Goal: Task Accomplishment & Management: Manage account settings

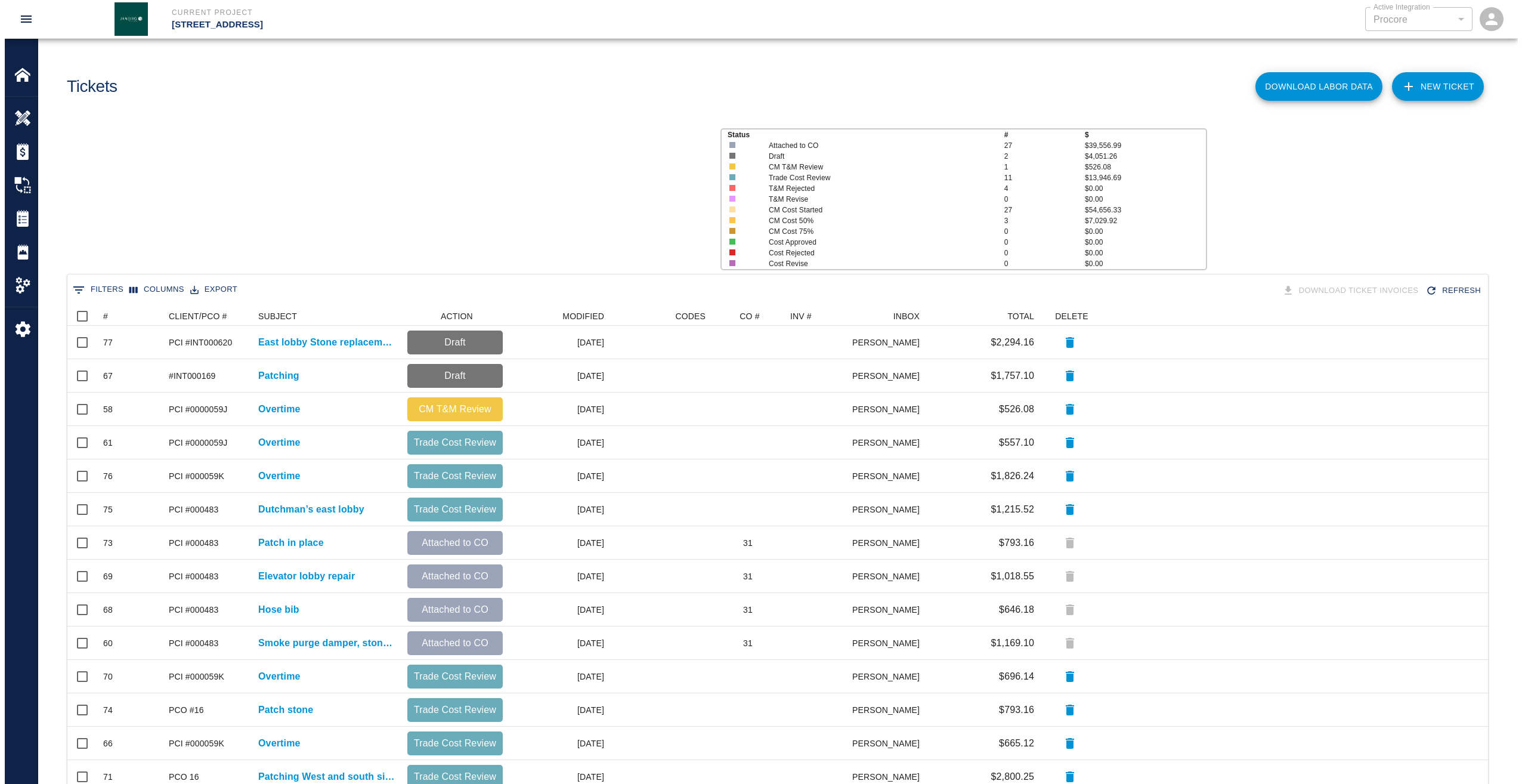
scroll to position [678, 1412]
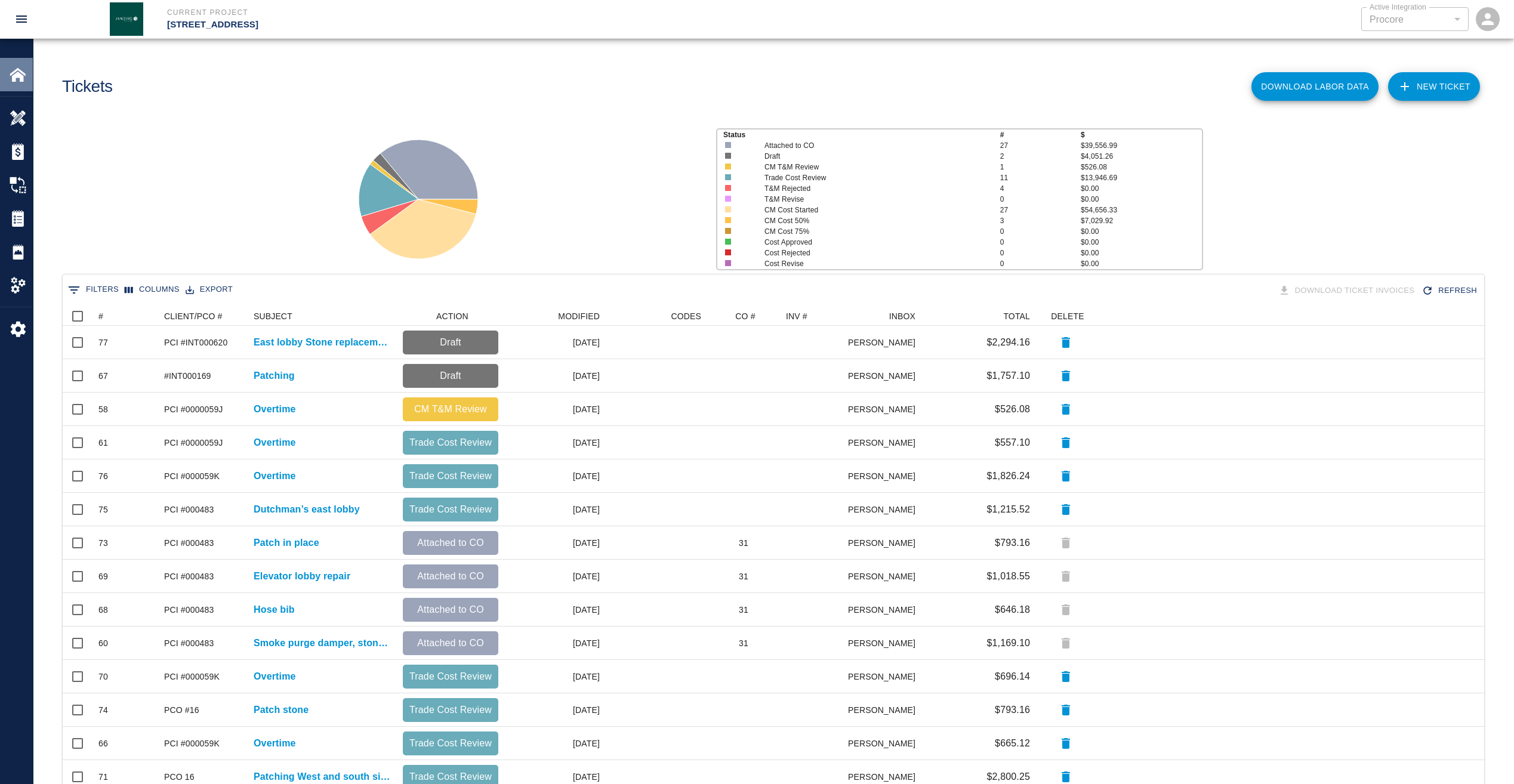
click at [21, 77] on img at bounding box center [17, 74] width 17 height 17
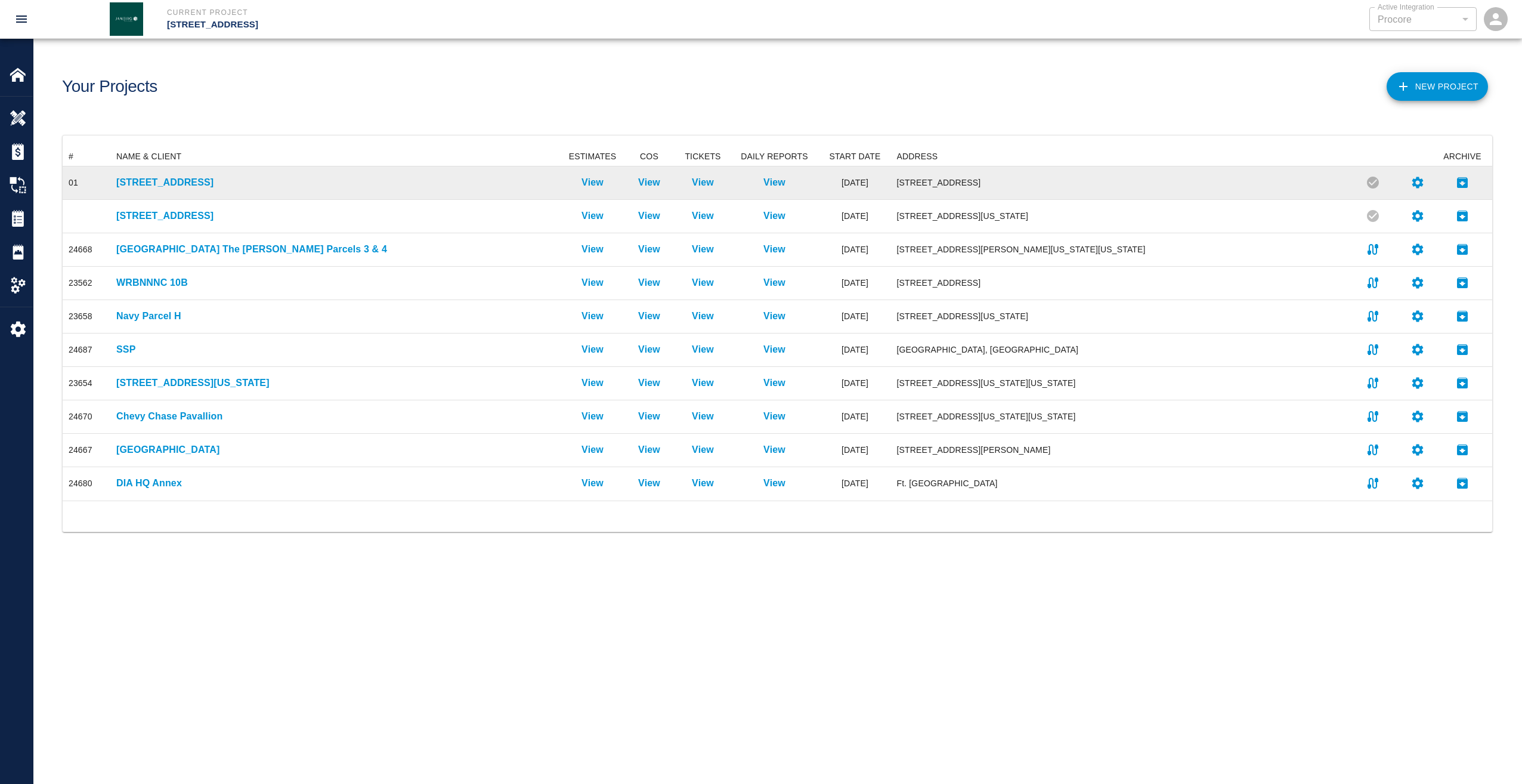
scroll to position [344, 1421]
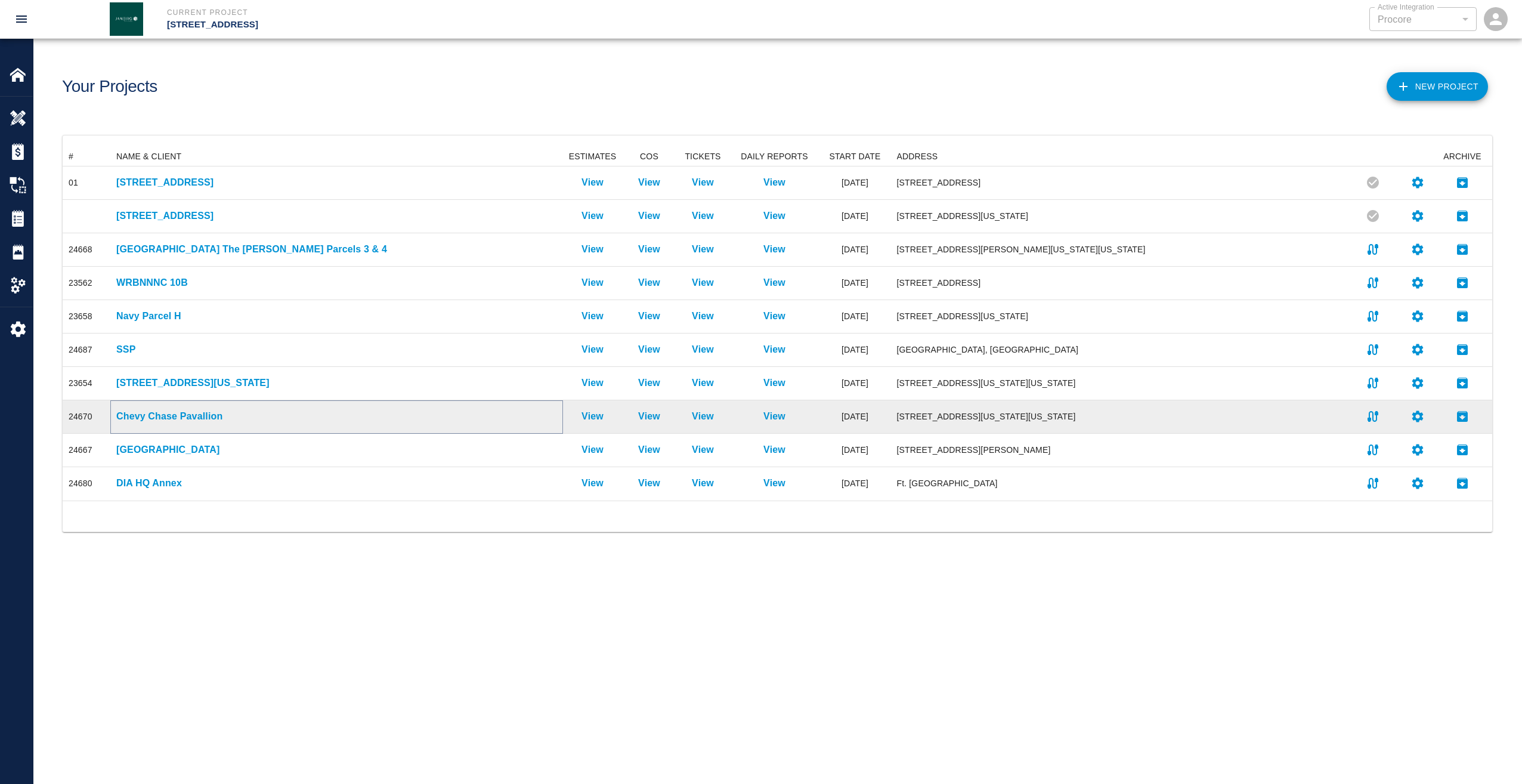
click at [154, 416] on p "Chevy Chase Pavallion" at bounding box center [336, 416] width 440 height 14
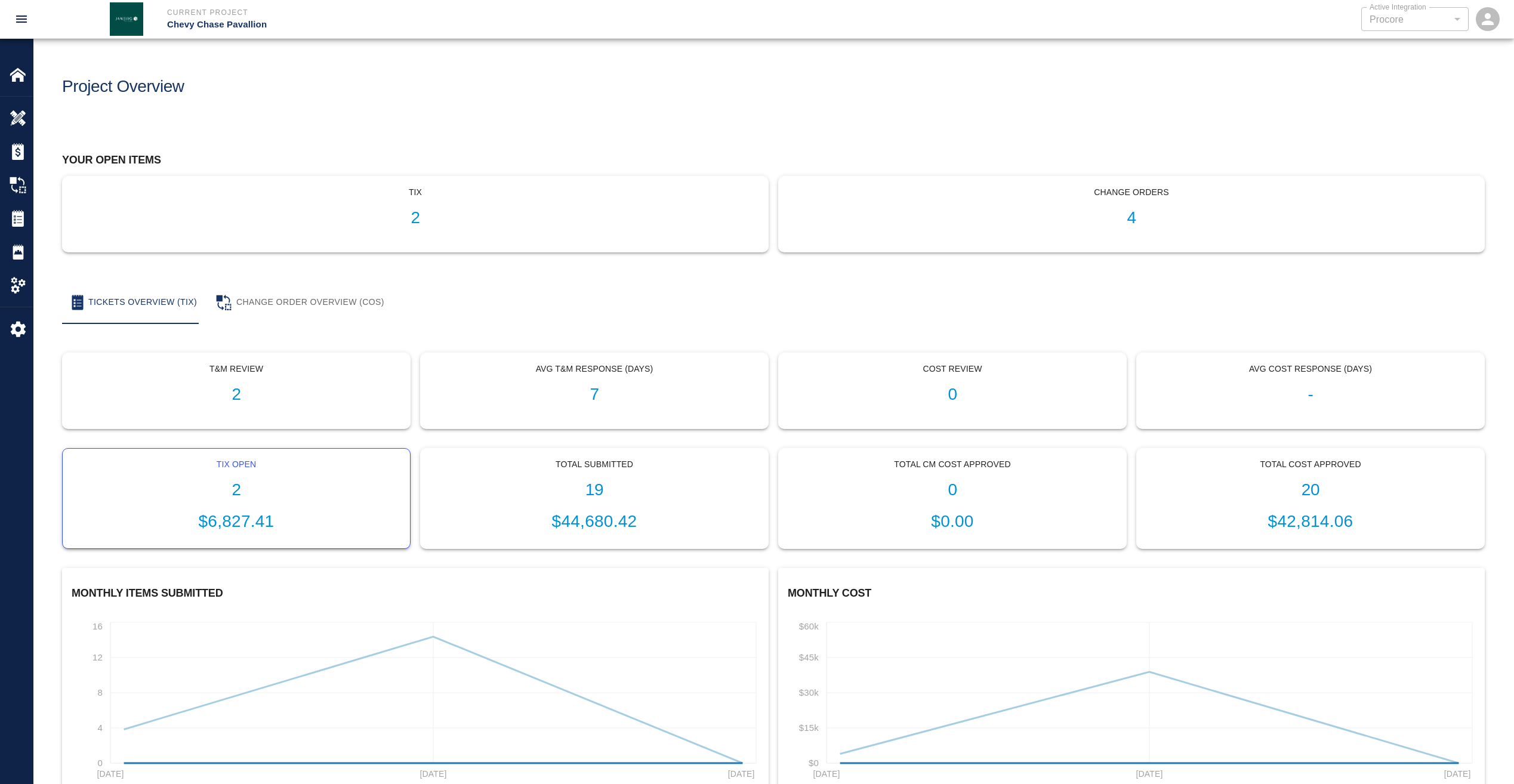
click at [241, 496] on h1 "2" at bounding box center [236, 489] width 328 height 20
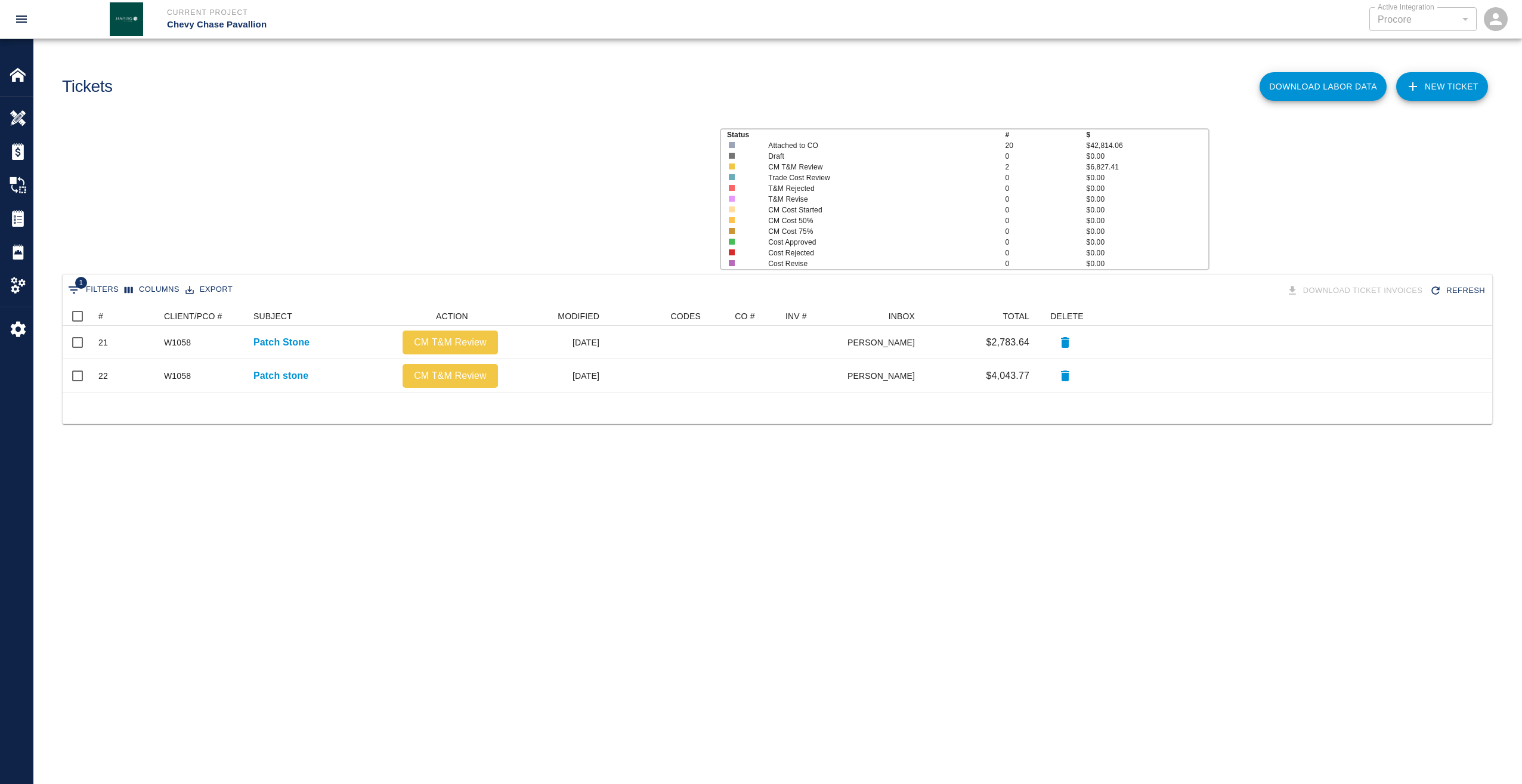
scroll to position [77, 1421]
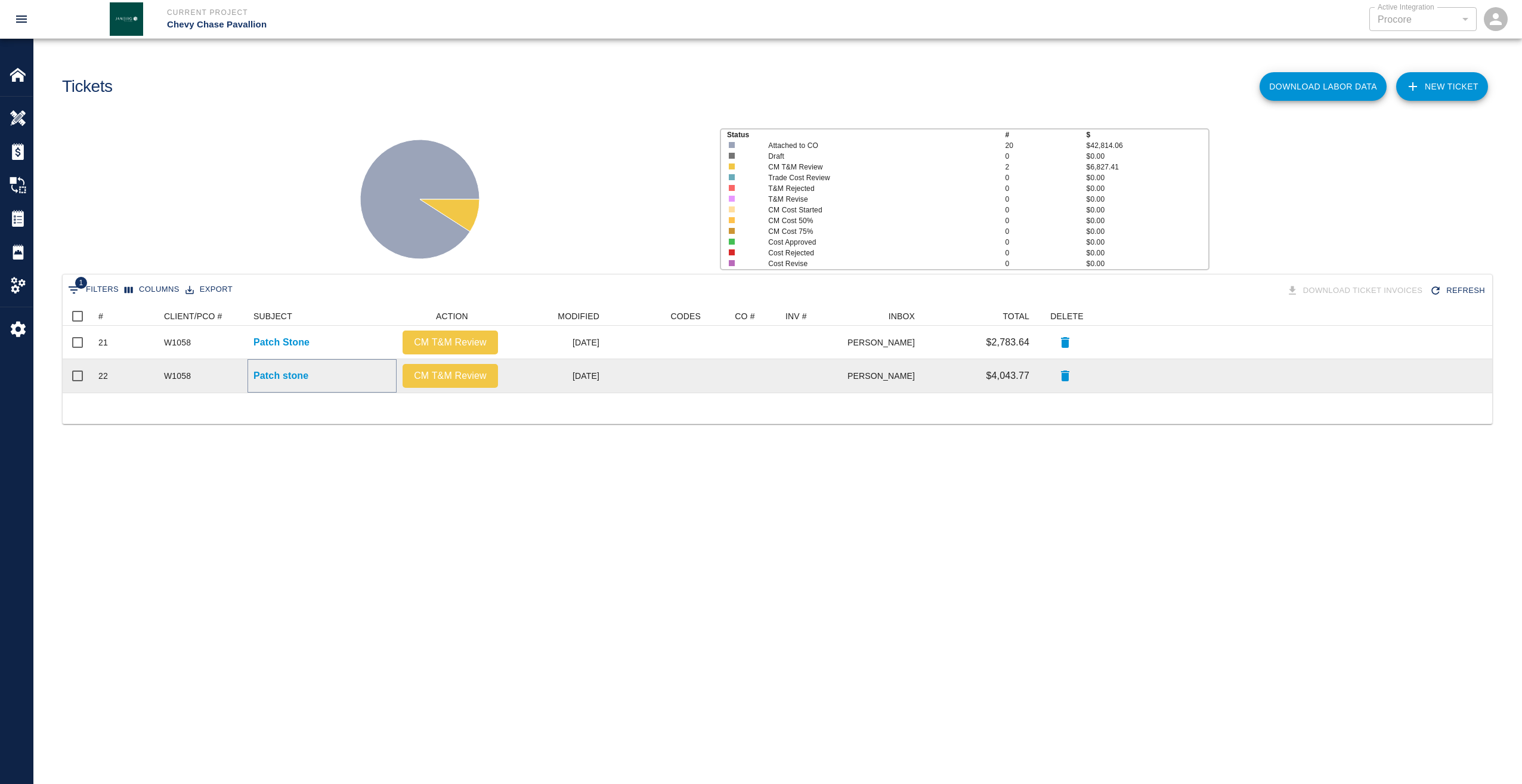
click at [296, 376] on p "Patch stone" at bounding box center [281, 376] width 55 height 14
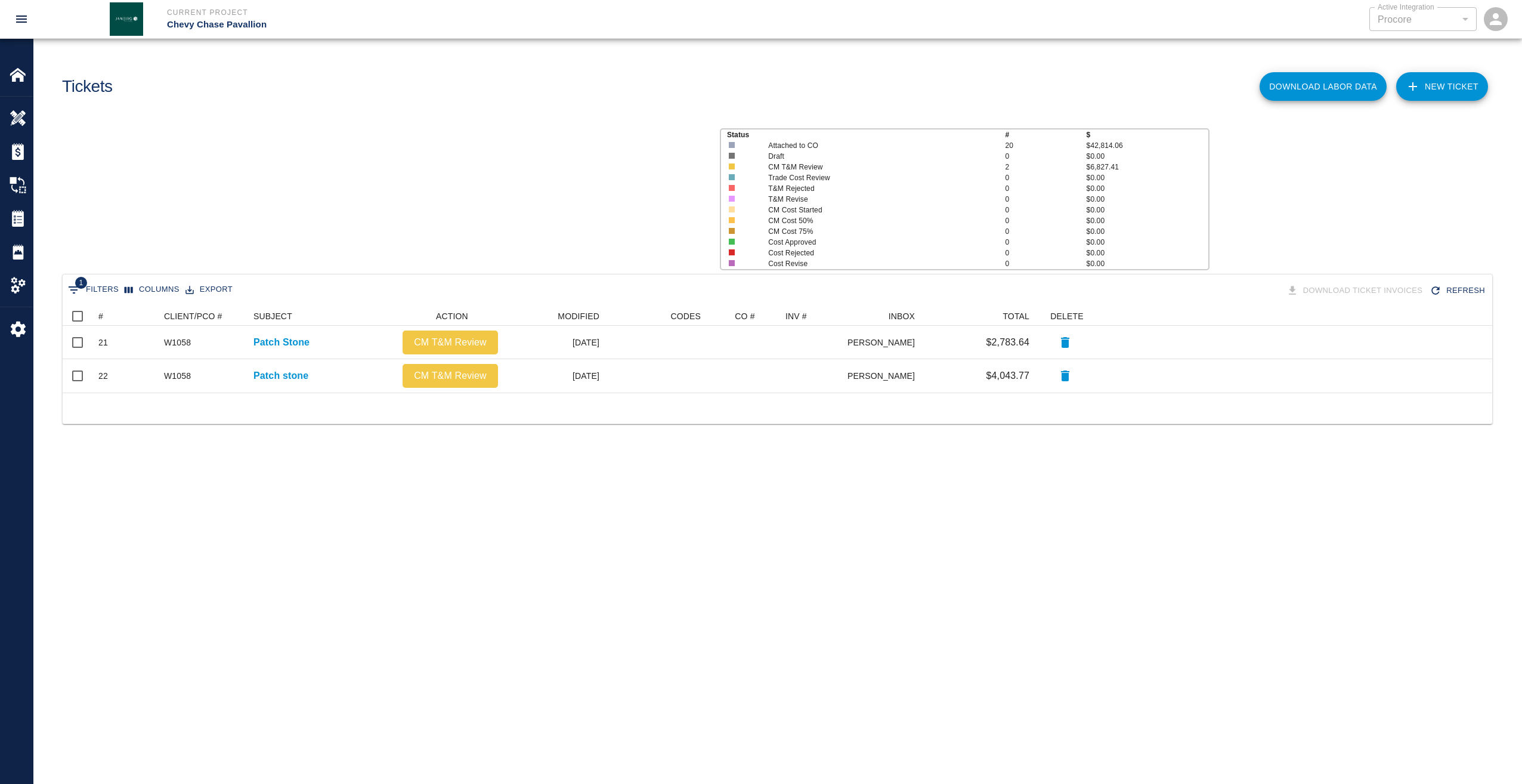
scroll to position [77, 1421]
click at [18, 218] on img at bounding box center [17, 218] width 17 height 17
click at [21, 254] on img at bounding box center [17, 251] width 17 height 17
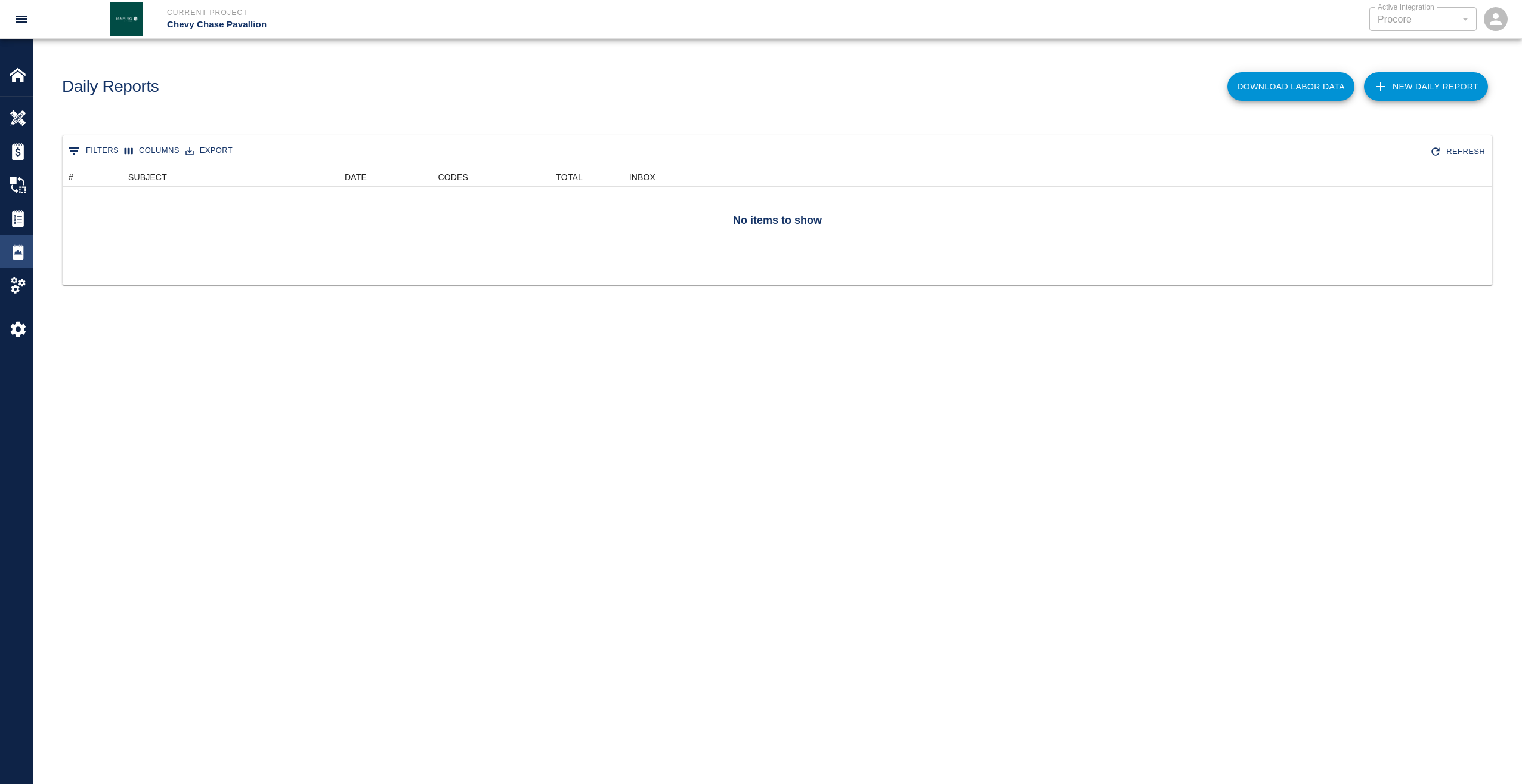
scroll to position [77, 1421]
click at [17, 158] on img at bounding box center [17, 151] width 17 height 17
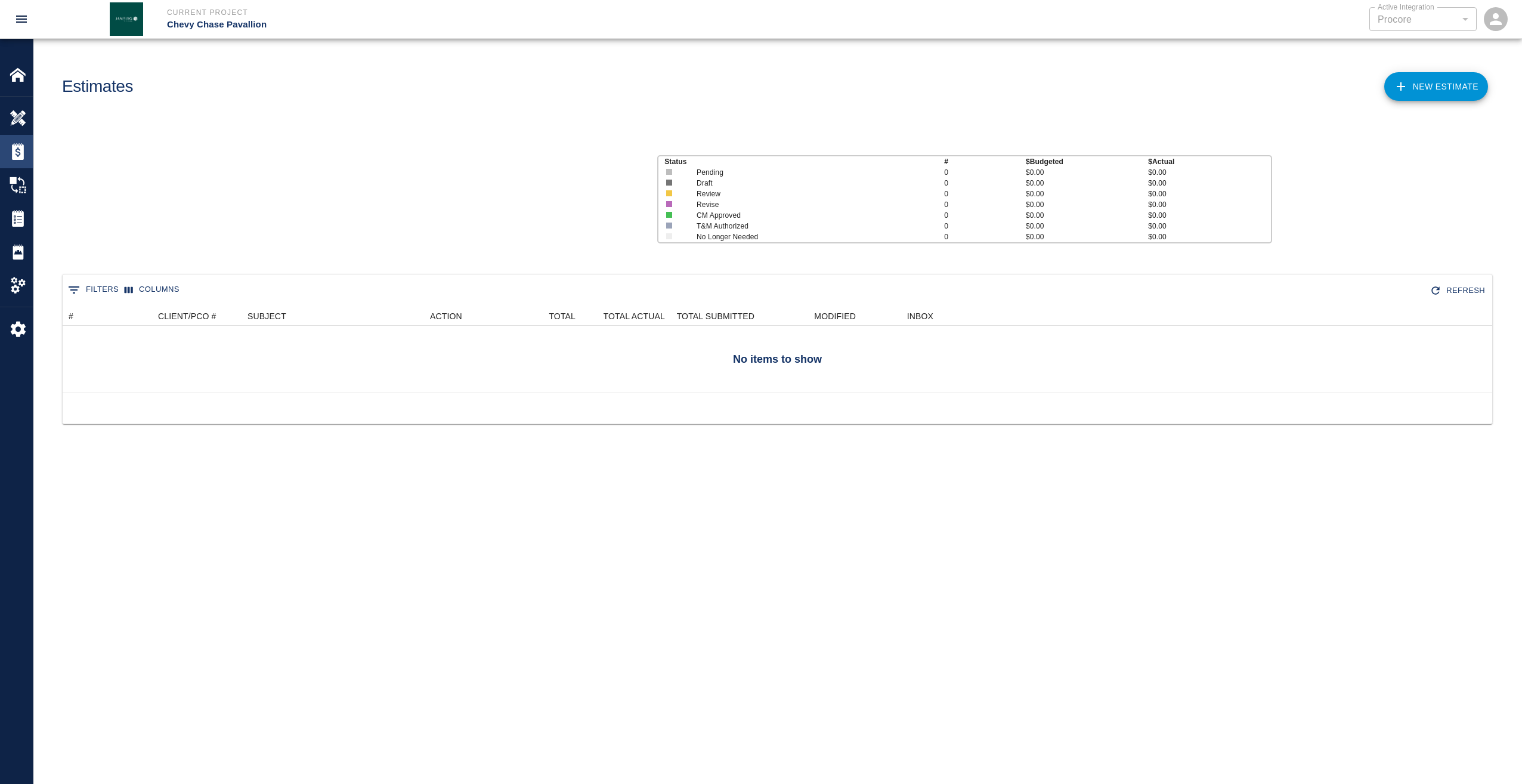
scroll to position [77, 1421]
click at [17, 216] on img at bounding box center [17, 218] width 17 height 17
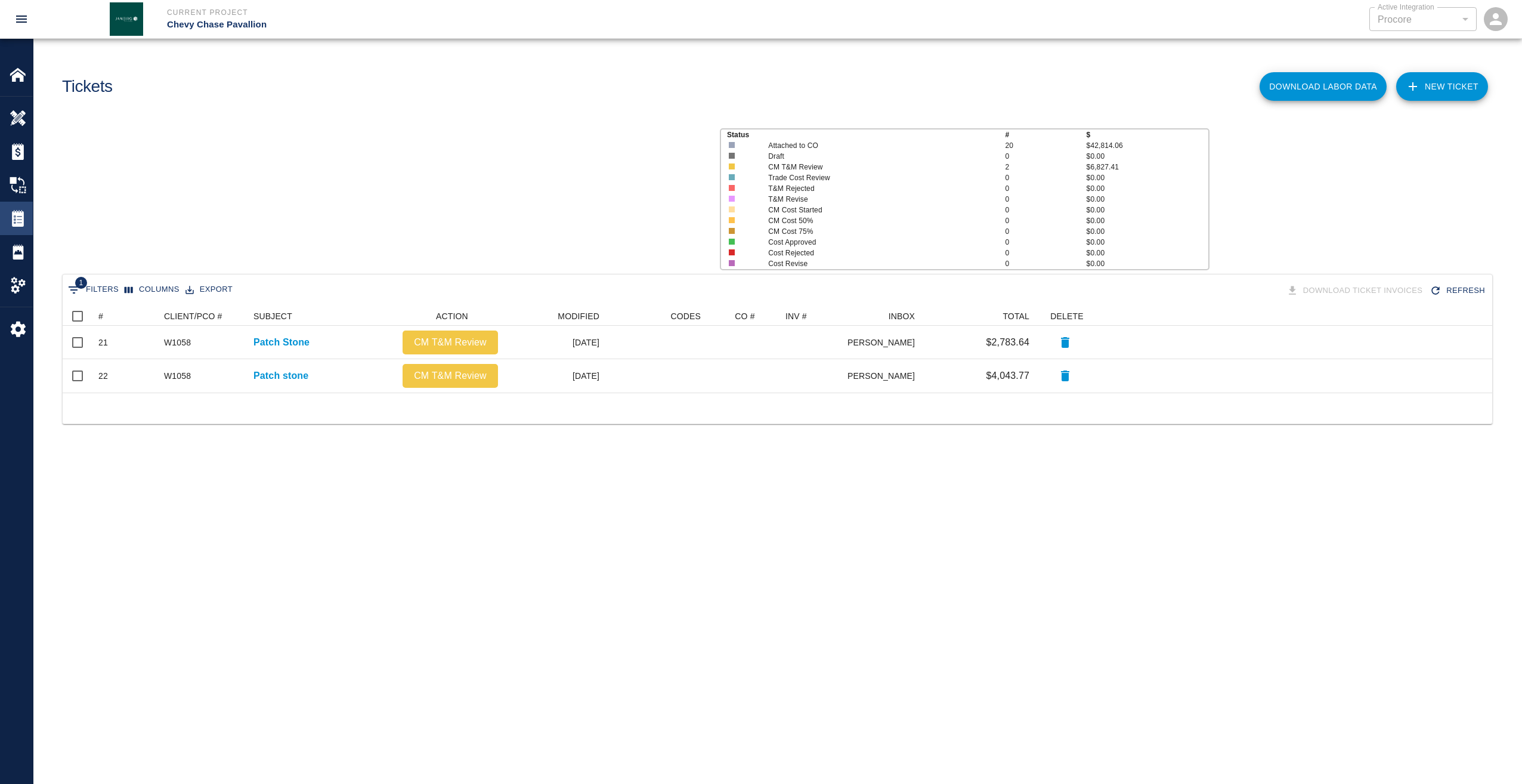
scroll to position [77, 1421]
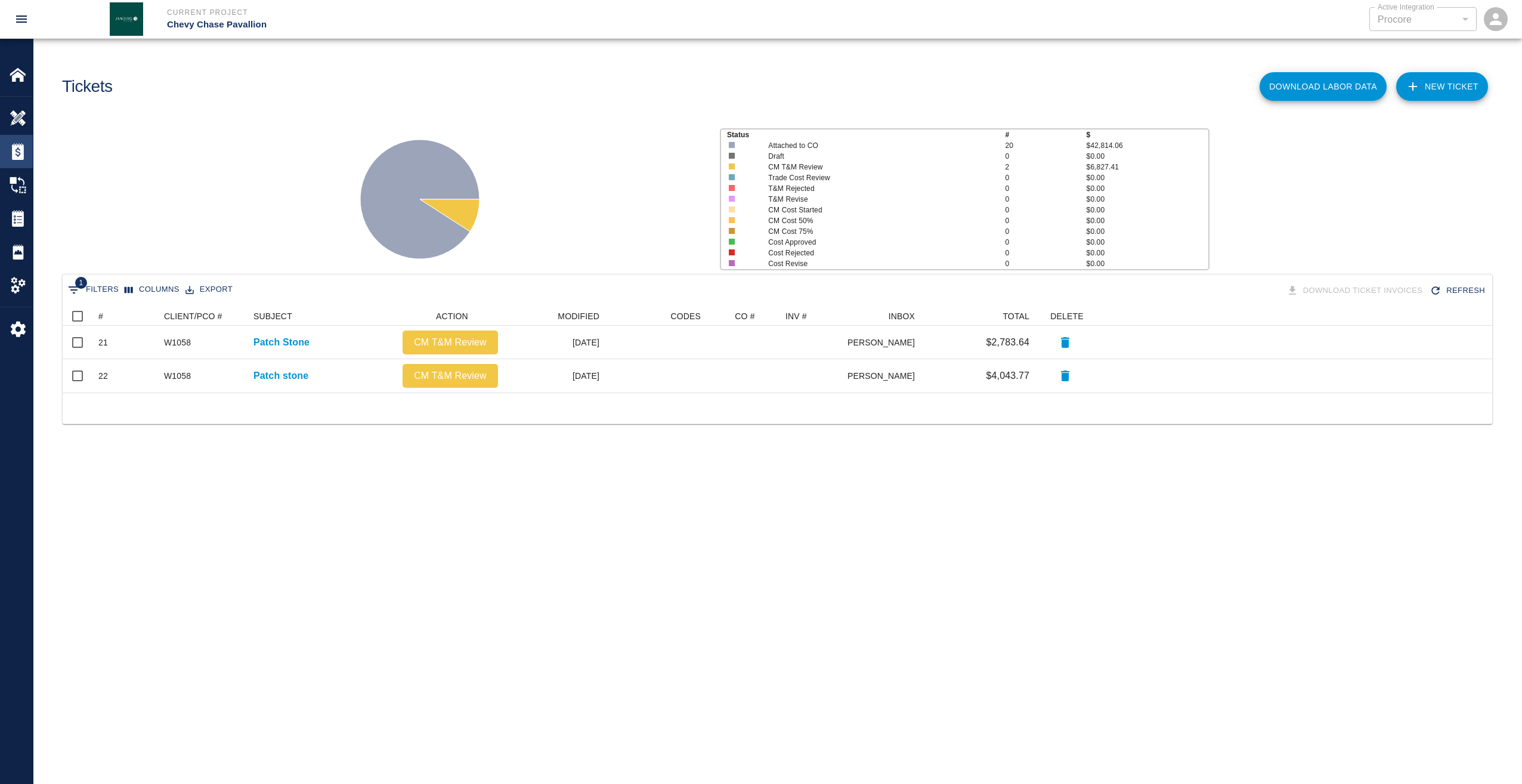
click at [20, 143] on img at bounding box center [17, 151] width 17 height 17
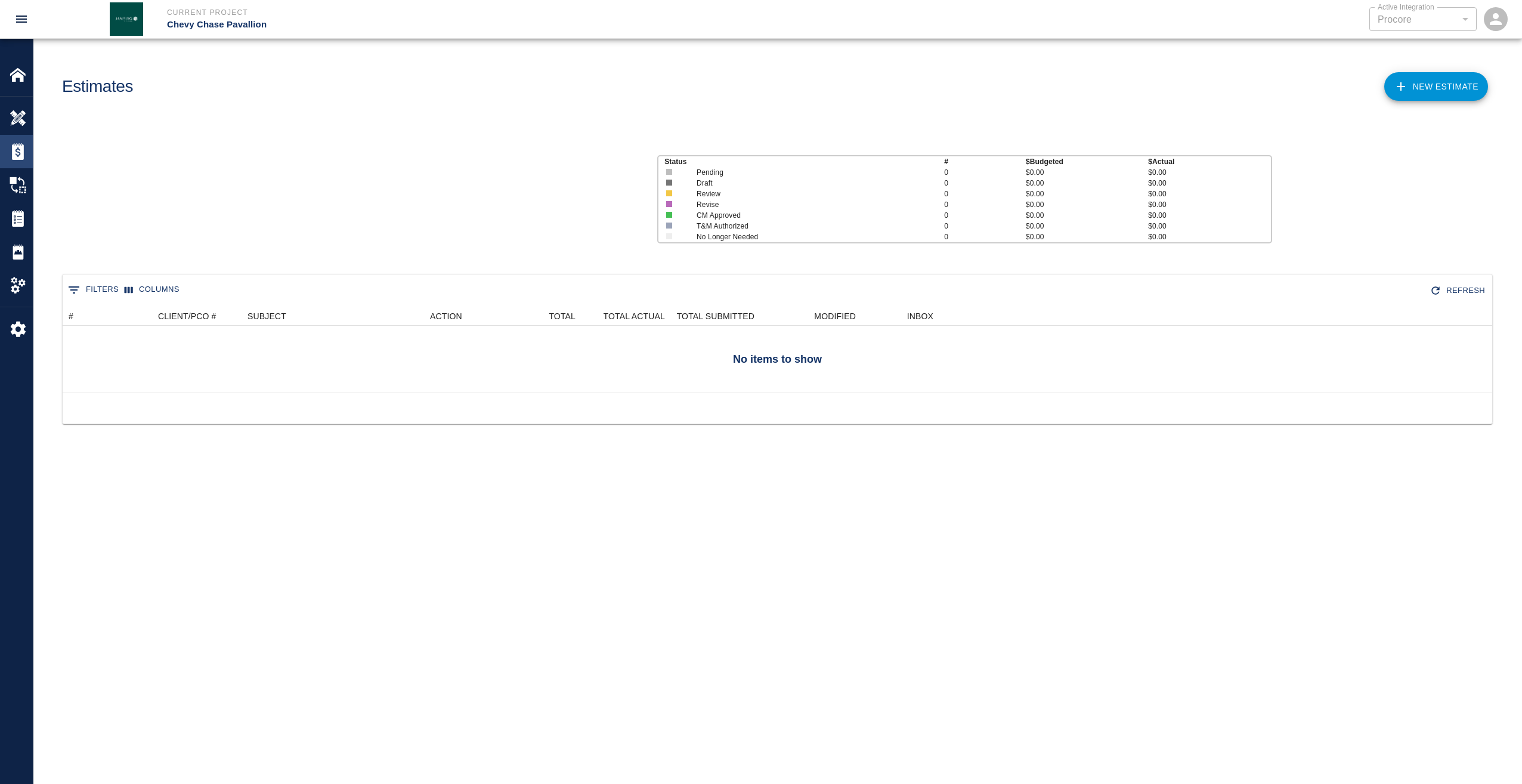
scroll to position [77, 1421]
click at [18, 179] on img at bounding box center [17, 184] width 17 height 17
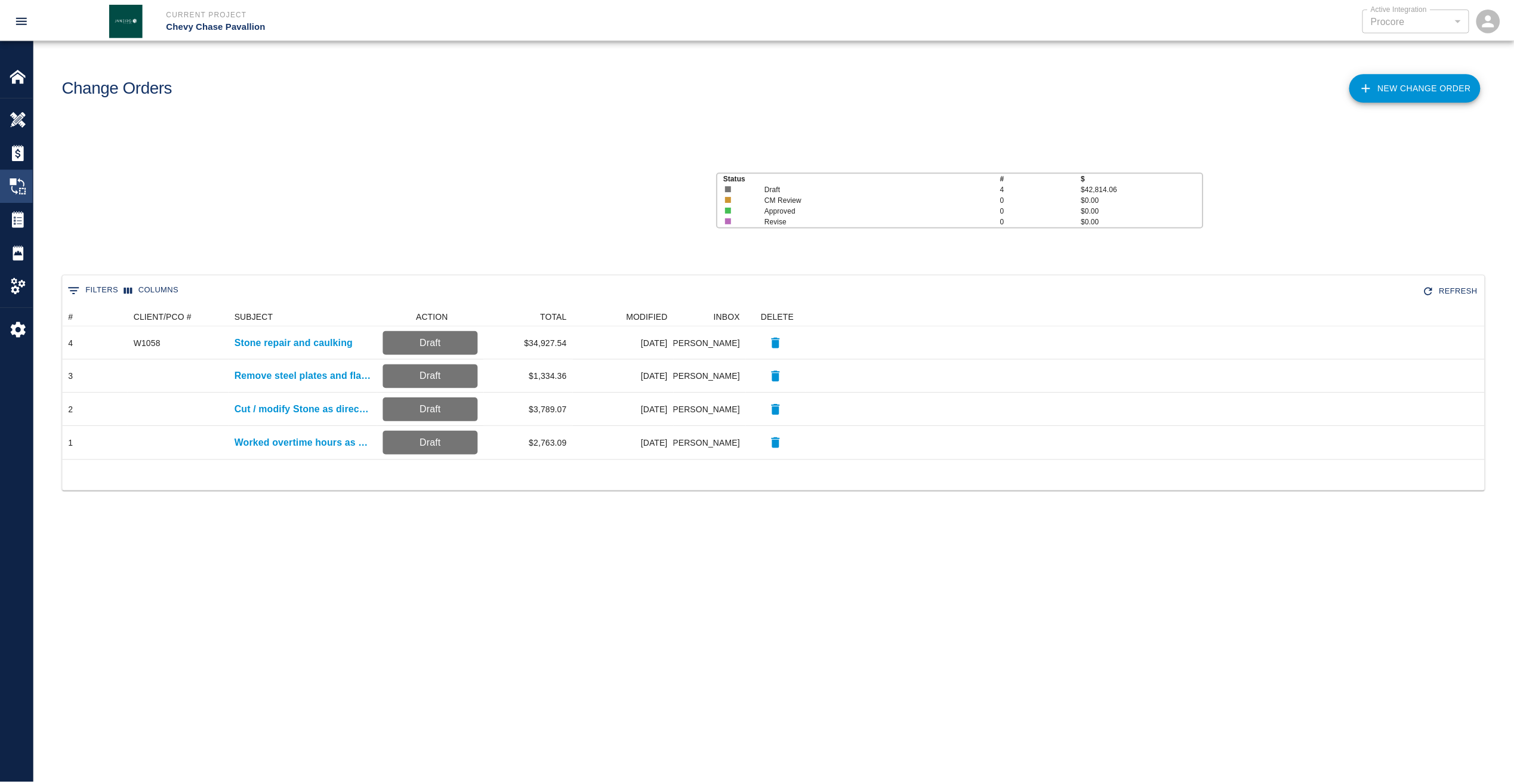
scroll to position [144, 1422]
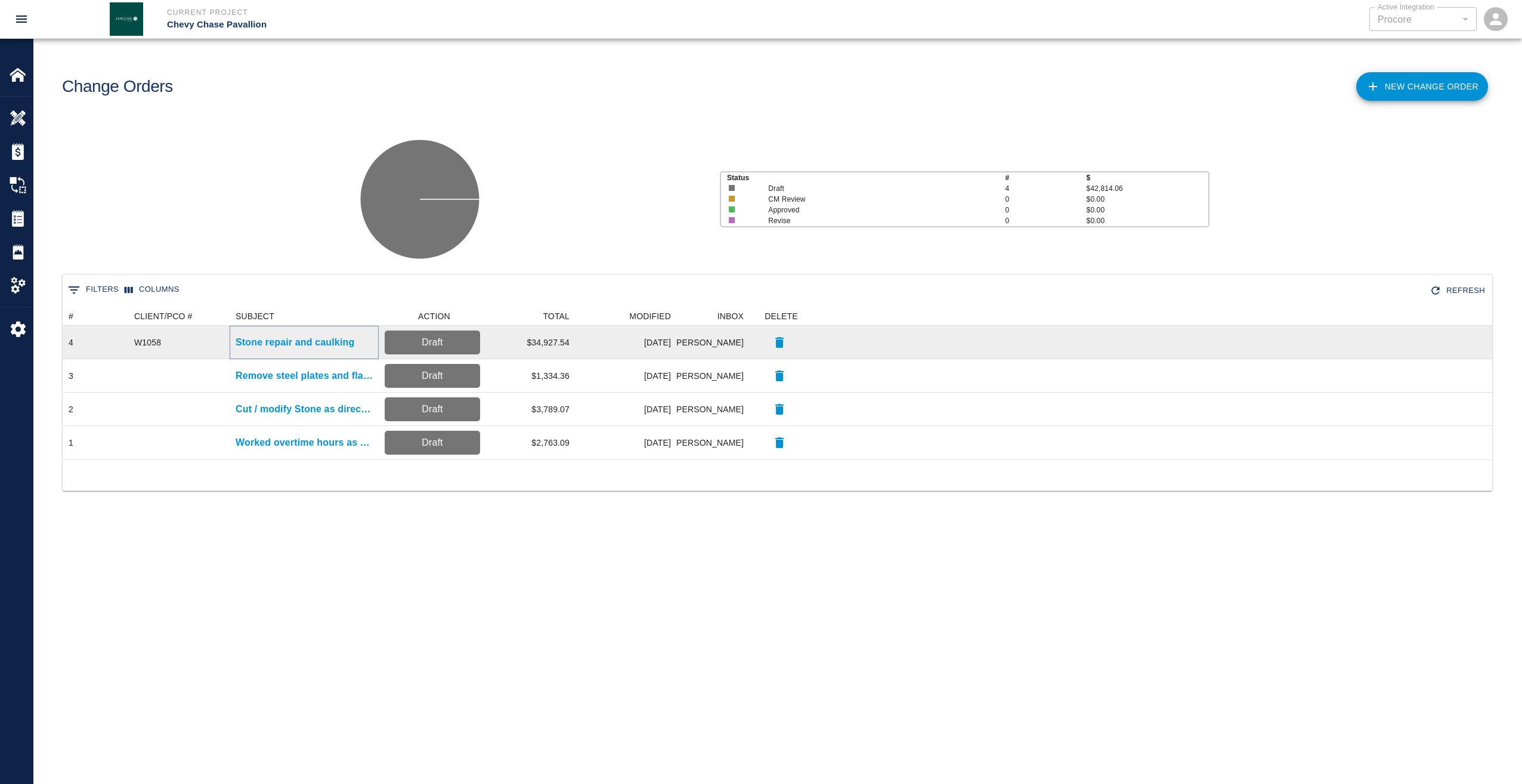
click at [337, 344] on p "Stone repair and caulking" at bounding box center [295, 342] width 119 height 14
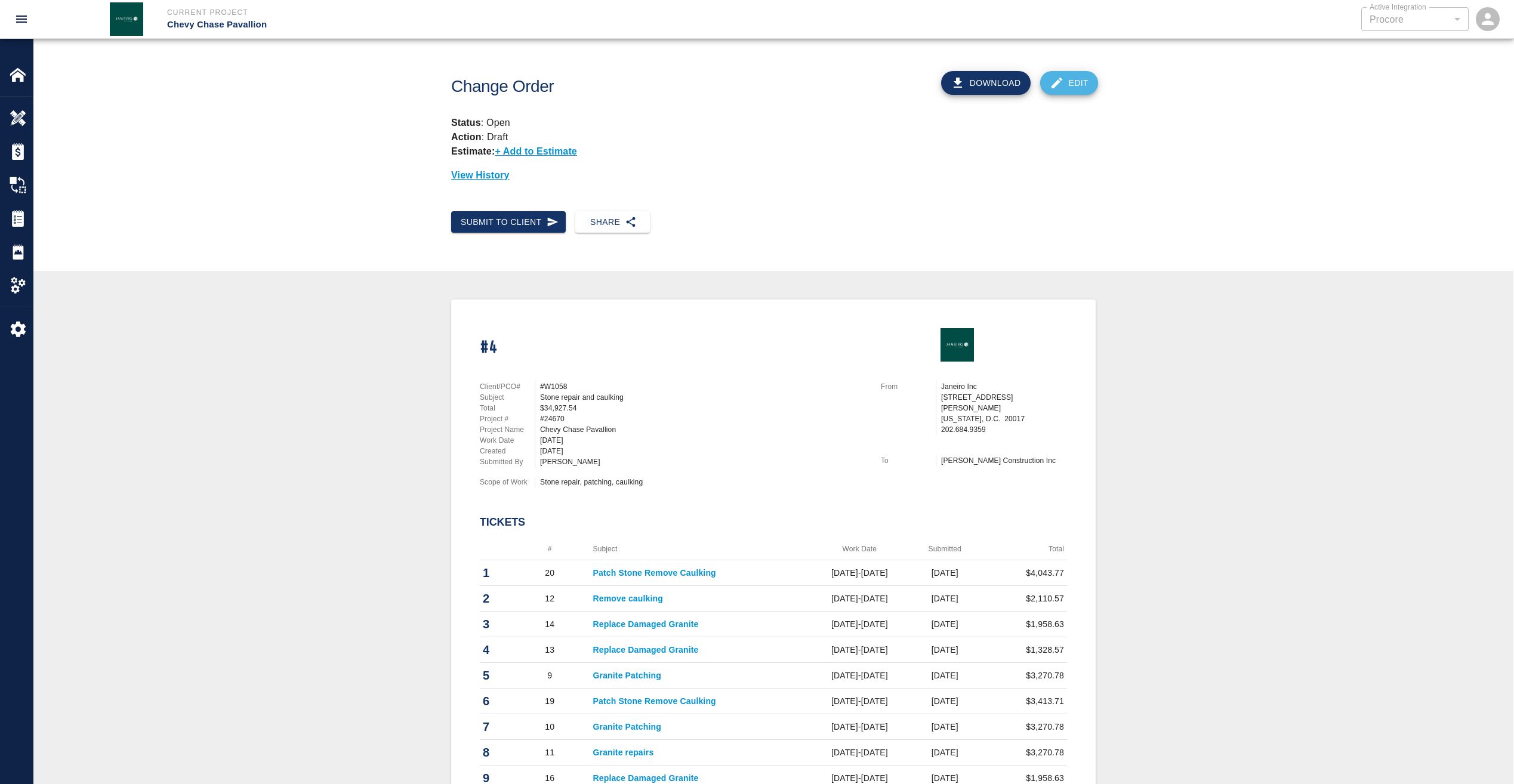
click at [1088, 83] on link "Edit" at bounding box center [1069, 82] width 58 height 24
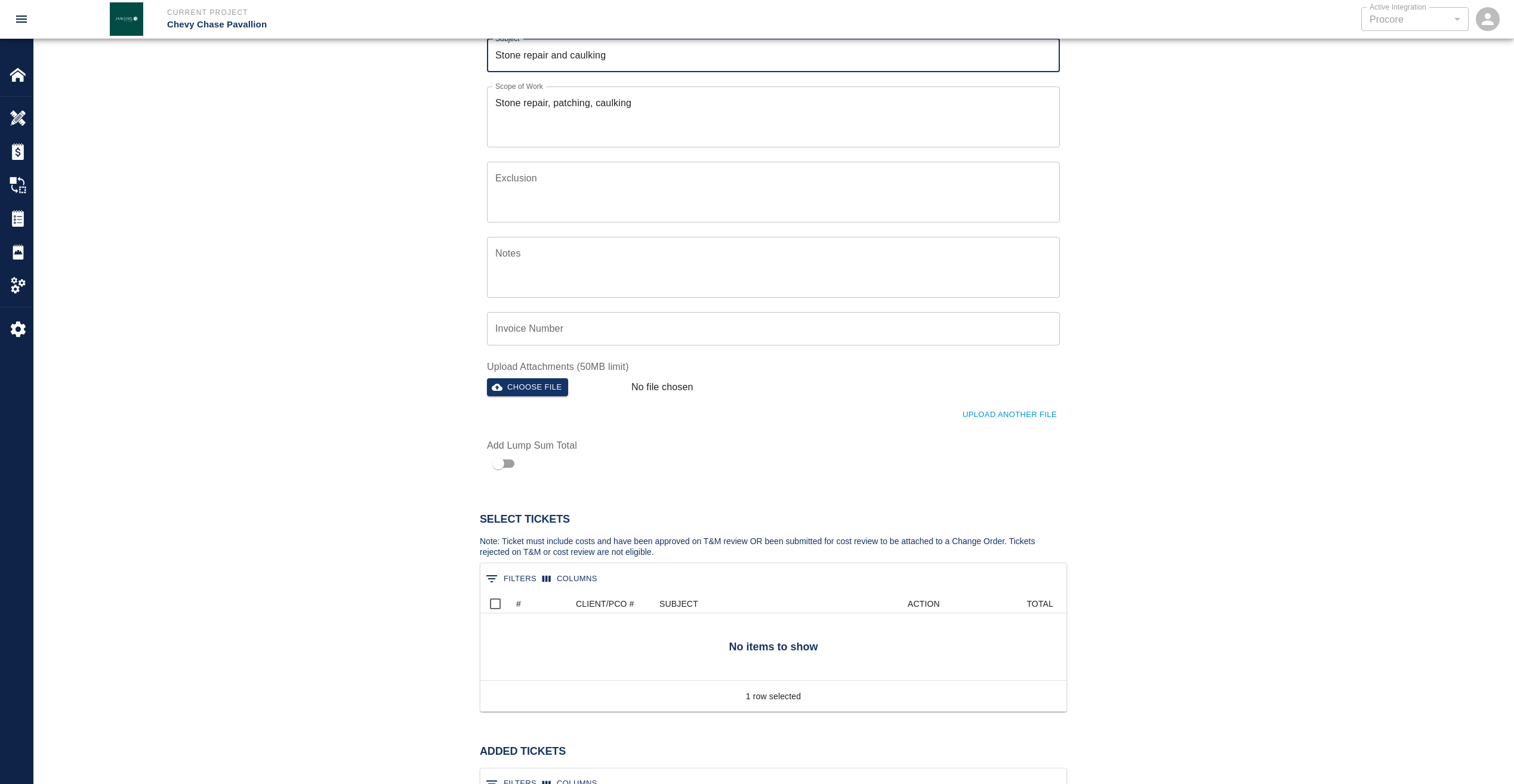
scroll to position [119, 0]
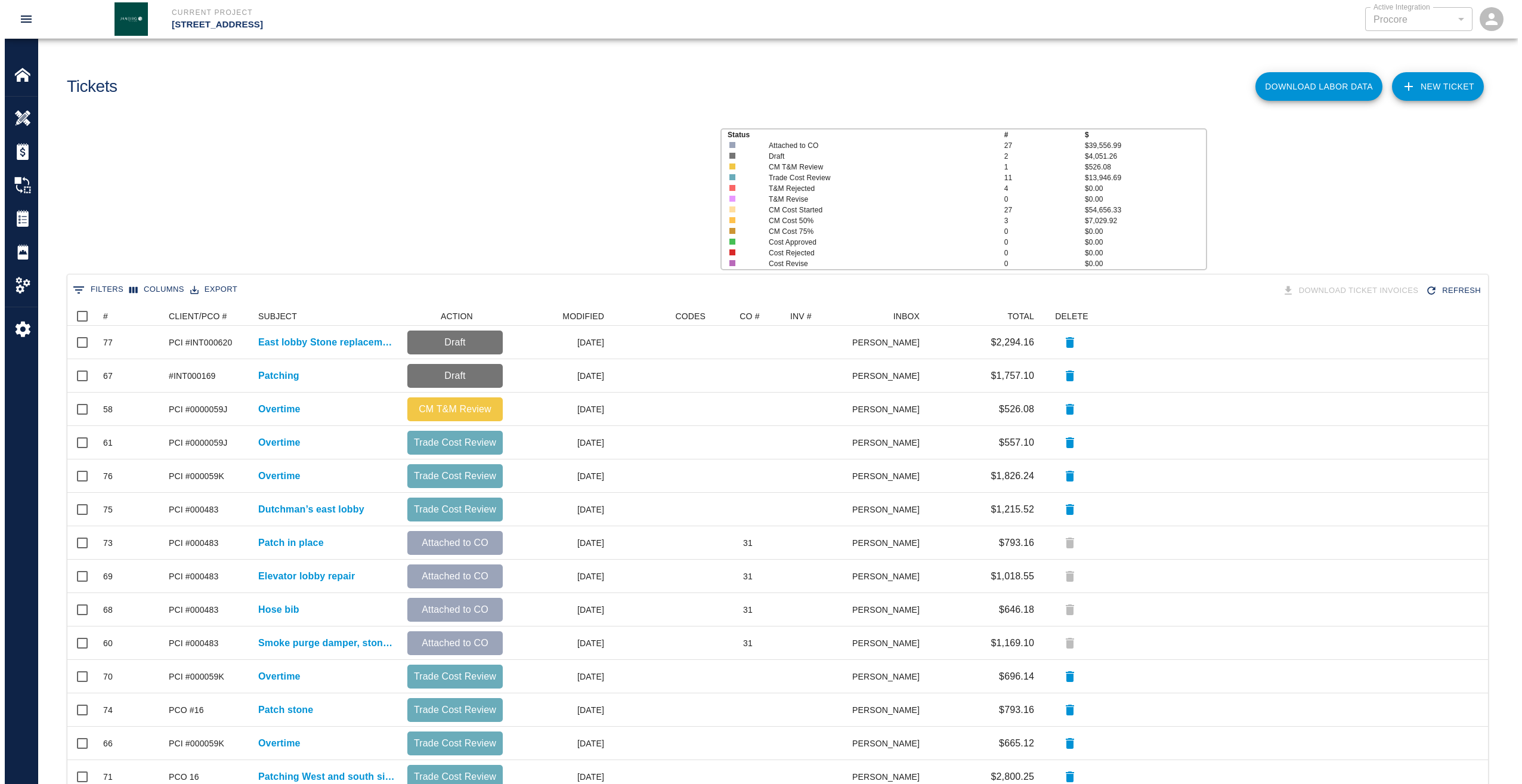
scroll to position [678, 1412]
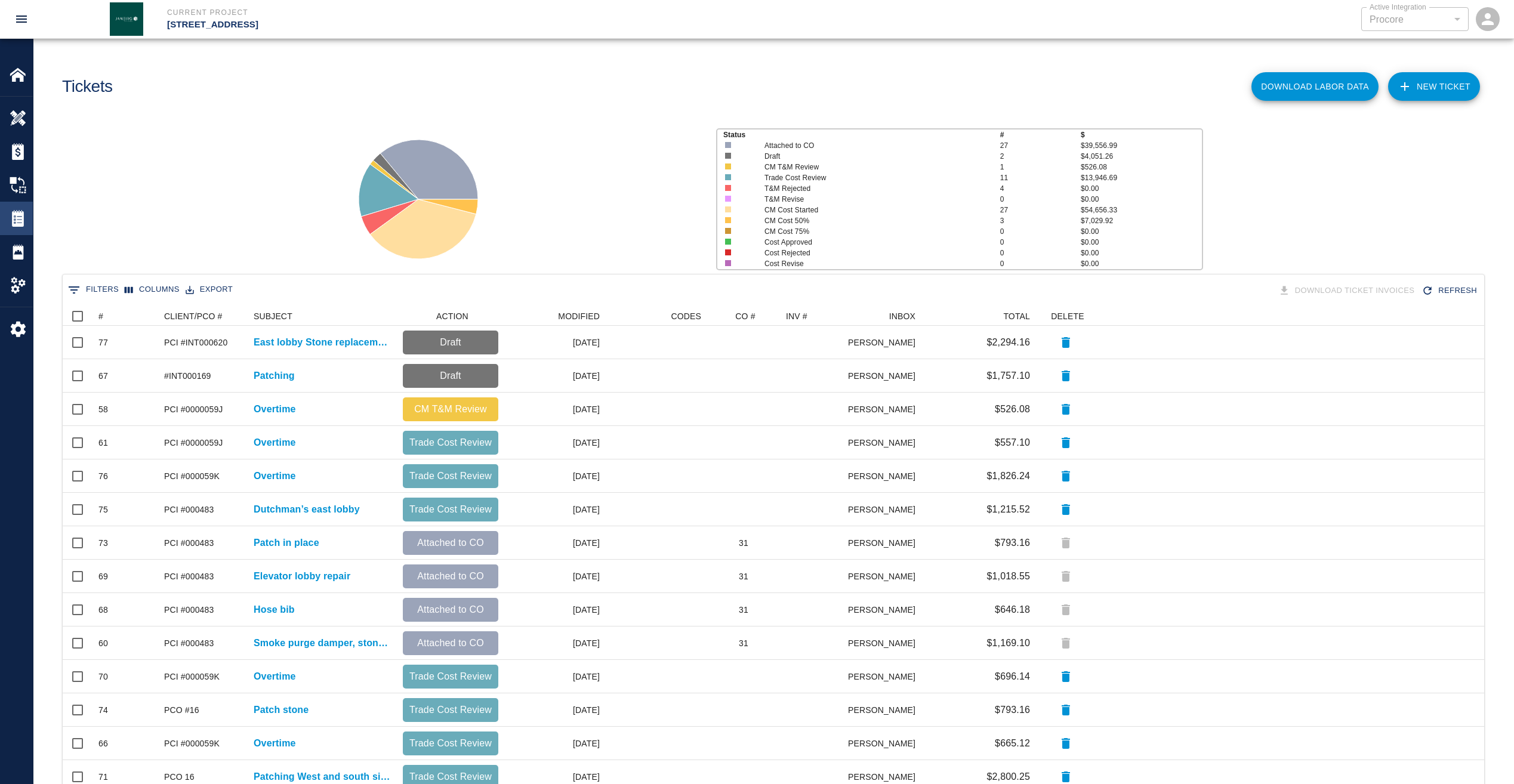
click at [17, 212] on img at bounding box center [17, 218] width 17 height 17
click at [17, 191] on img at bounding box center [17, 184] width 17 height 17
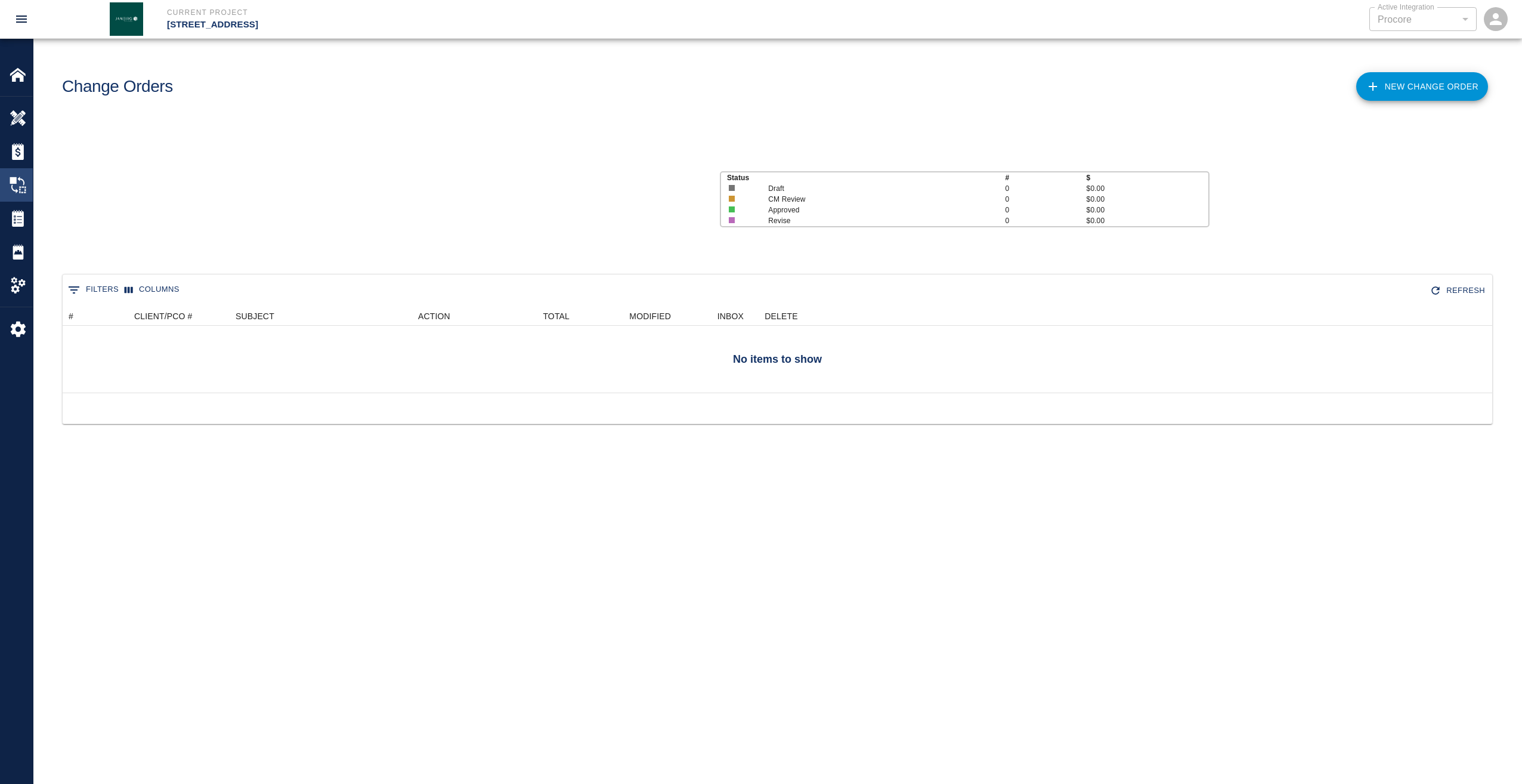
scroll to position [111, 1421]
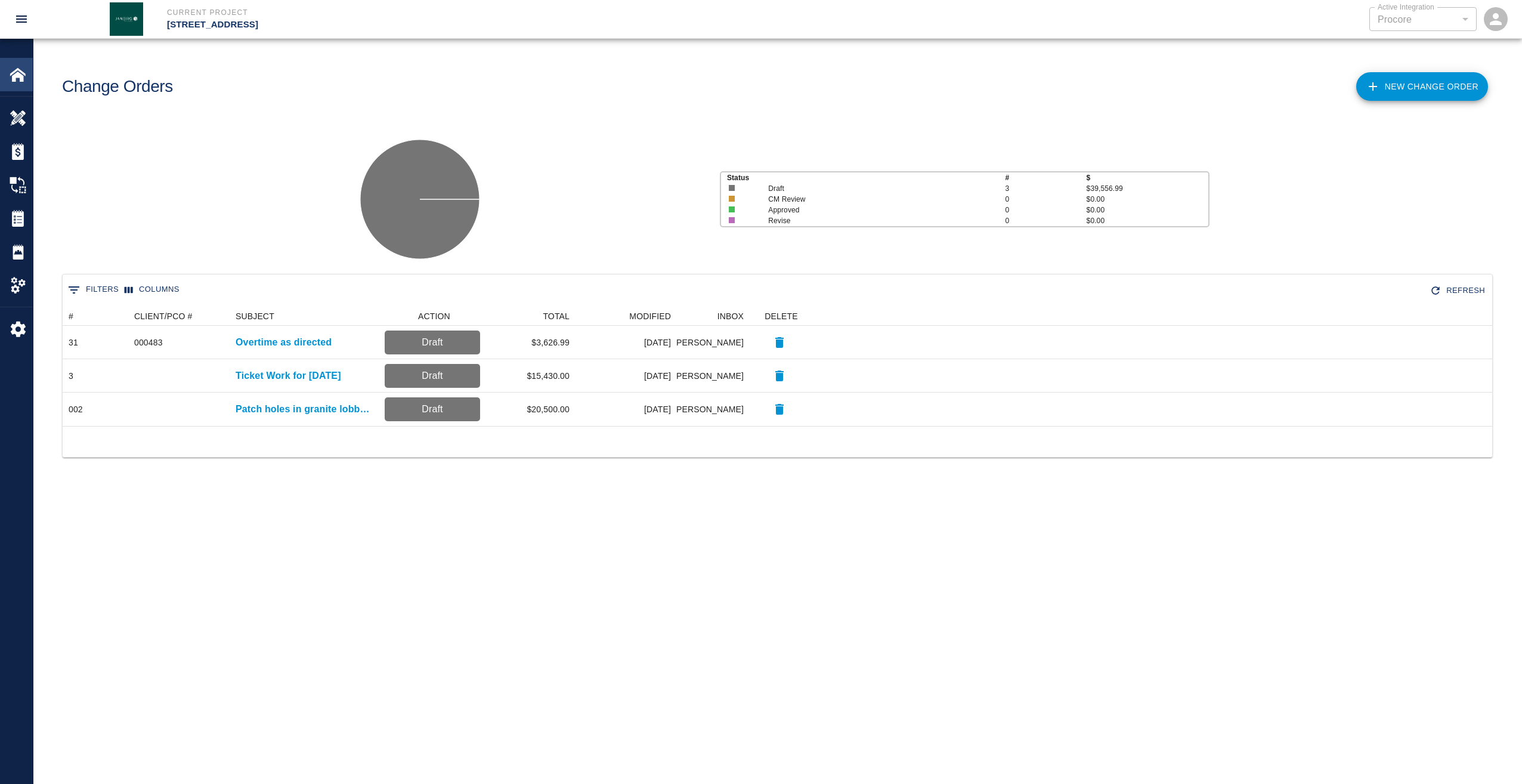
click at [14, 85] on div "Home" at bounding box center [17, 74] width 33 height 33
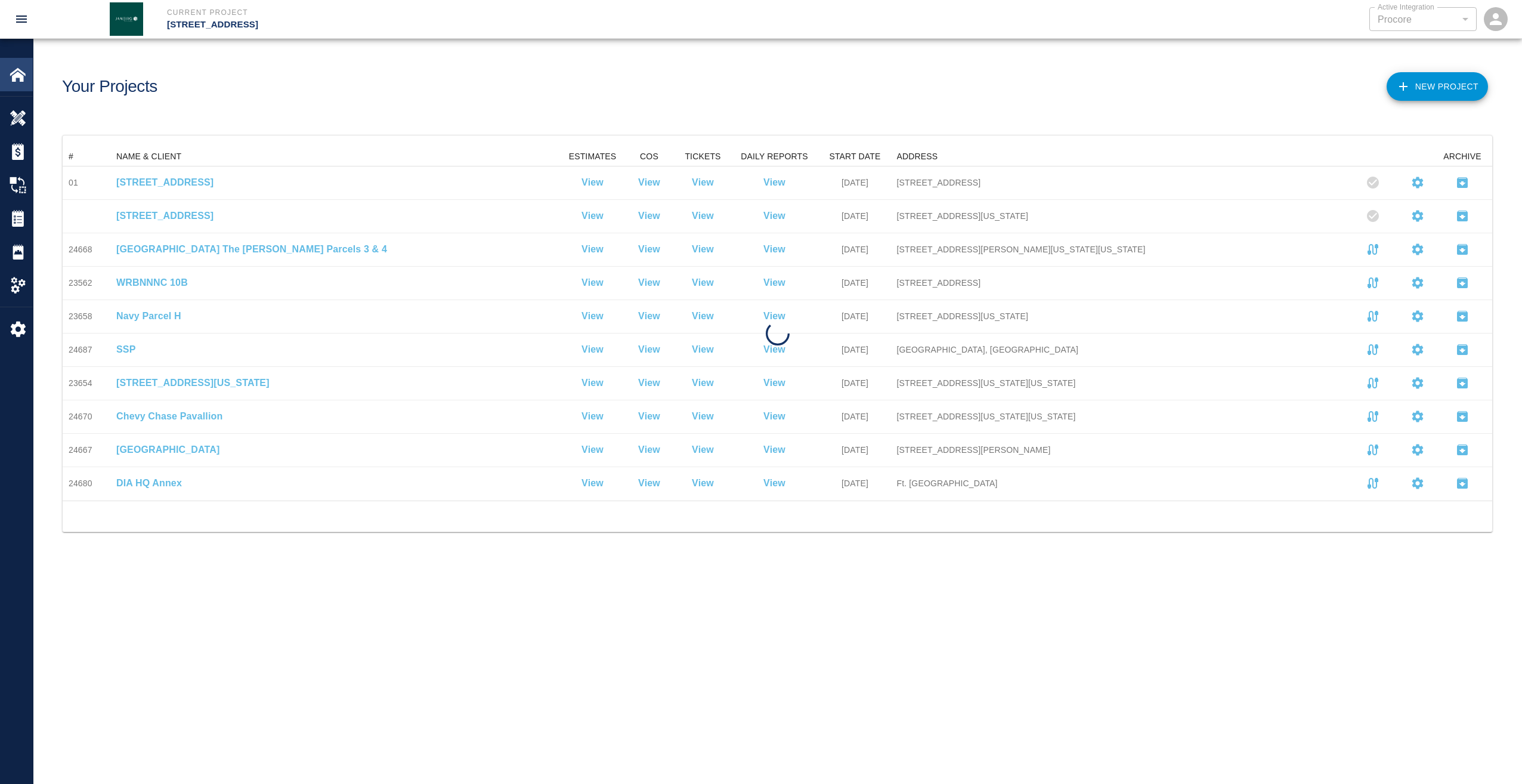
scroll to position [344, 1421]
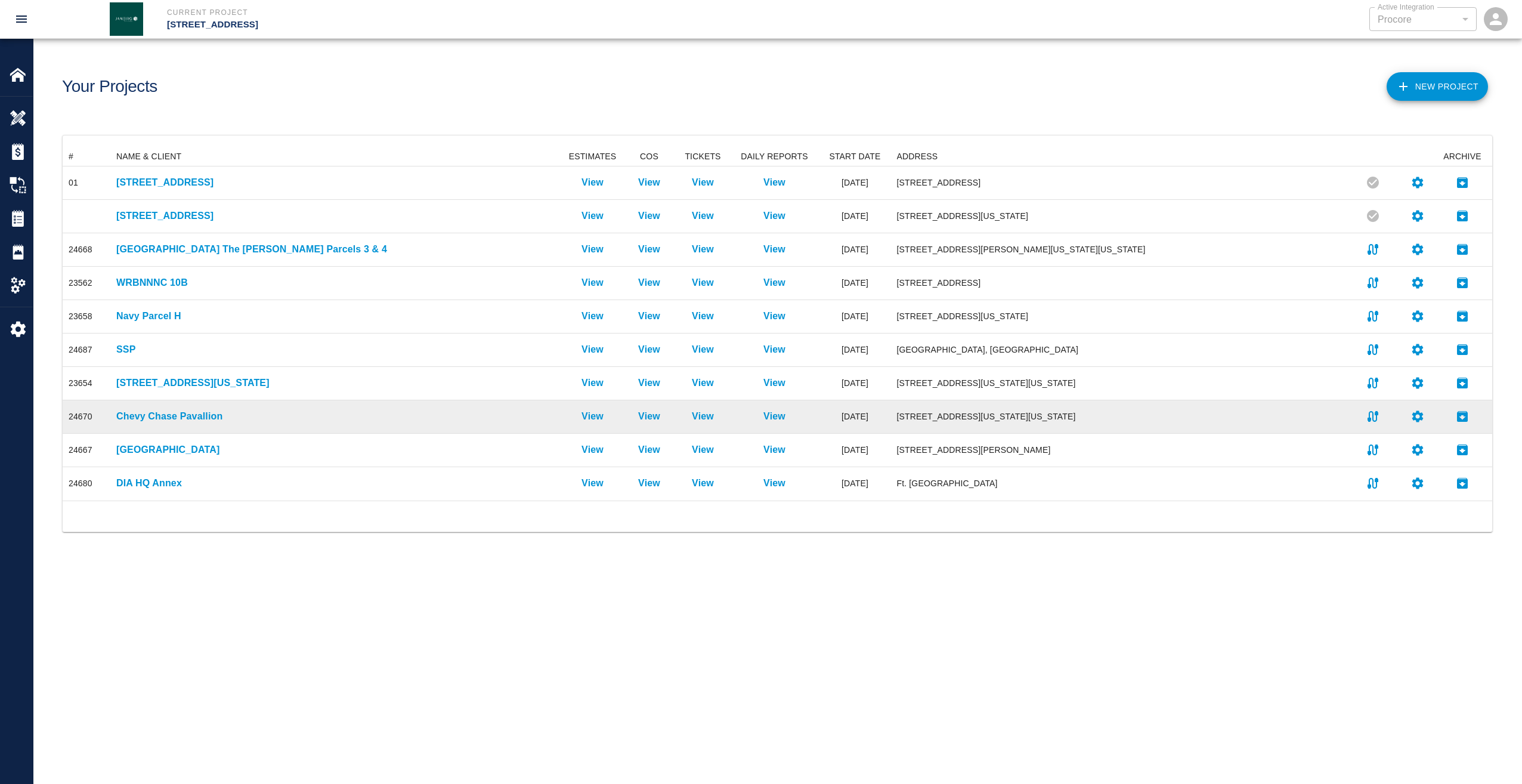
click at [140, 425] on div "Chevy Chase Pavallion" at bounding box center [337, 417] width 453 height 33
click at [146, 418] on p "Chevy Chase Pavallion" at bounding box center [336, 416] width 440 height 14
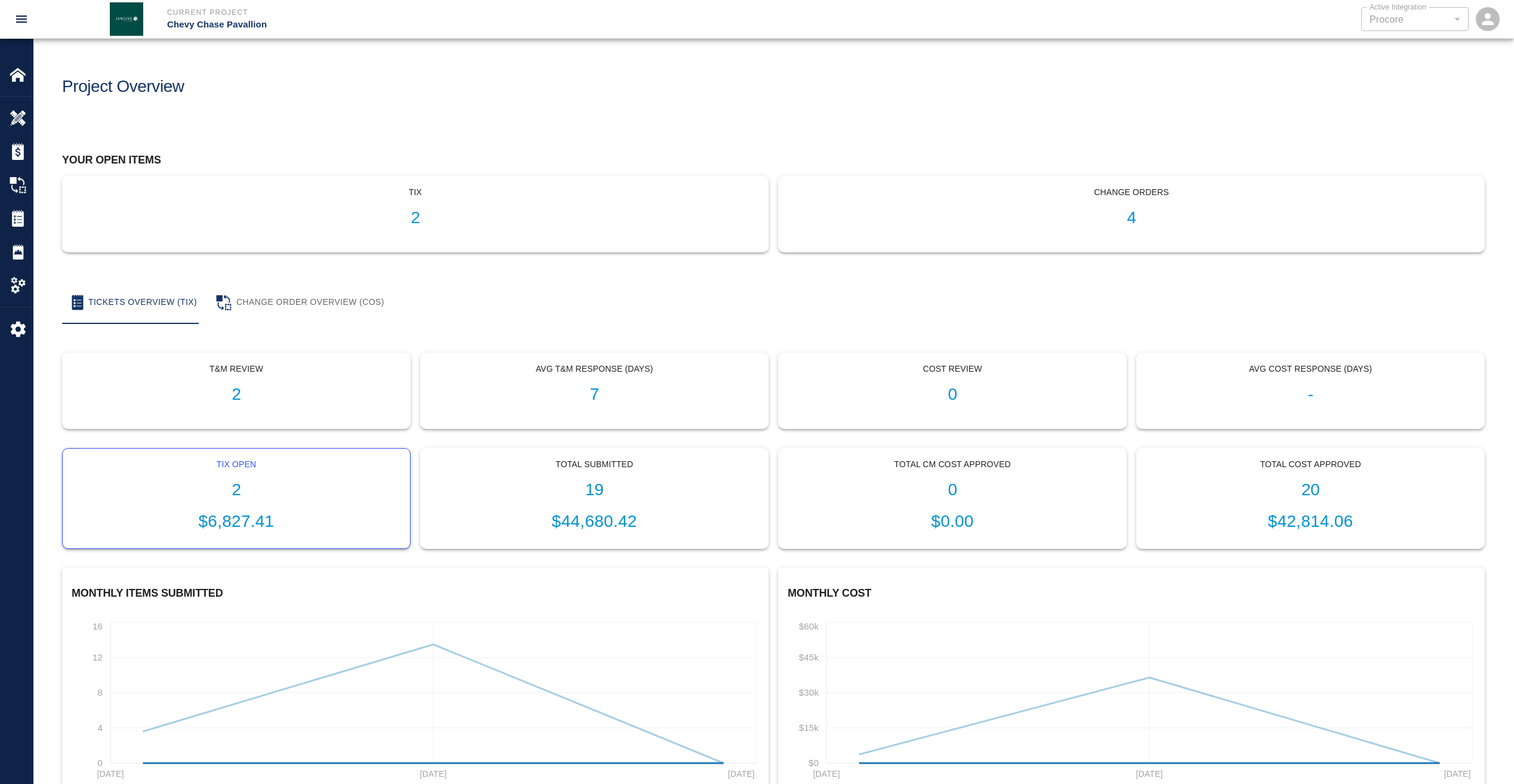
click at [236, 494] on h1 "2" at bounding box center [236, 489] width 328 height 20
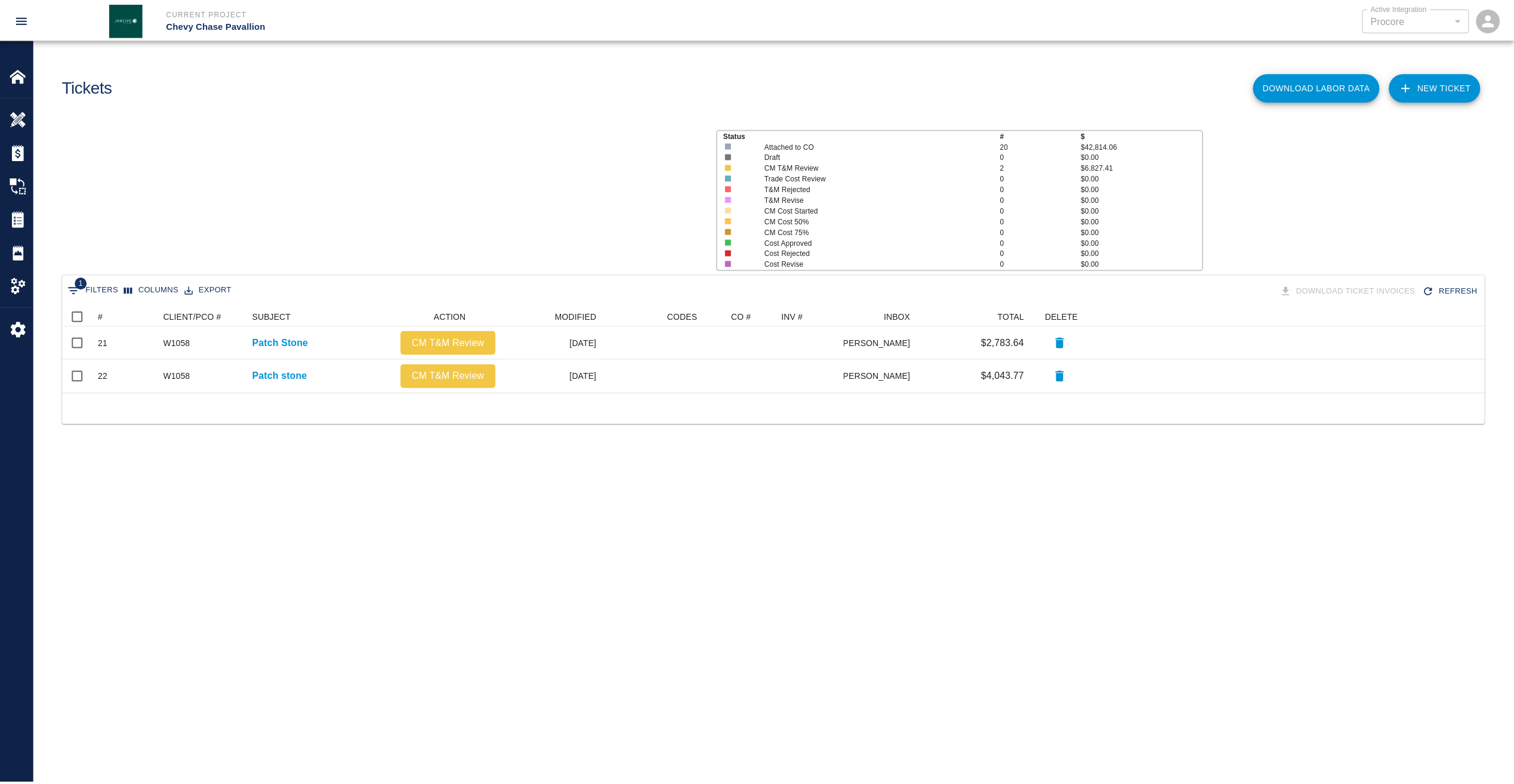
scroll to position [77, 1422]
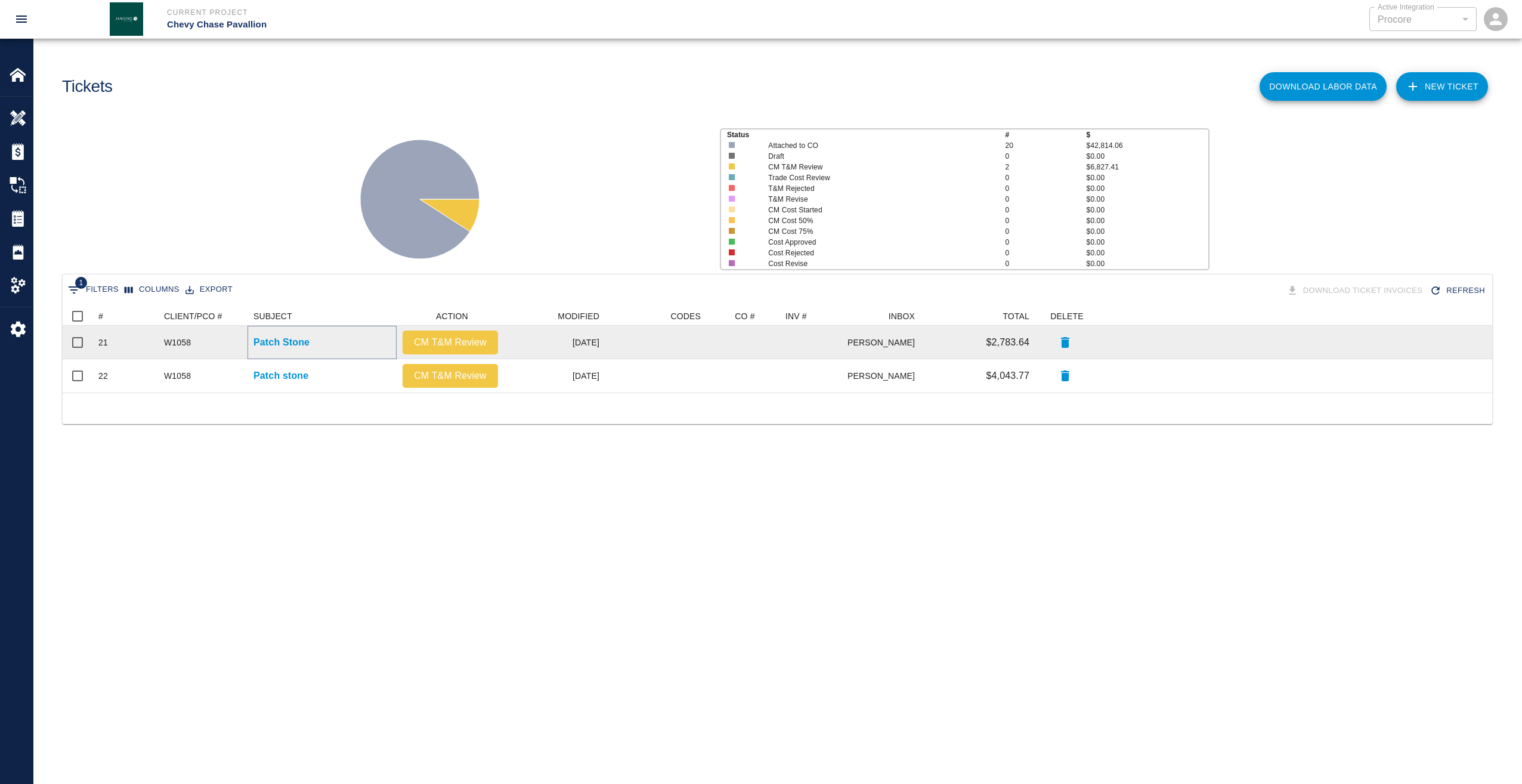
click at [291, 340] on p "Patch Stone" at bounding box center [282, 342] width 56 height 14
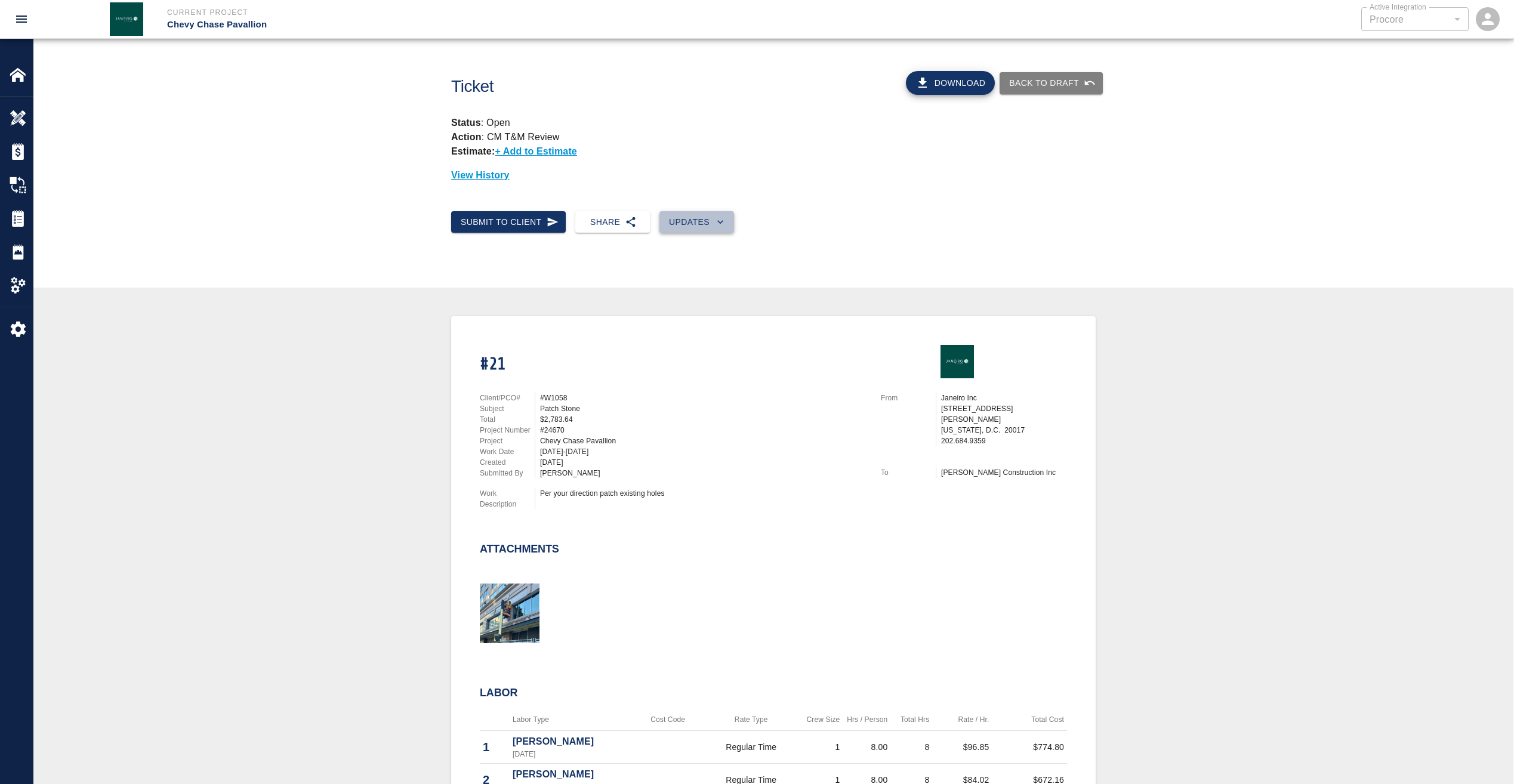
click at [717, 214] on button "Updates" at bounding box center [696, 222] width 74 height 22
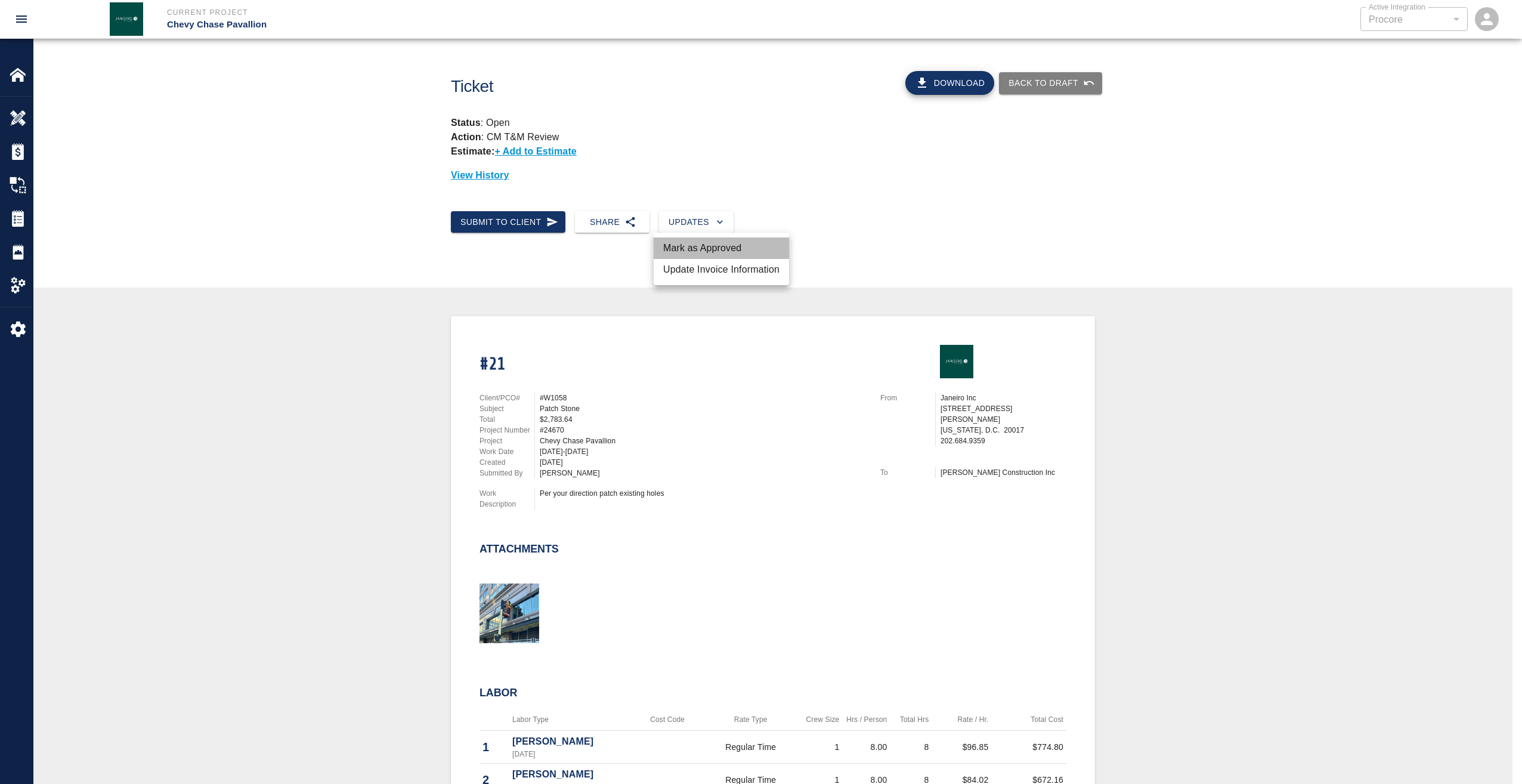
click at [712, 251] on li "Mark as Approved" at bounding box center [720, 248] width 135 height 22
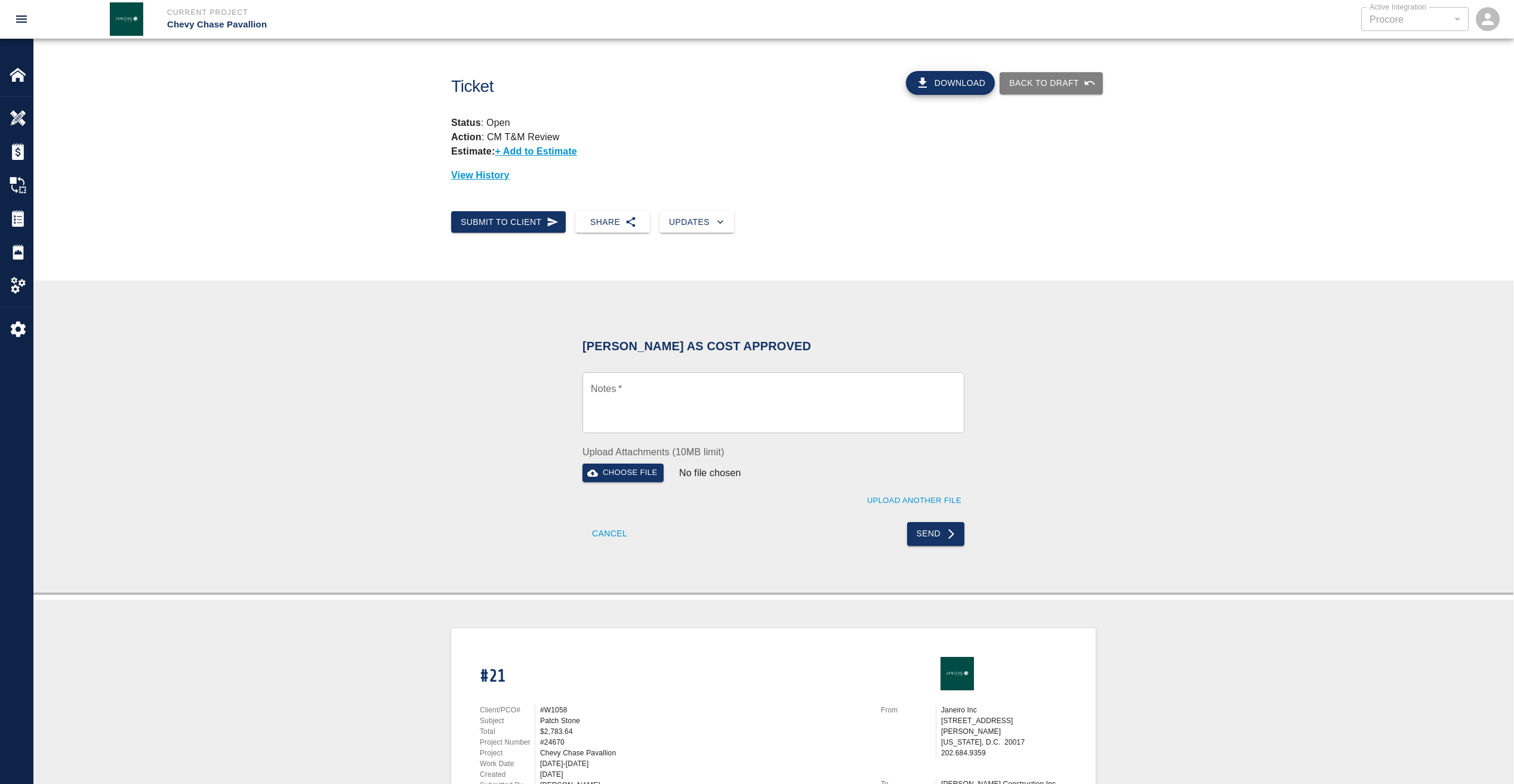
click at [697, 402] on textarea "Notes   *" at bounding box center [773, 402] width 366 height 41
type textarea "wet signature as requested"
drag, startPoint x: 929, startPoint y: 531, endPoint x: 1139, endPoint y: 547, distance: 210.6
click at [1131, 566] on div "Mark Ticket as Cost Approved Notes   * wet signature as requested x Notes * Upl…" at bounding box center [773, 436] width 1480 height 312
click at [20, 210] on img at bounding box center [17, 218] width 17 height 17
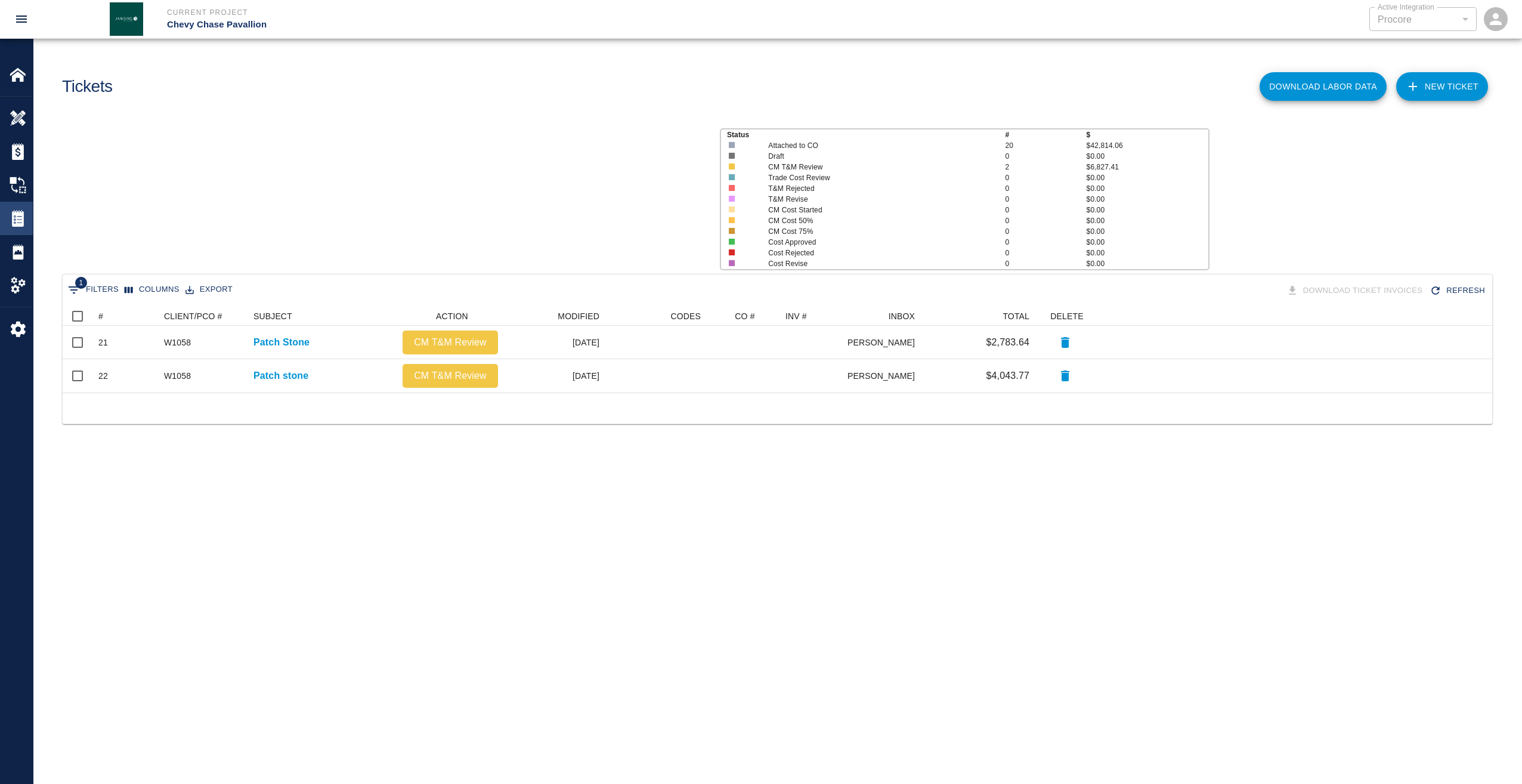
scroll to position [77, 1421]
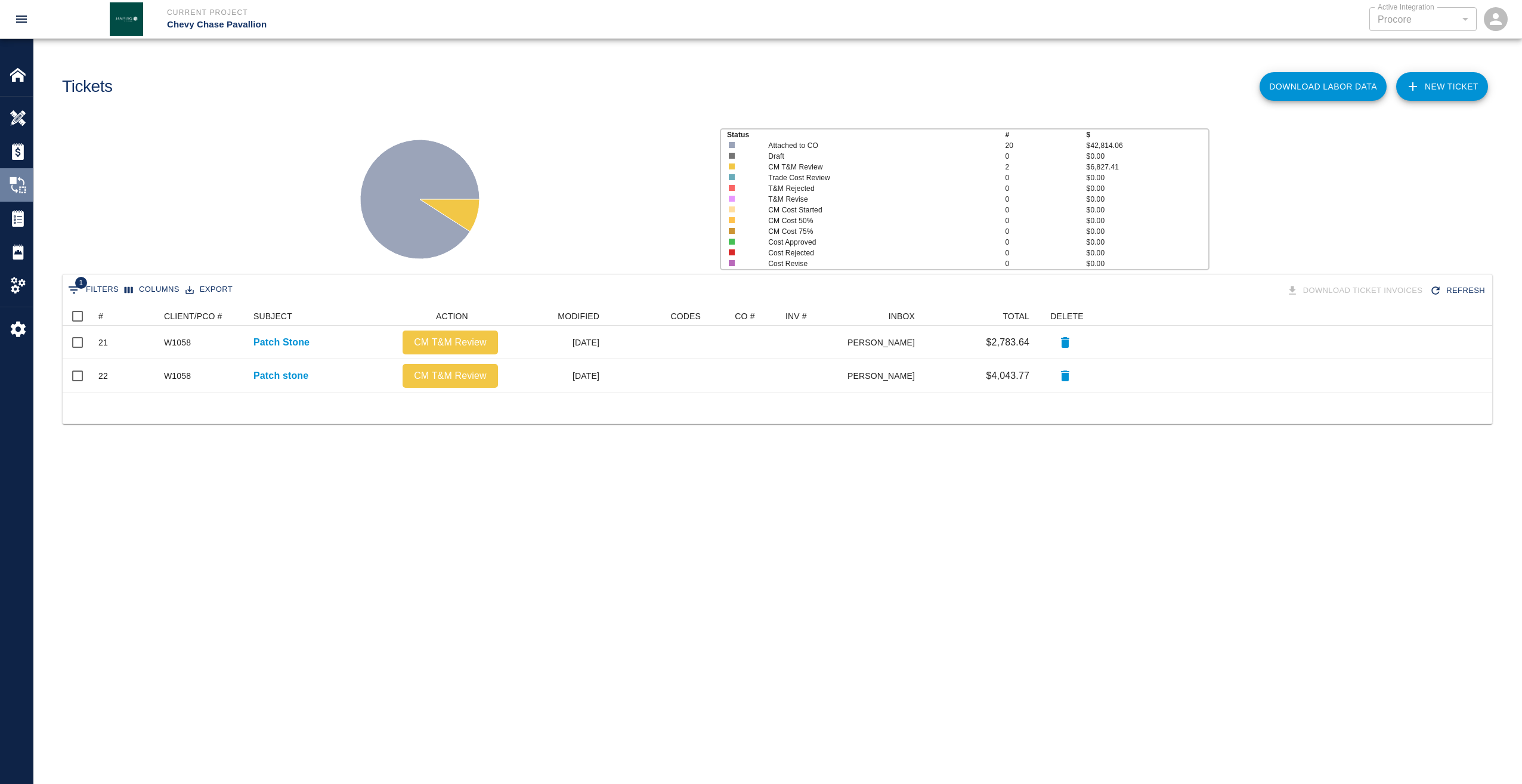
click at [26, 186] on div at bounding box center [26, 184] width 33 height 17
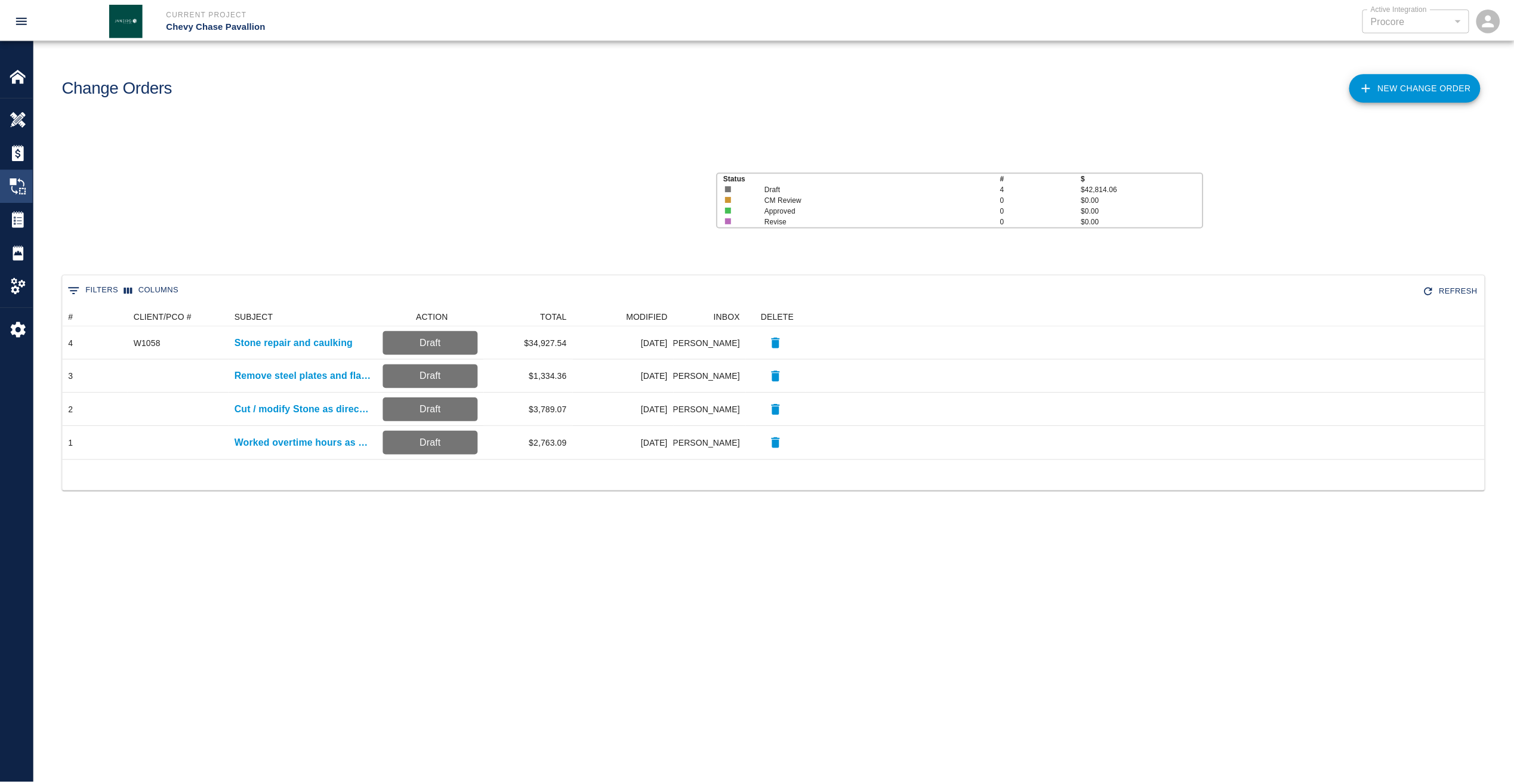
scroll to position [144, 1422]
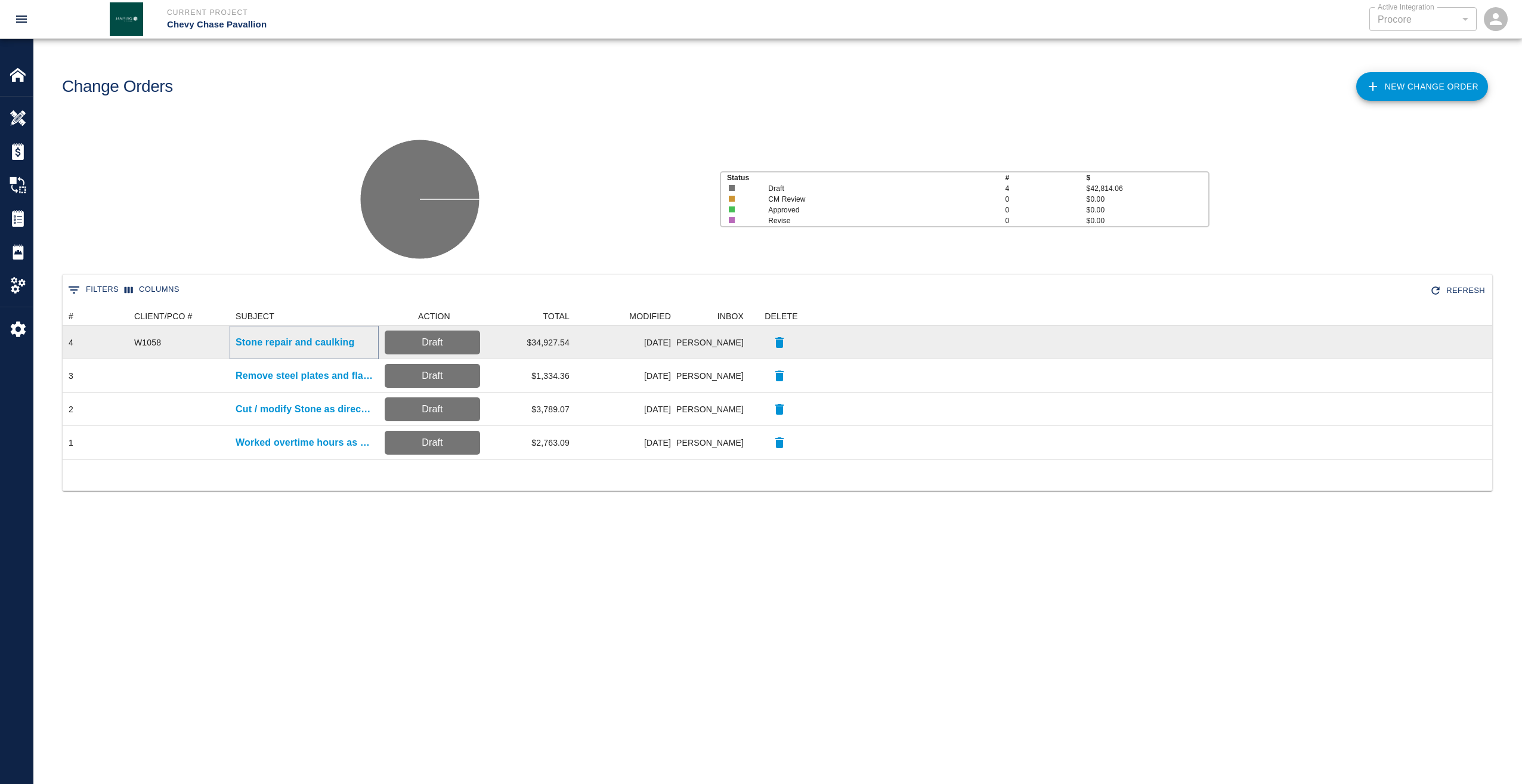
click at [290, 345] on p "Stone repair and caulking" at bounding box center [295, 342] width 119 height 14
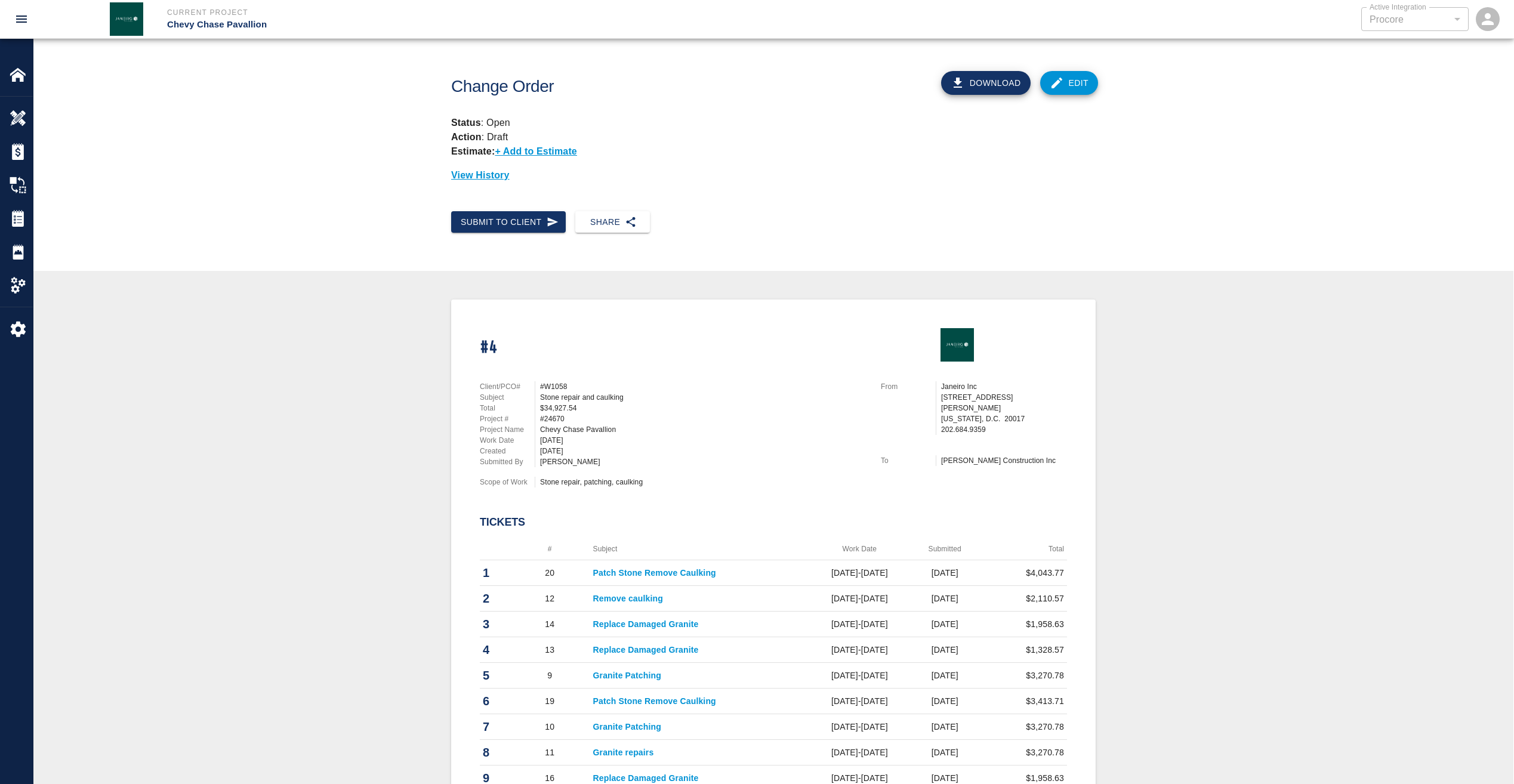
click at [620, 575] on link "Patch Stone Remove Caulking" at bounding box center [654, 572] width 123 height 10
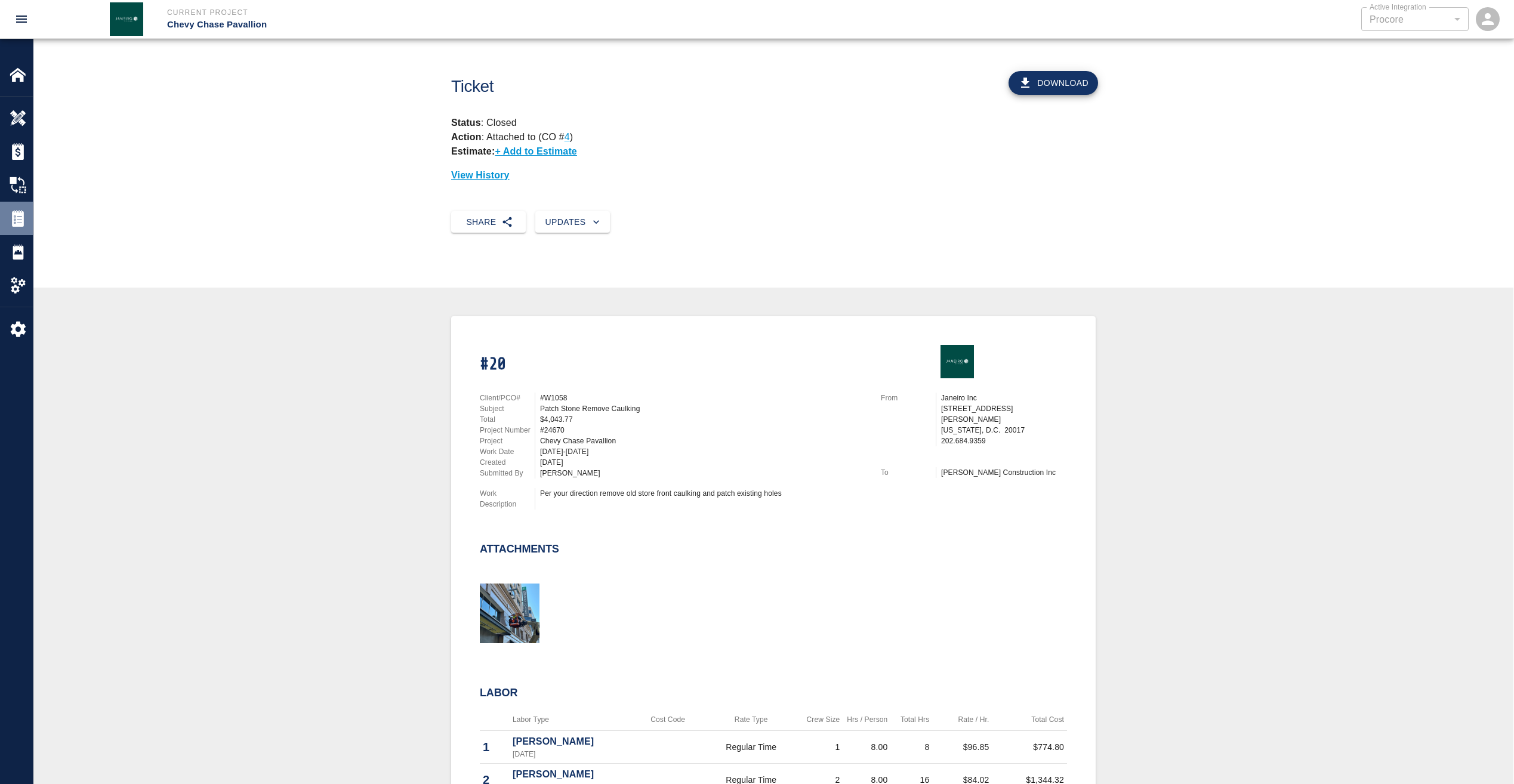
click at [20, 207] on div "Tickets" at bounding box center [17, 218] width 33 height 33
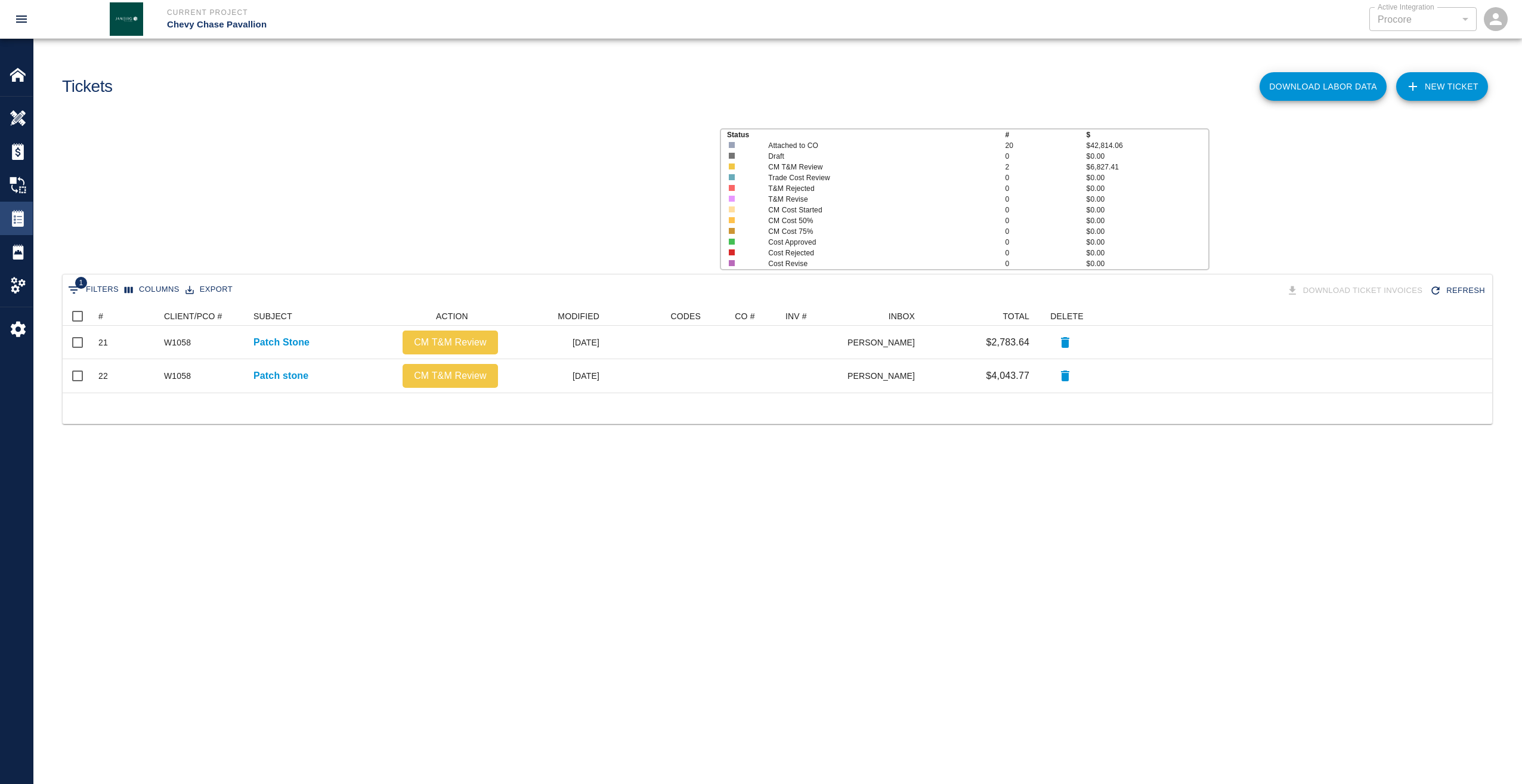
scroll to position [77, 1421]
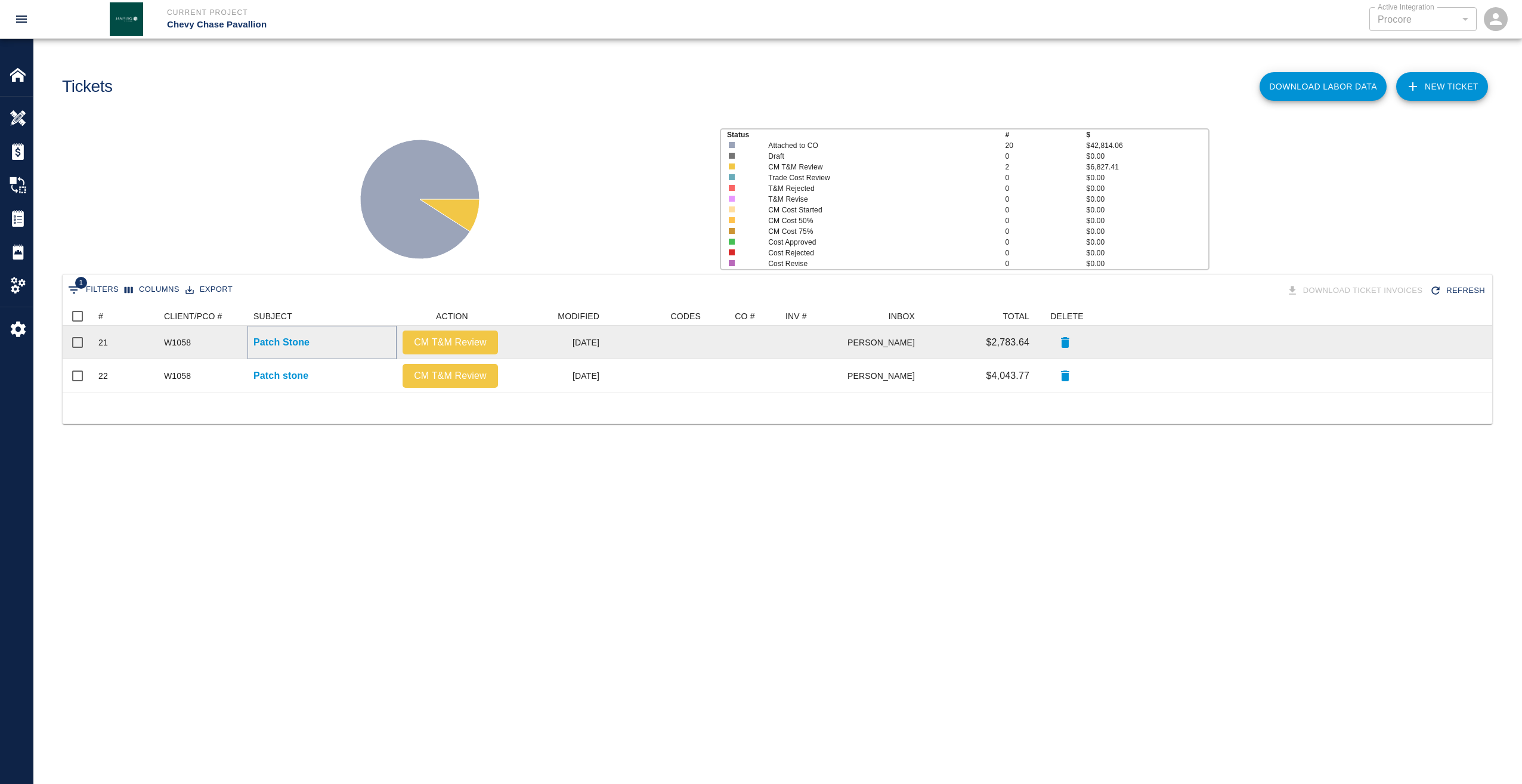
click at [282, 346] on p "Patch Stone" at bounding box center [282, 342] width 56 height 14
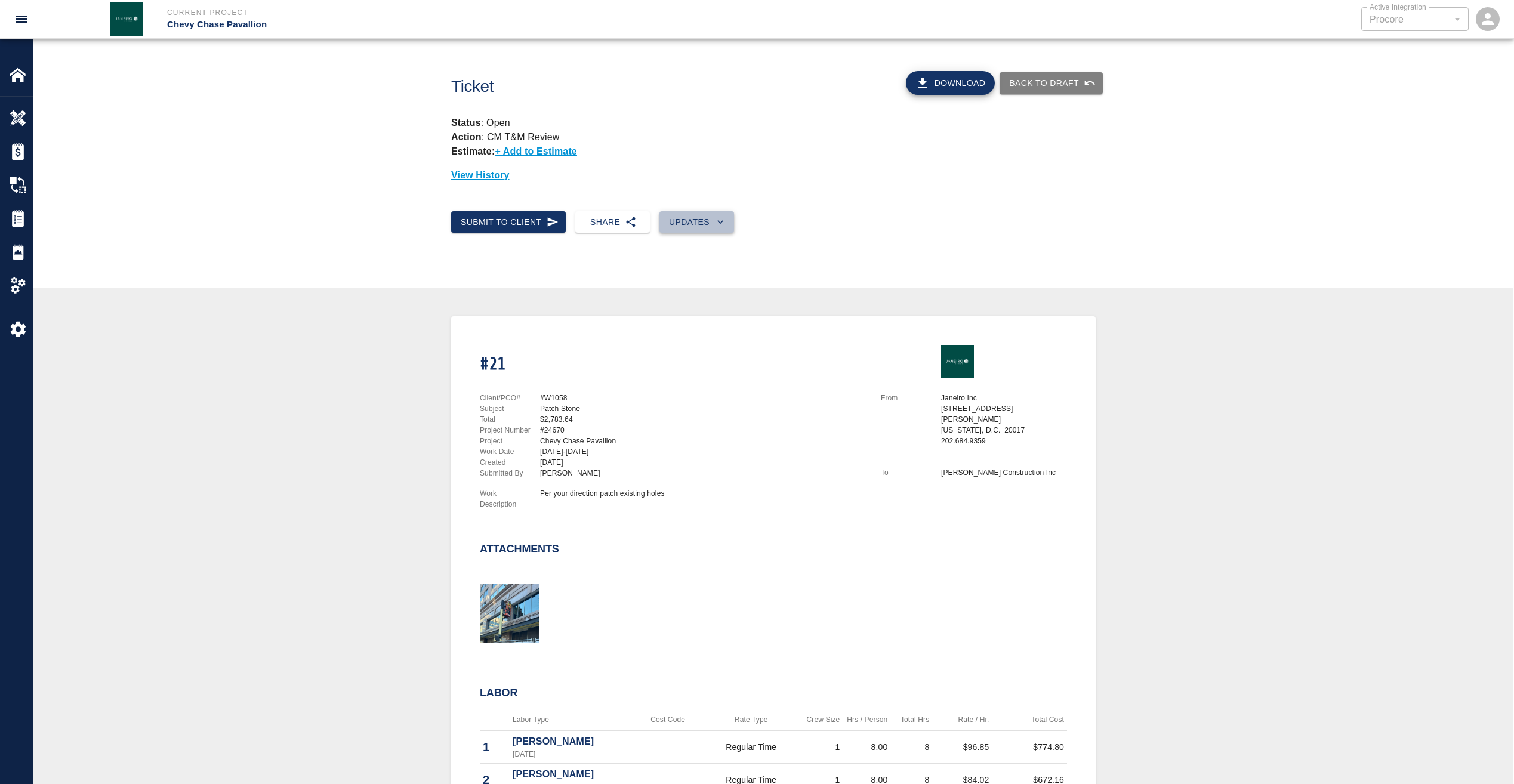
click at [692, 213] on button "Updates" at bounding box center [696, 222] width 74 height 22
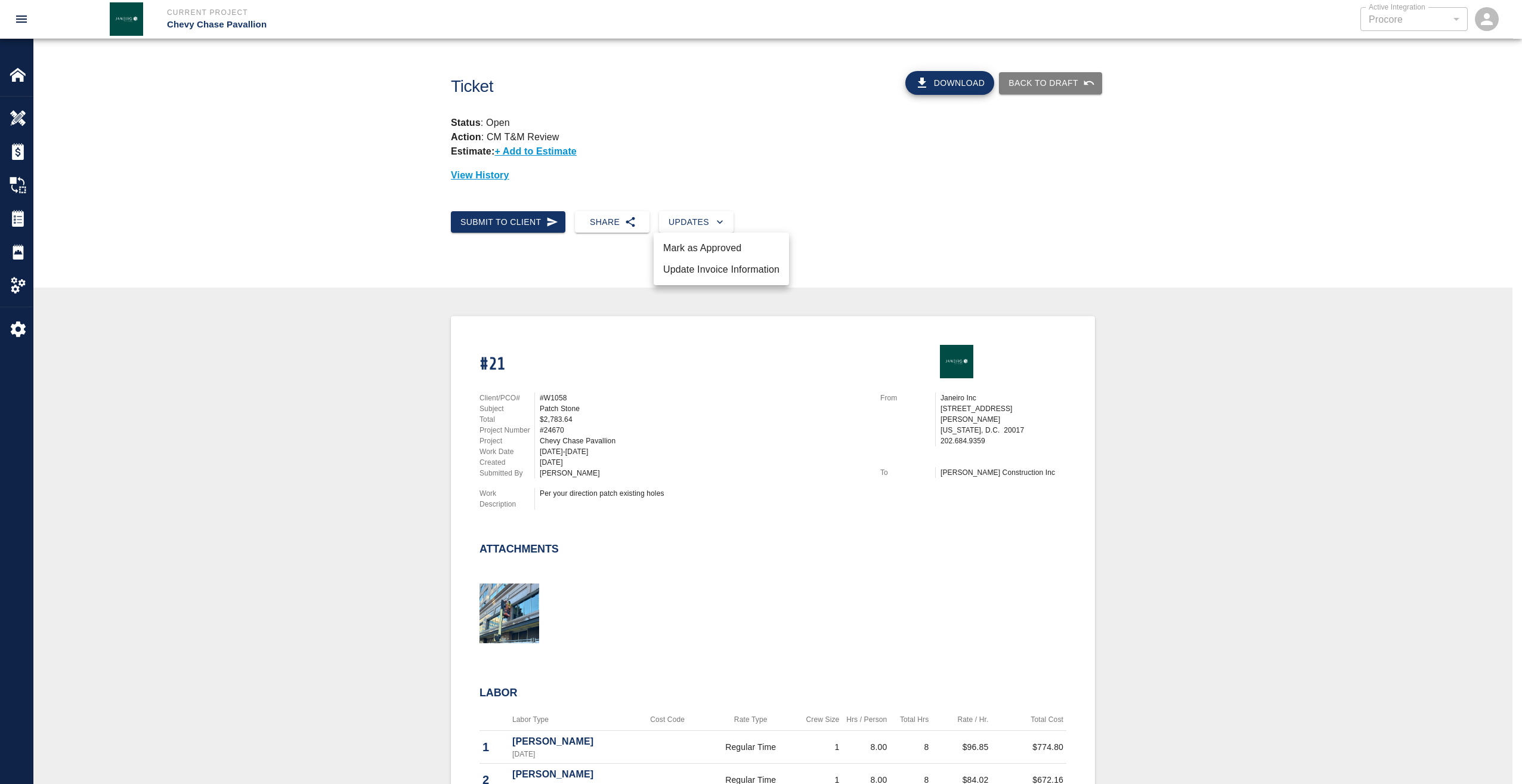
click at [687, 247] on li "Mark as Approved" at bounding box center [720, 248] width 135 height 22
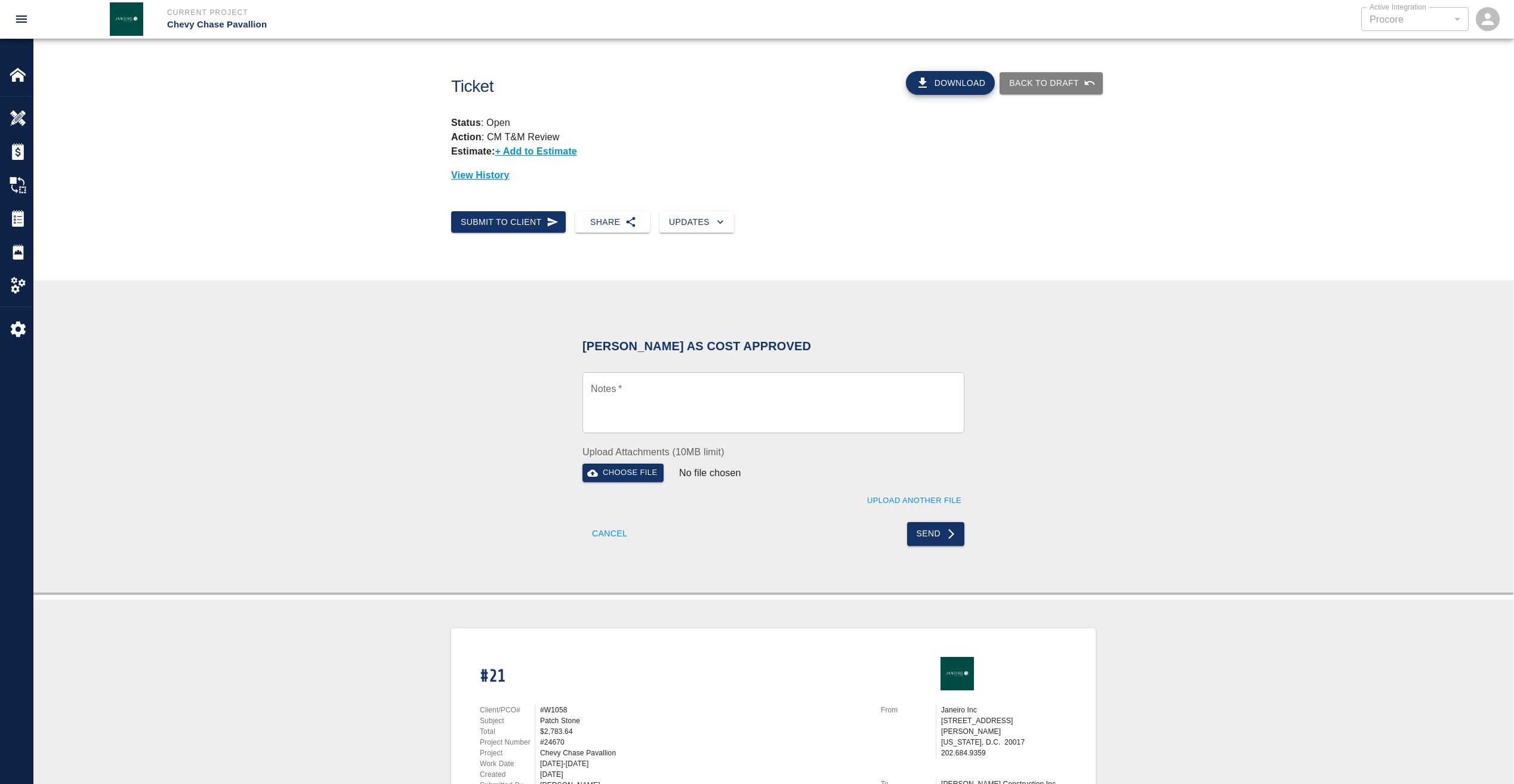
click at [669, 392] on textarea "Notes   *" at bounding box center [773, 402] width 366 height 41
type textarea "wet signature of pdf as requested"
click at [951, 536] on icon "submit" at bounding box center [951, 534] width 12 height 12
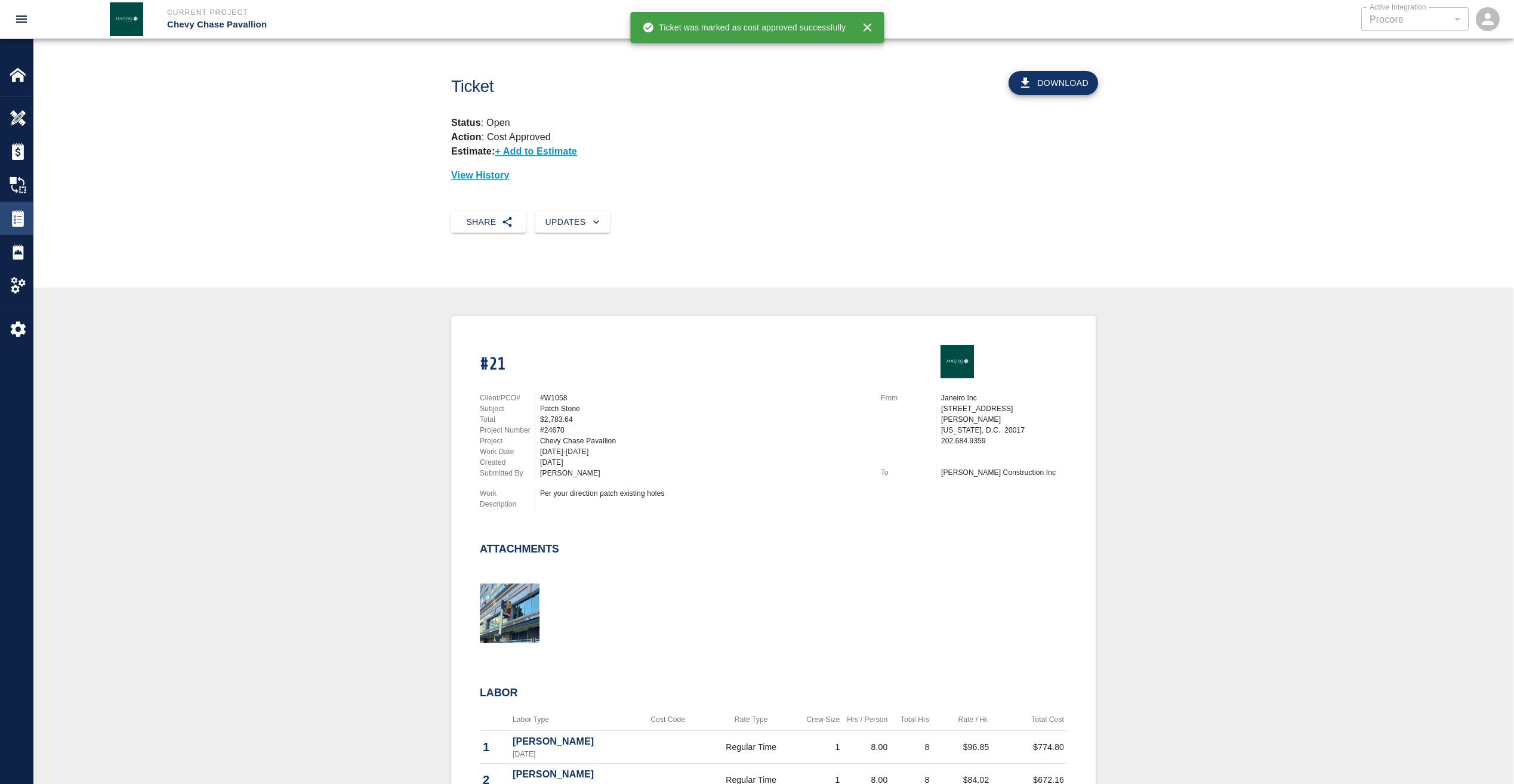
click at [18, 221] on img at bounding box center [17, 218] width 17 height 17
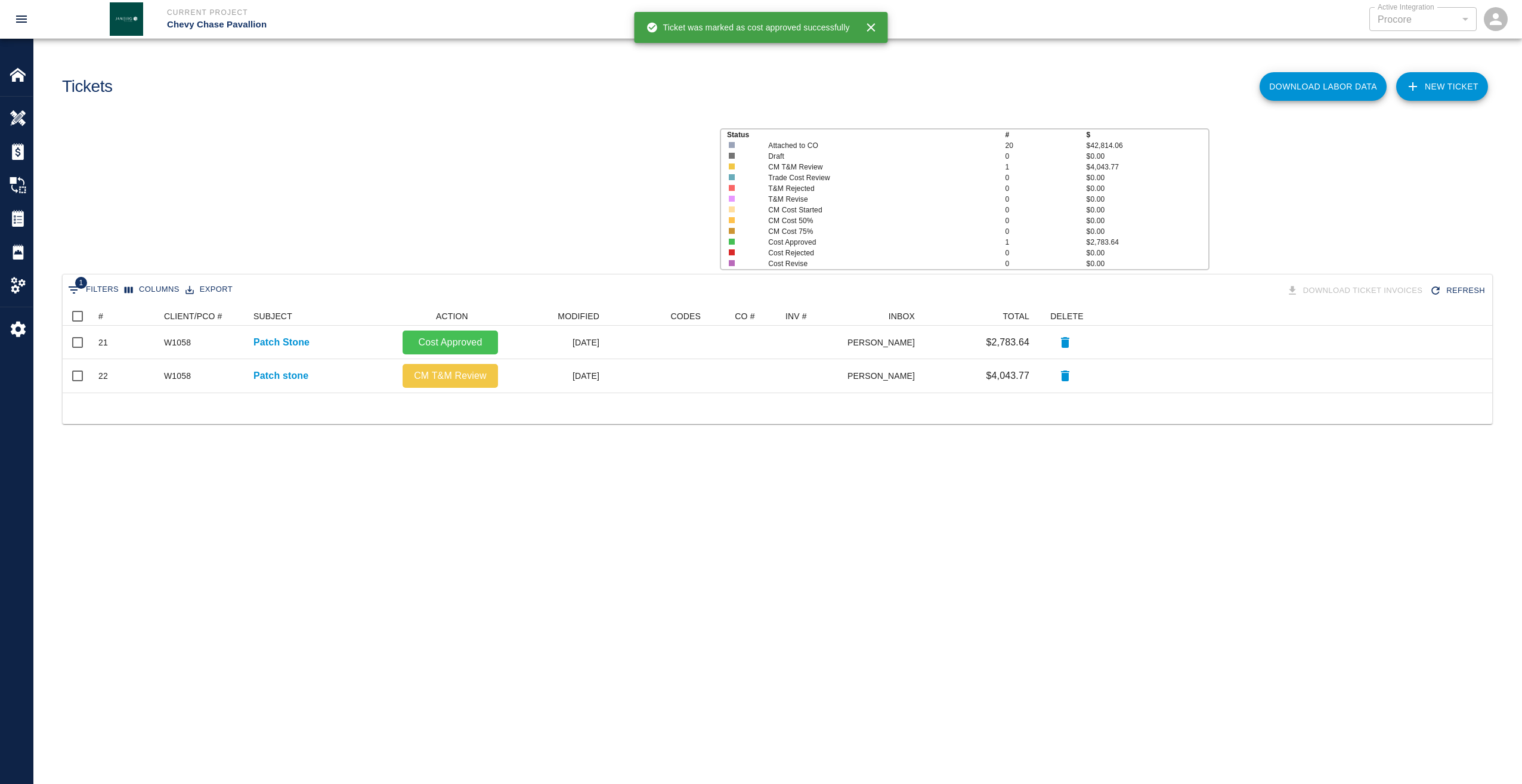
scroll to position [77, 1421]
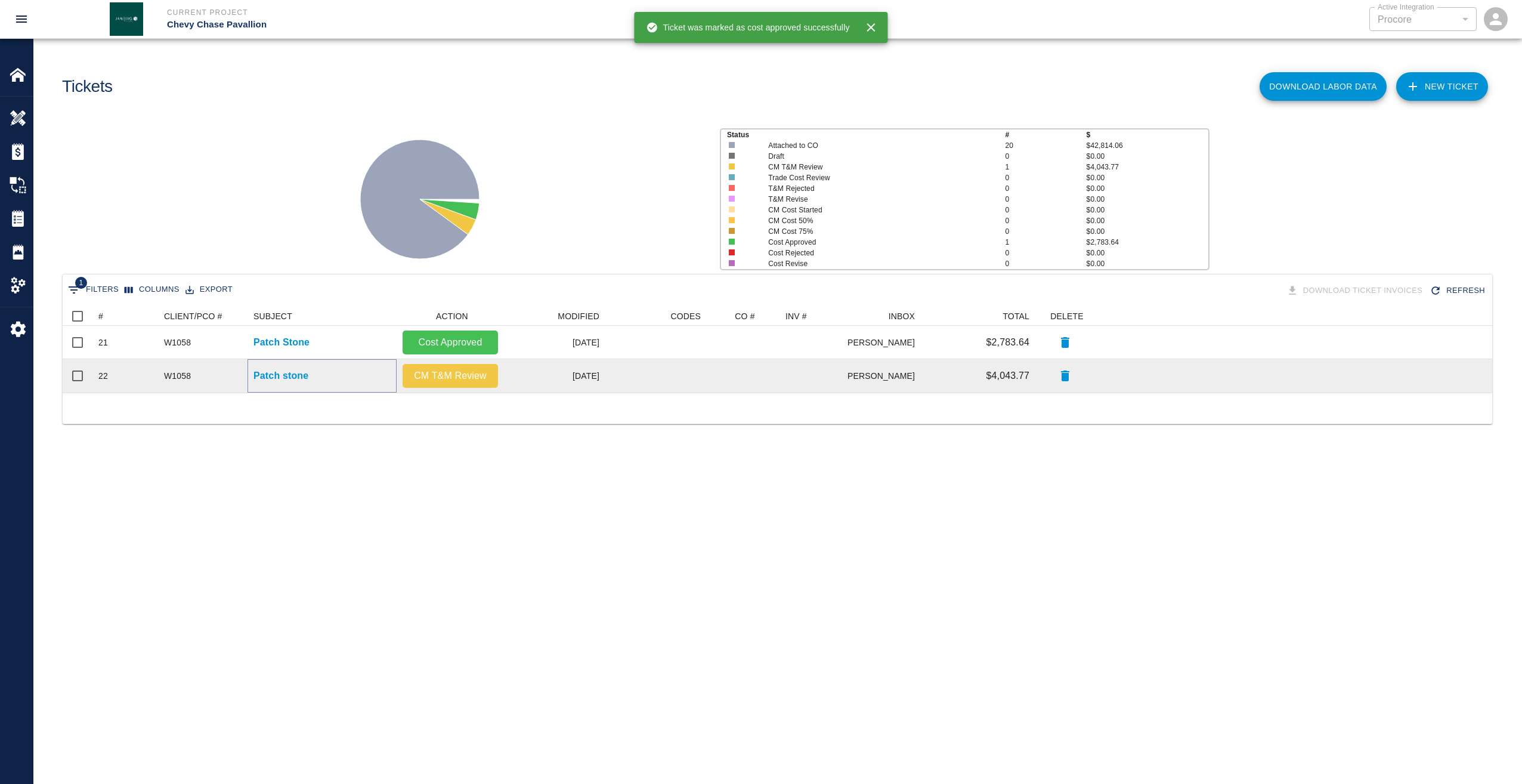
click at [278, 378] on p "Patch stone" at bounding box center [281, 376] width 55 height 14
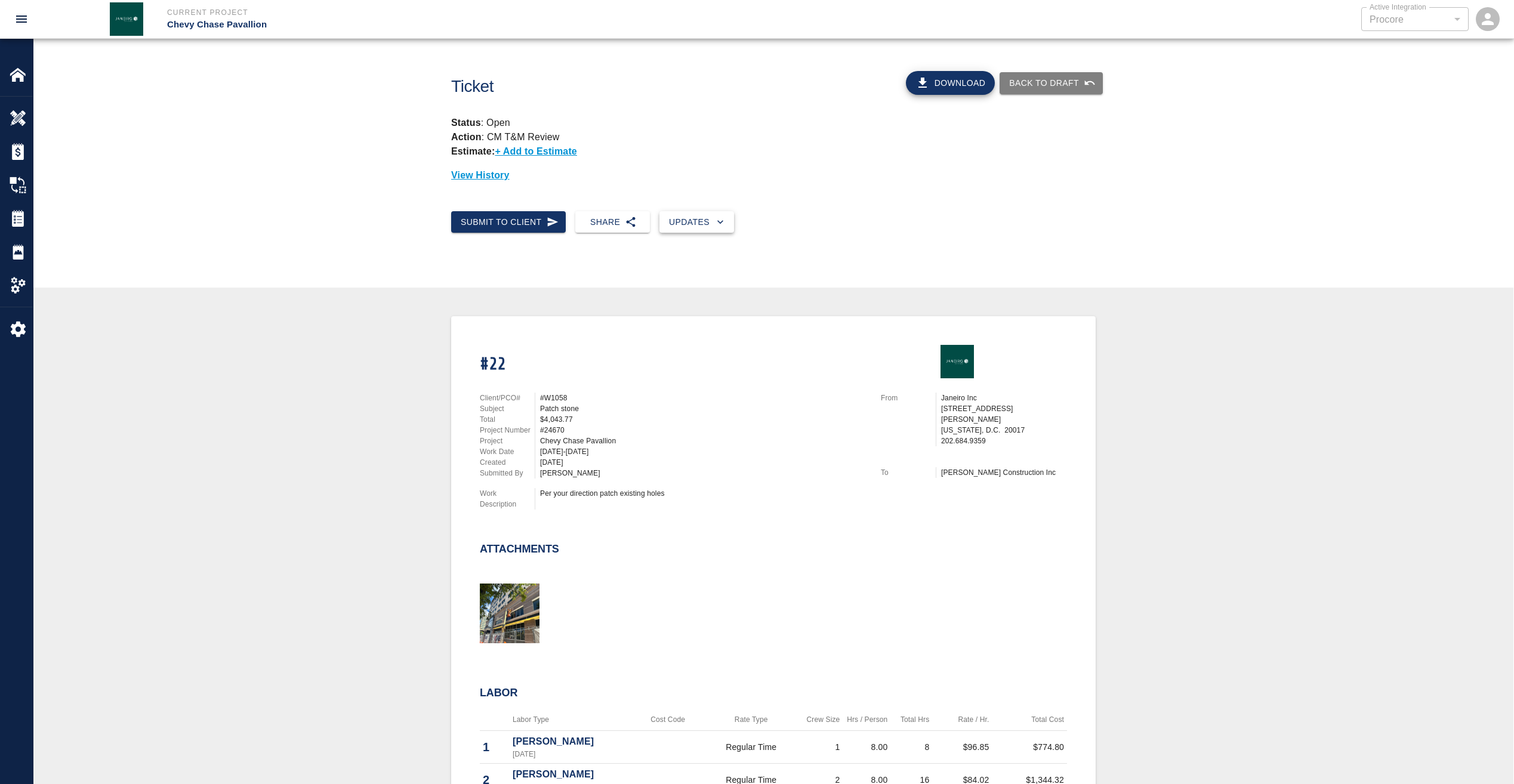
click at [688, 228] on button "Updates" at bounding box center [696, 222] width 74 height 22
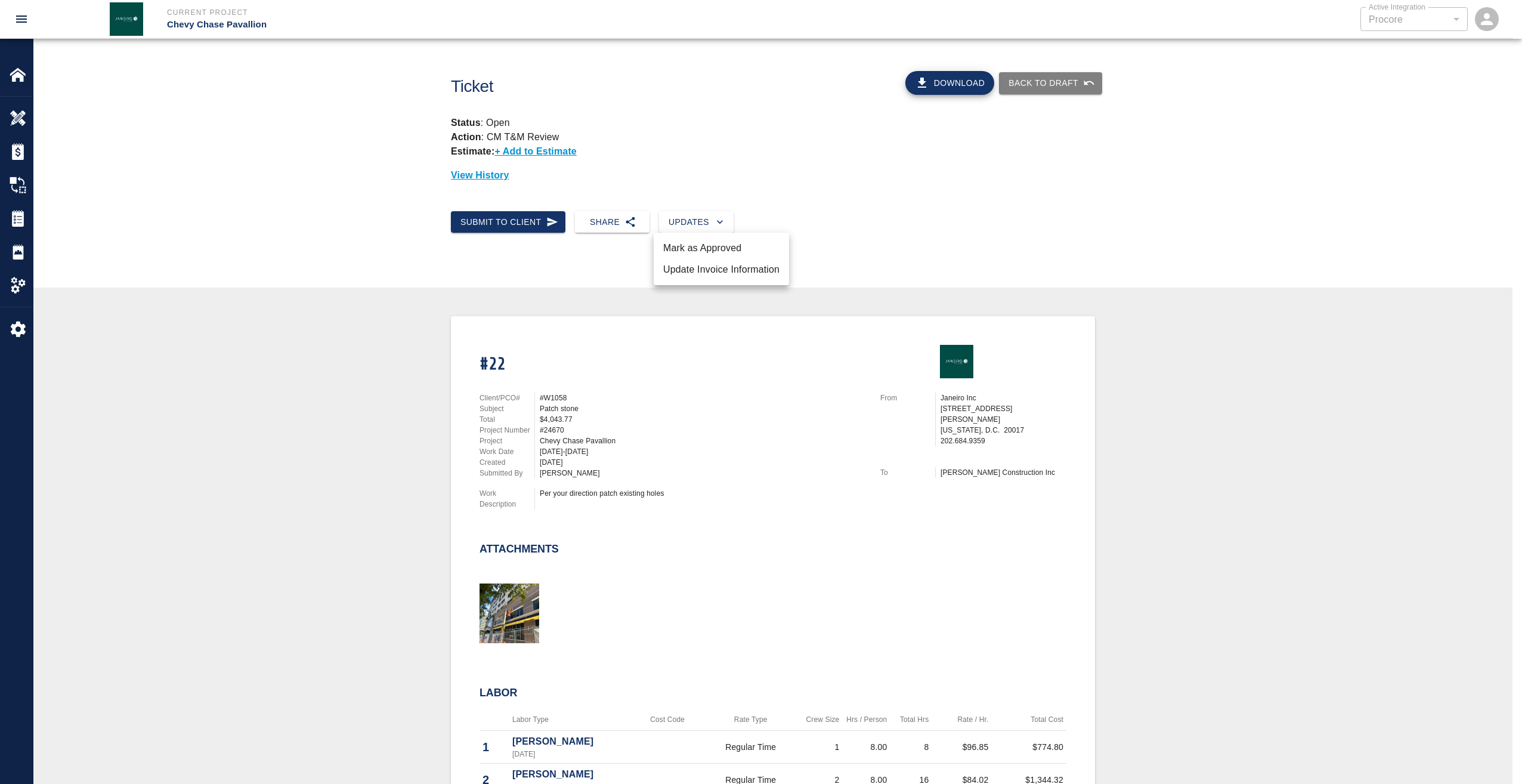
click at [737, 241] on li "Mark as Approved" at bounding box center [720, 248] width 135 height 22
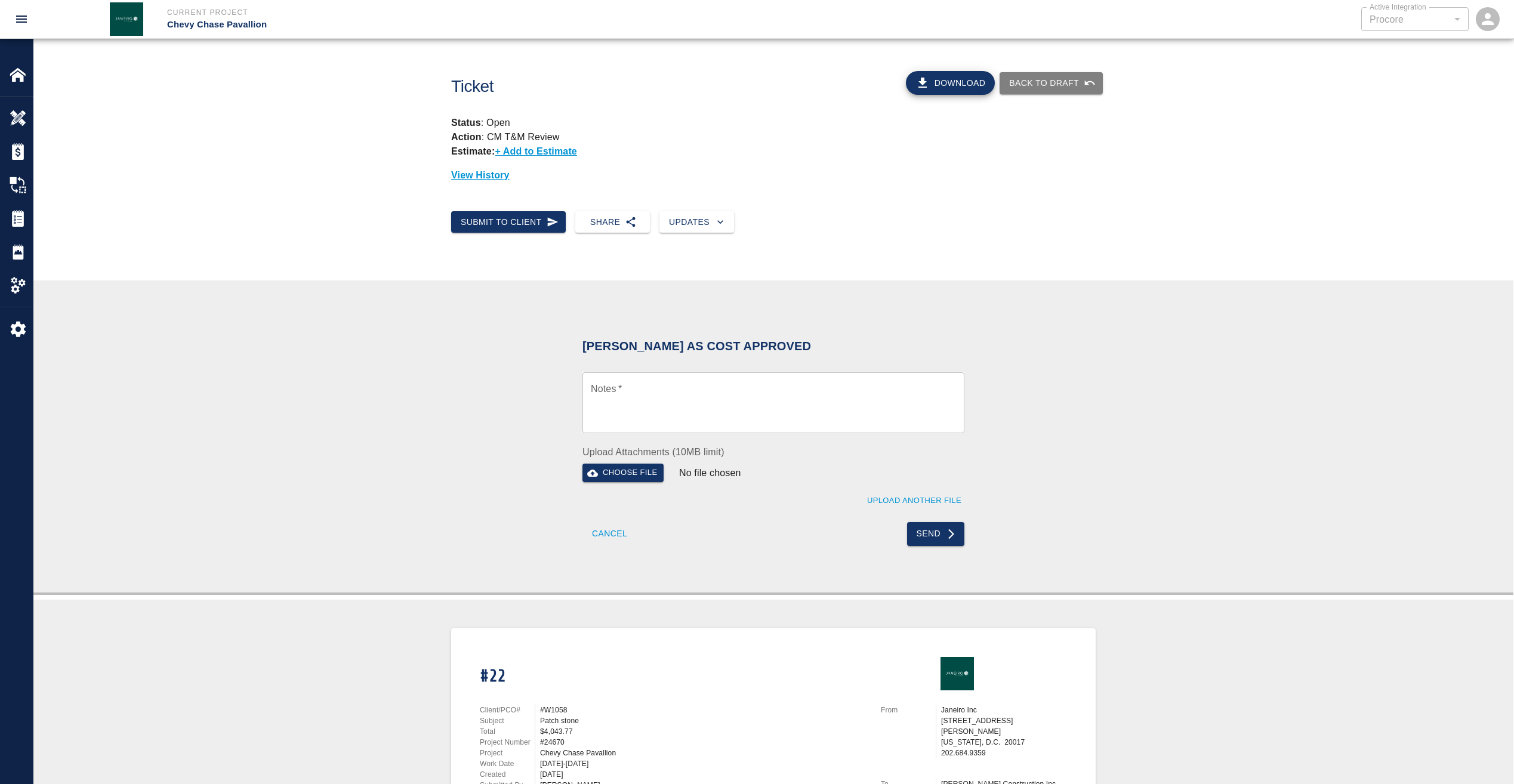
click at [690, 376] on div "x Notes *" at bounding box center [773, 403] width 382 height 61
type textarea "wet signature of pdf as requested"
click at [922, 533] on button "Send" at bounding box center [935, 533] width 58 height 24
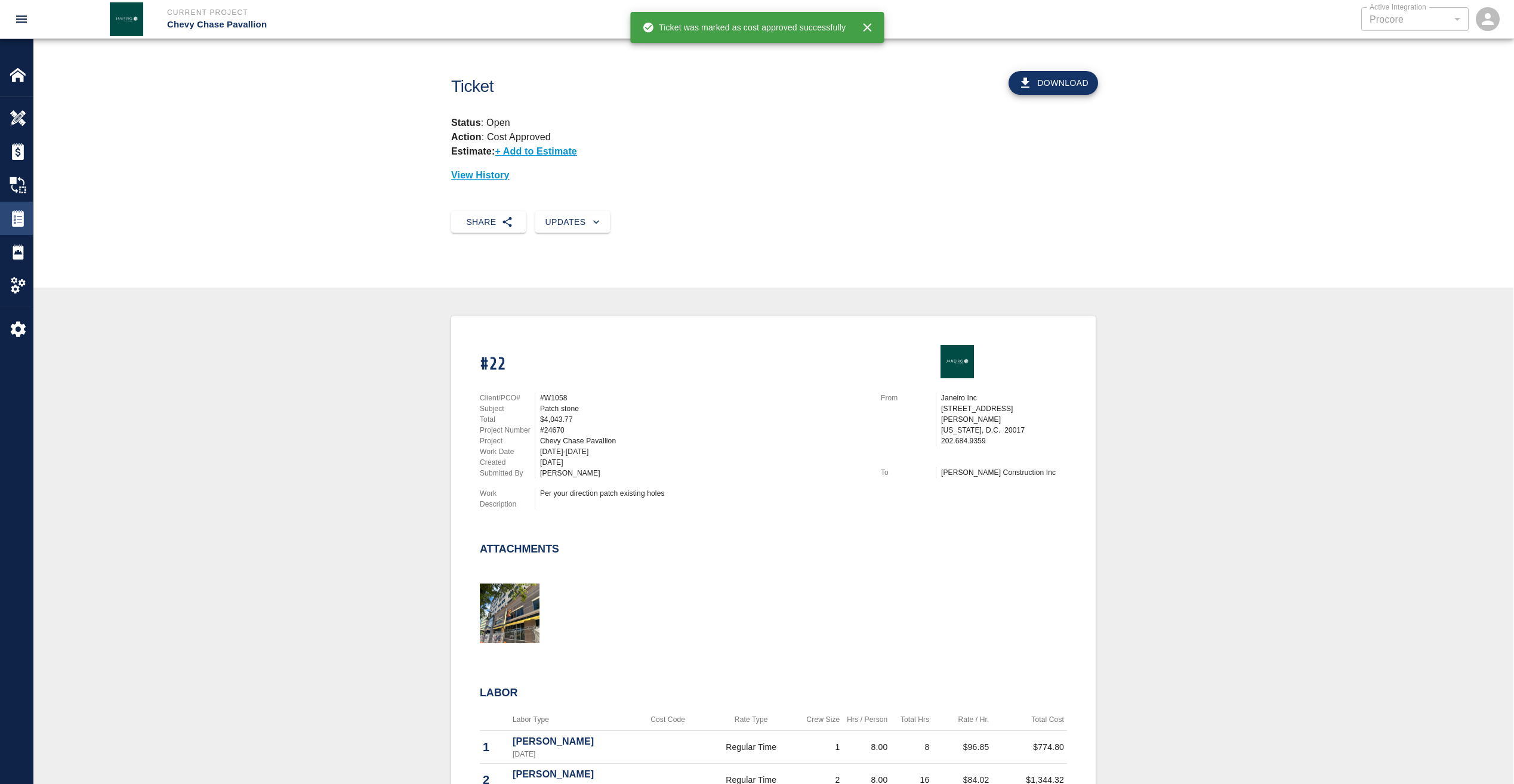
click at [16, 210] on img at bounding box center [17, 218] width 17 height 17
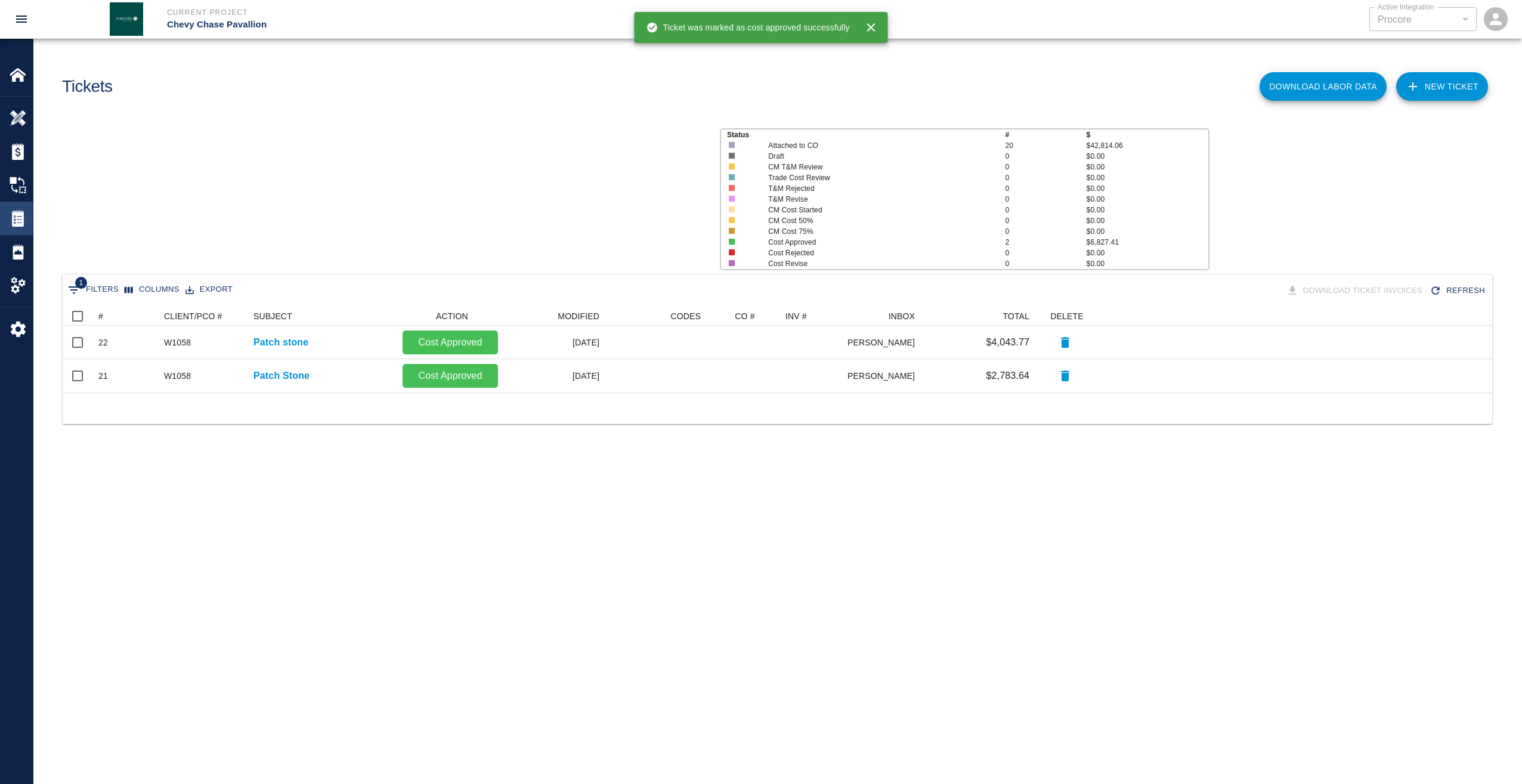
scroll to position [77, 1421]
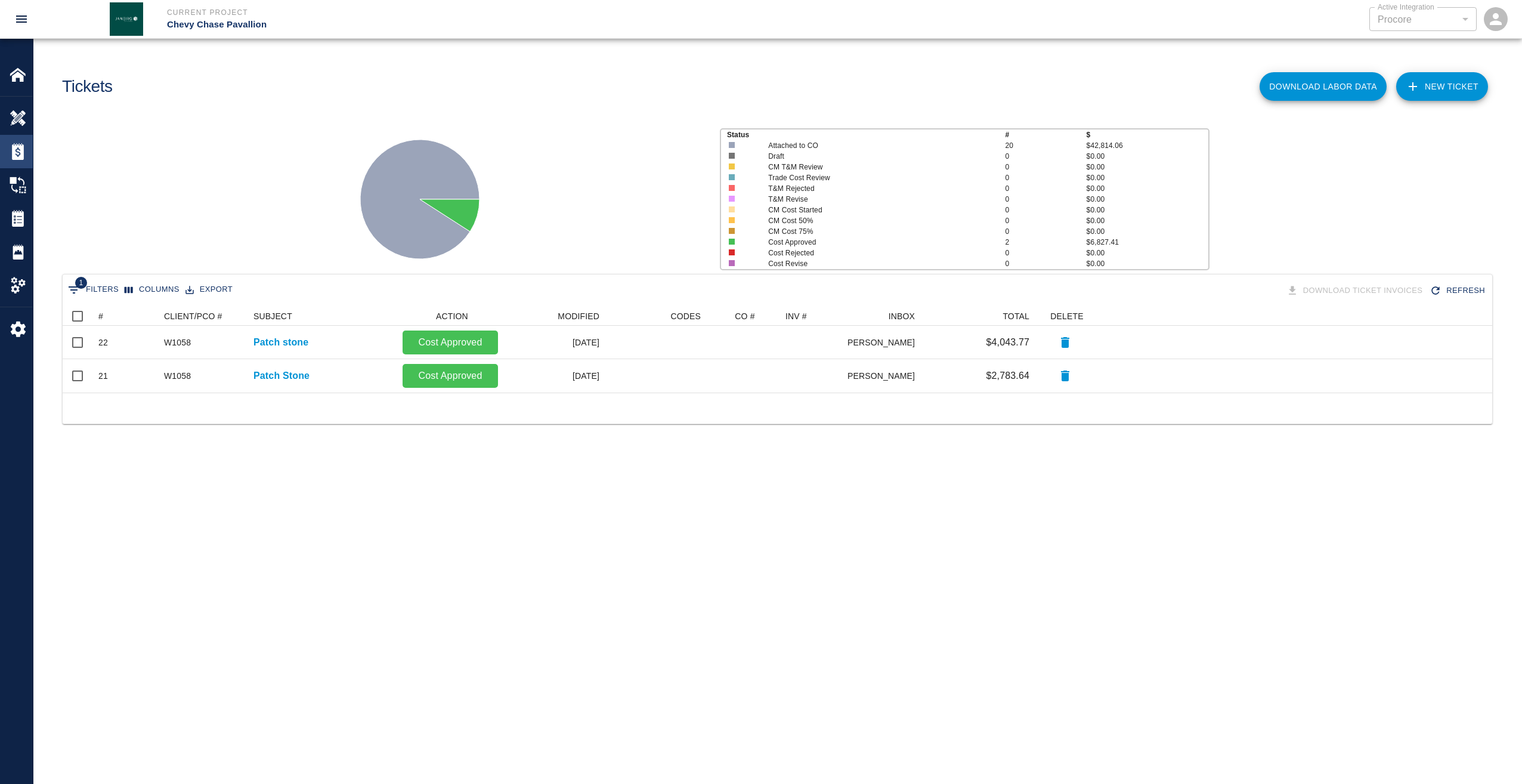
click at [22, 147] on img at bounding box center [17, 151] width 17 height 17
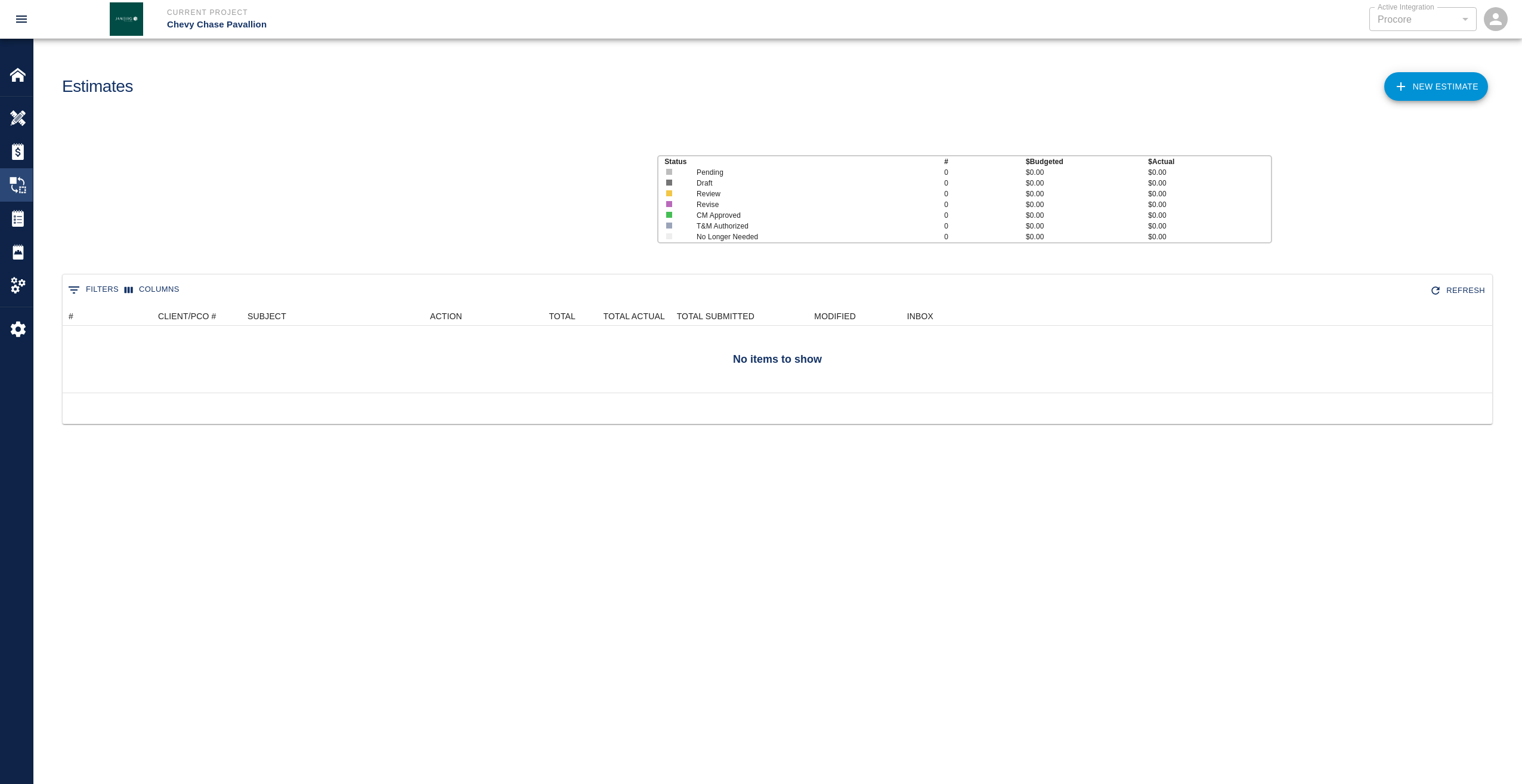
scroll to position [77, 1421]
click at [15, 181] on img at bounding box center [17, 184] width 17 height 17
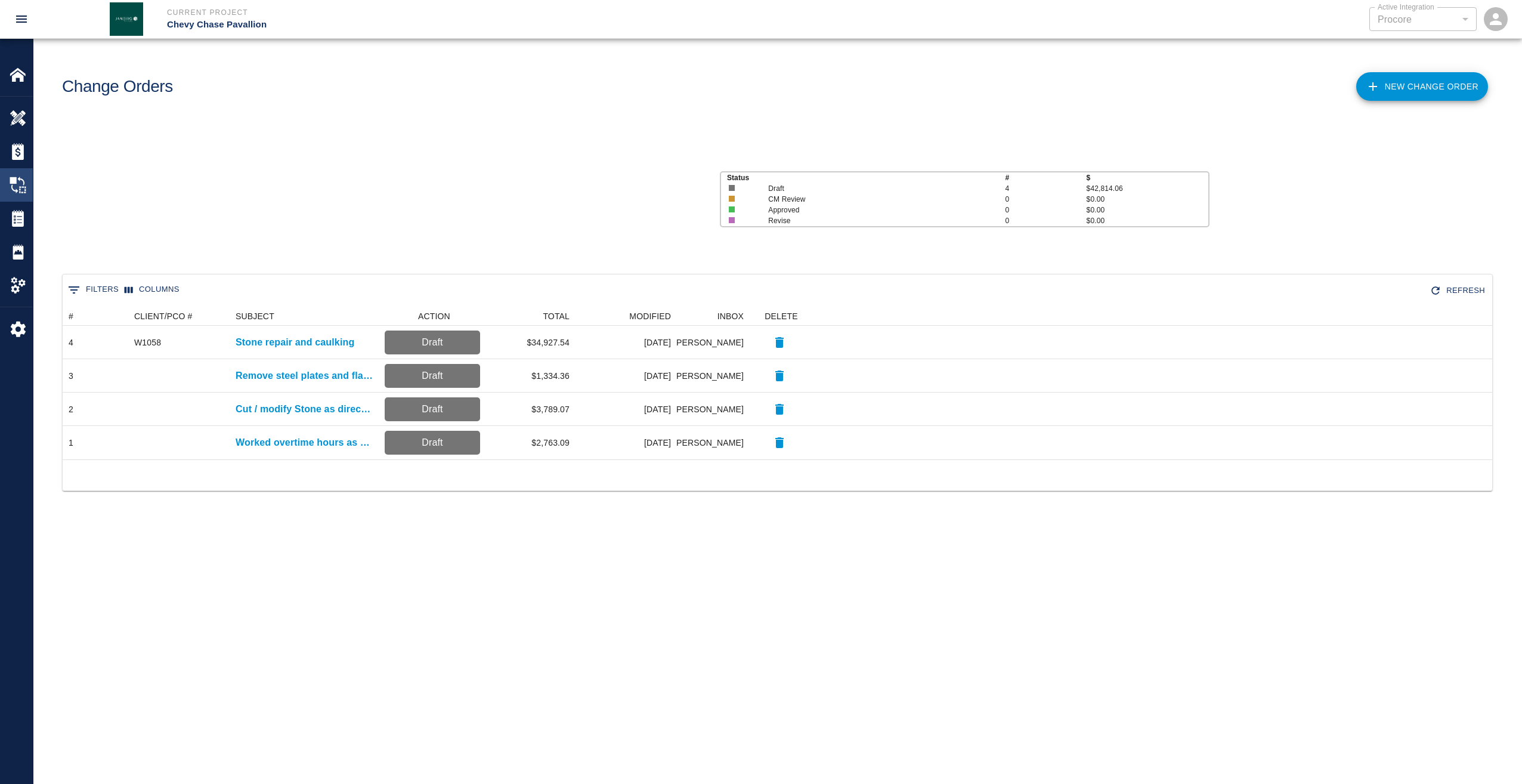
scroll to position [144, 1421]
click at [20, 215] on img at bounding box center [17, 218] width 17 height 17
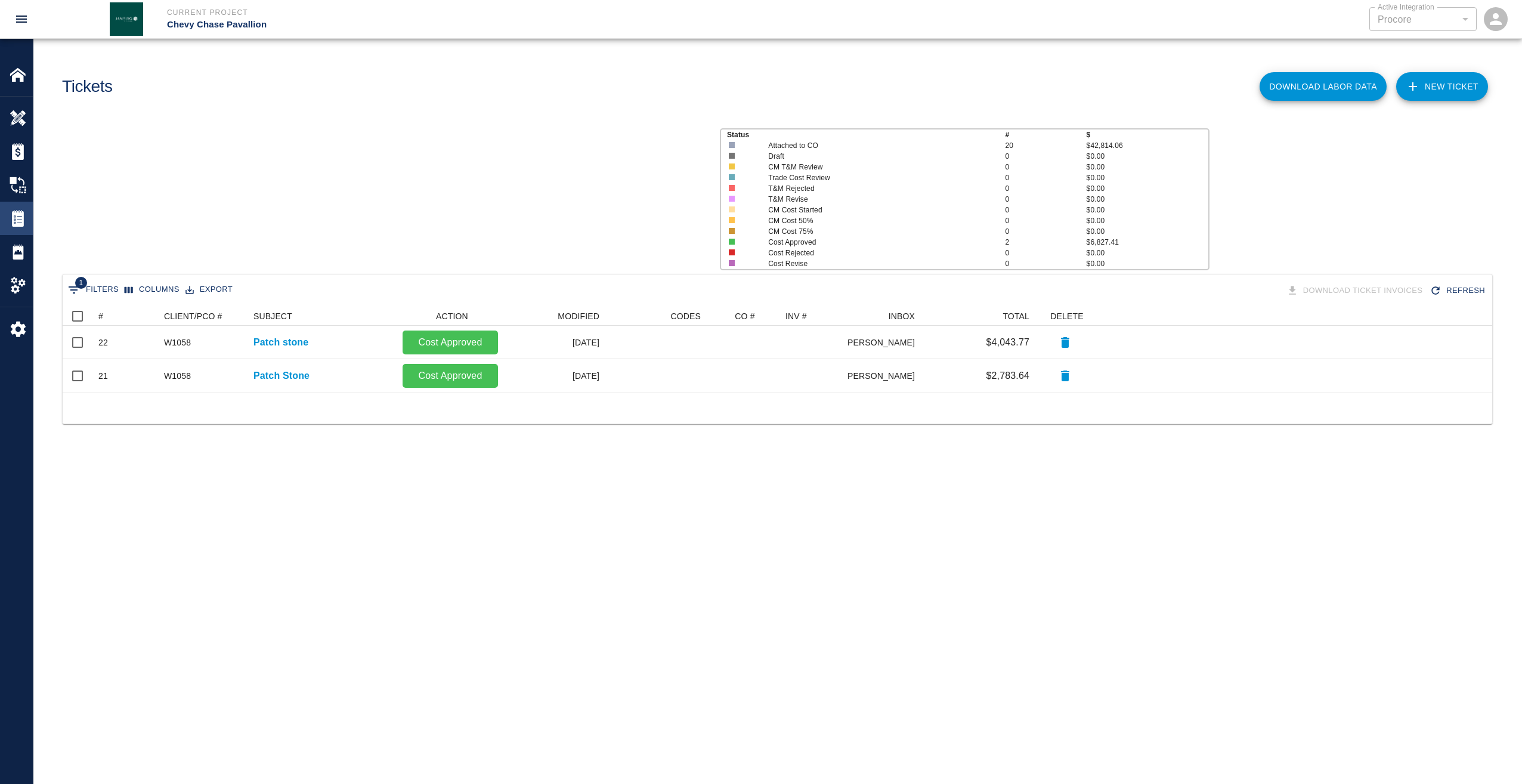
scroll to position [77, 1421]
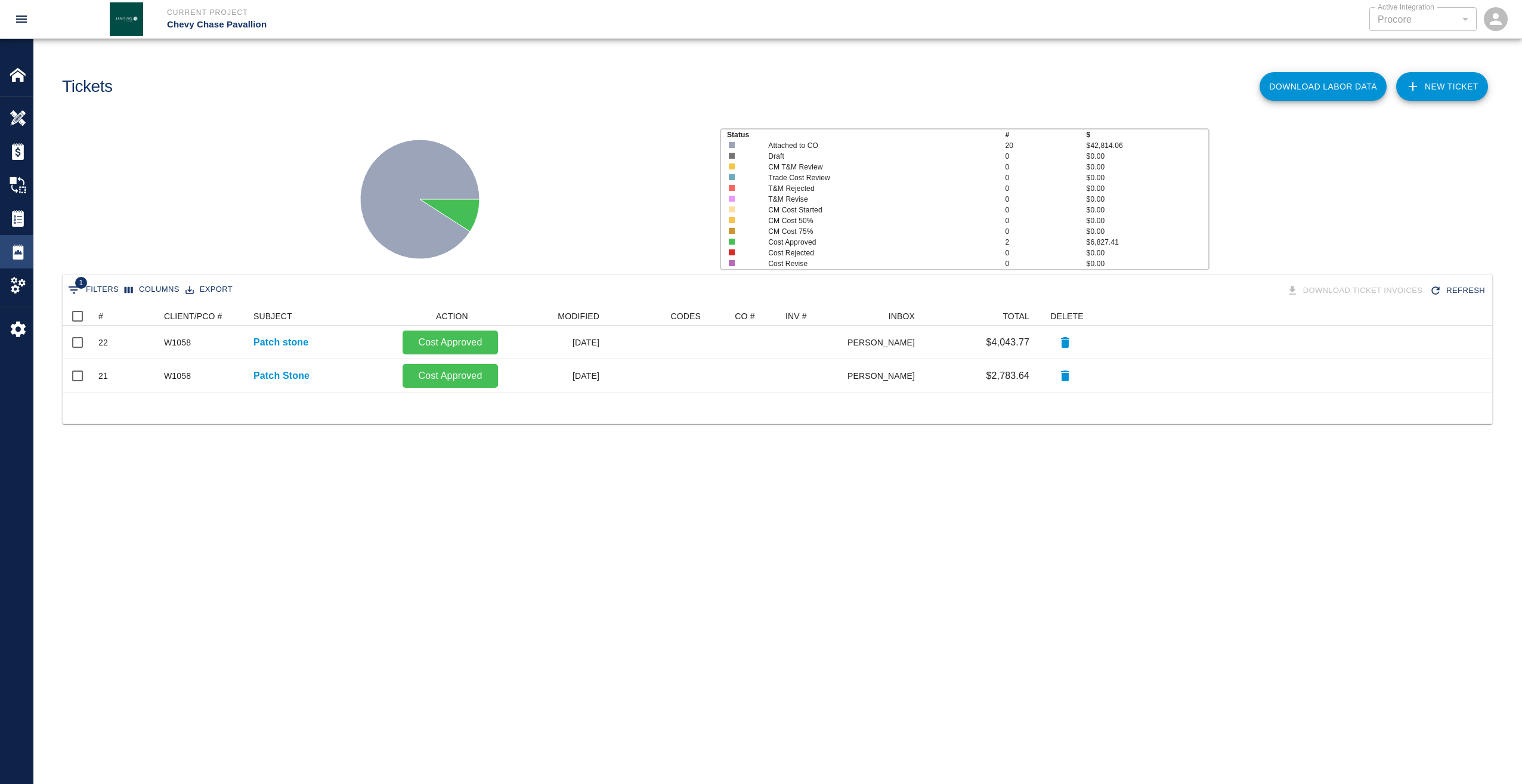
click at [15, 256] on img at bounding box center [17, 251] width 17 height 17
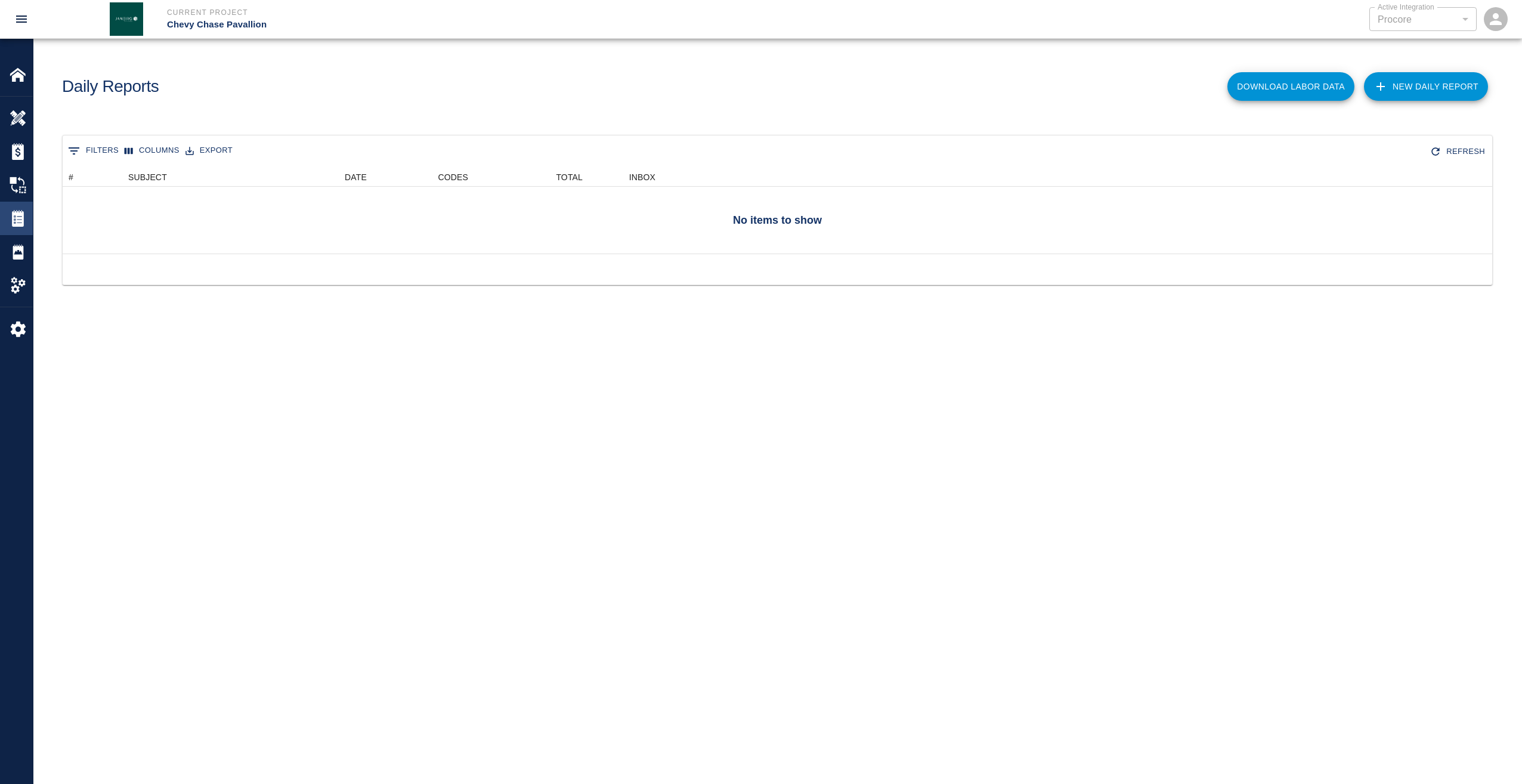
scroll to position [77, 1421]
click at [18, 208] on div "Tickets" at bounding box center [17, 218] width 33 height 33
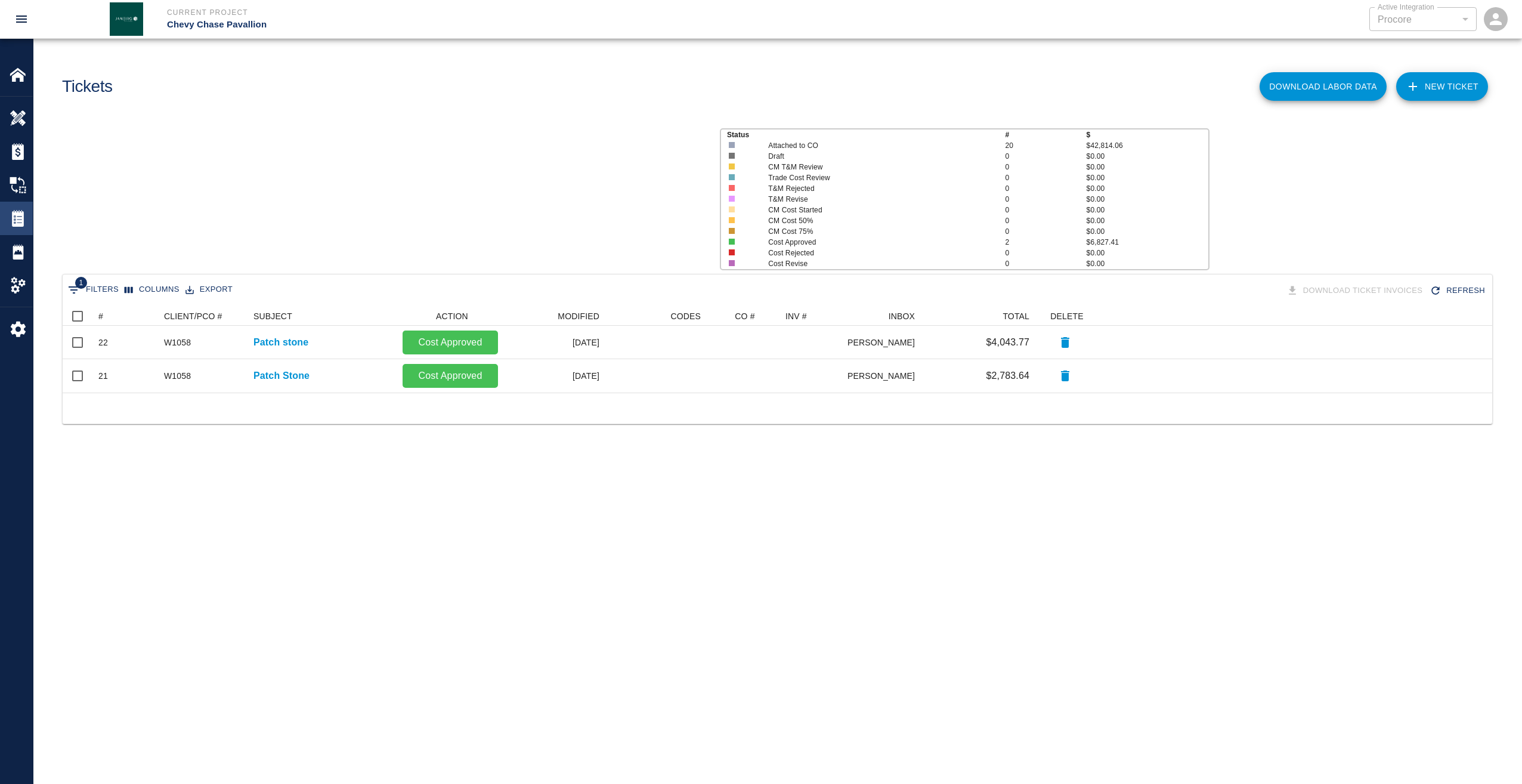
scroll to position [77, 1421]
click at [17, 179] on img at bounding box center [17, 184] width 17 height 17
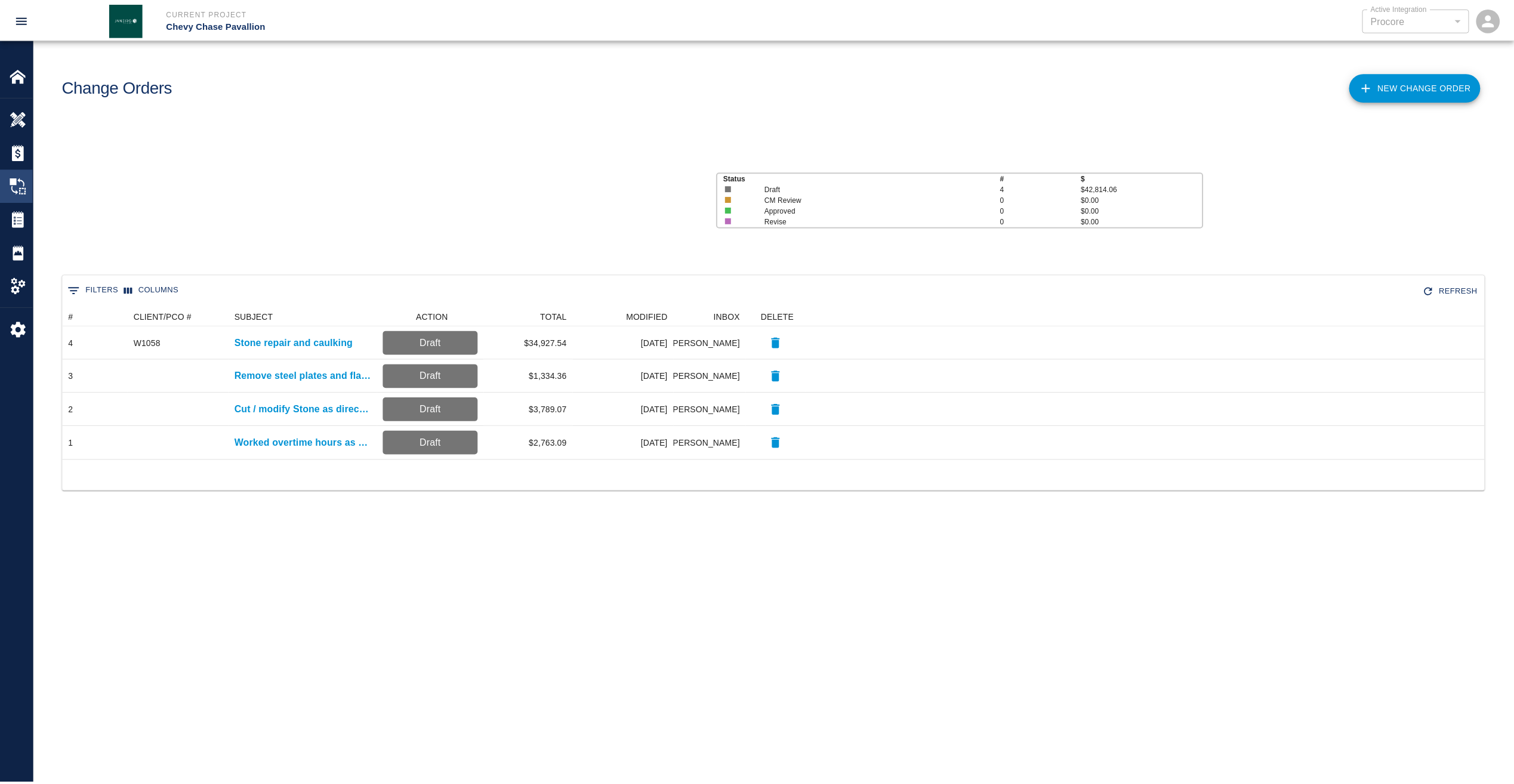
scroll to position [144, 1422]
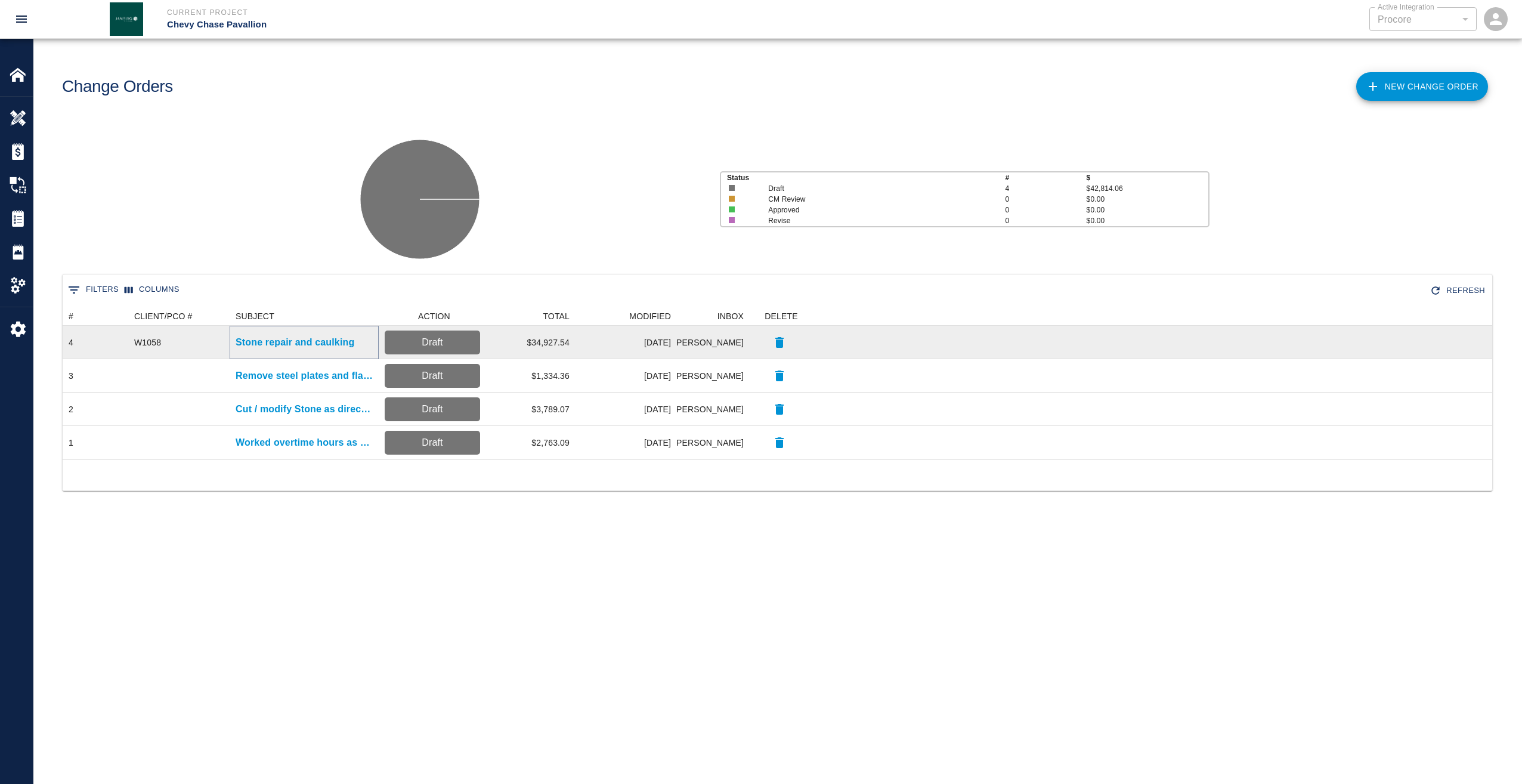
click at [325, 346] on p "Stone repair and caulking" at bounding box center [295, 342] width 119 height 14
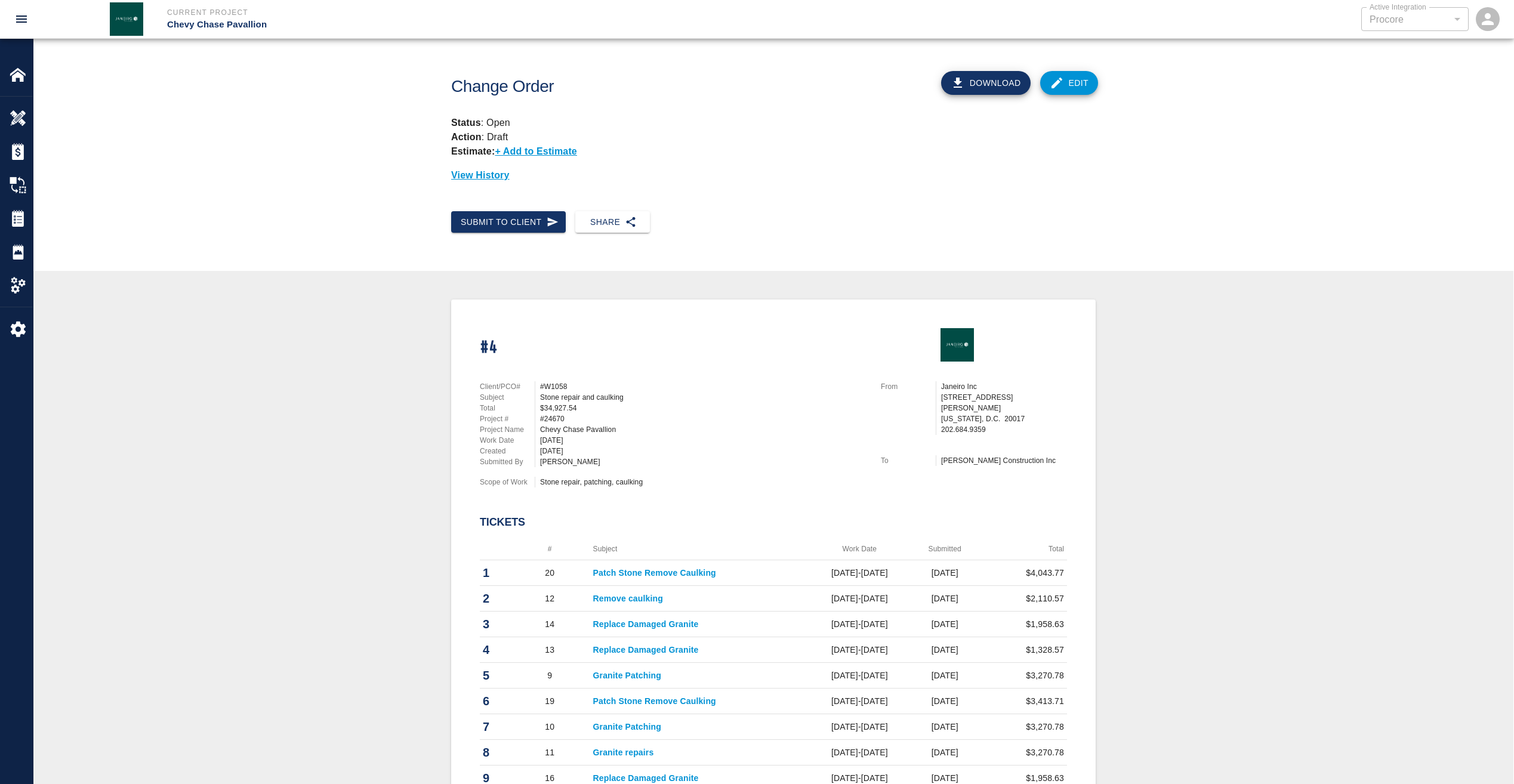
click at [1072, 84] on link "Edit" at bounding box center [1069, 82] width 58 height 24
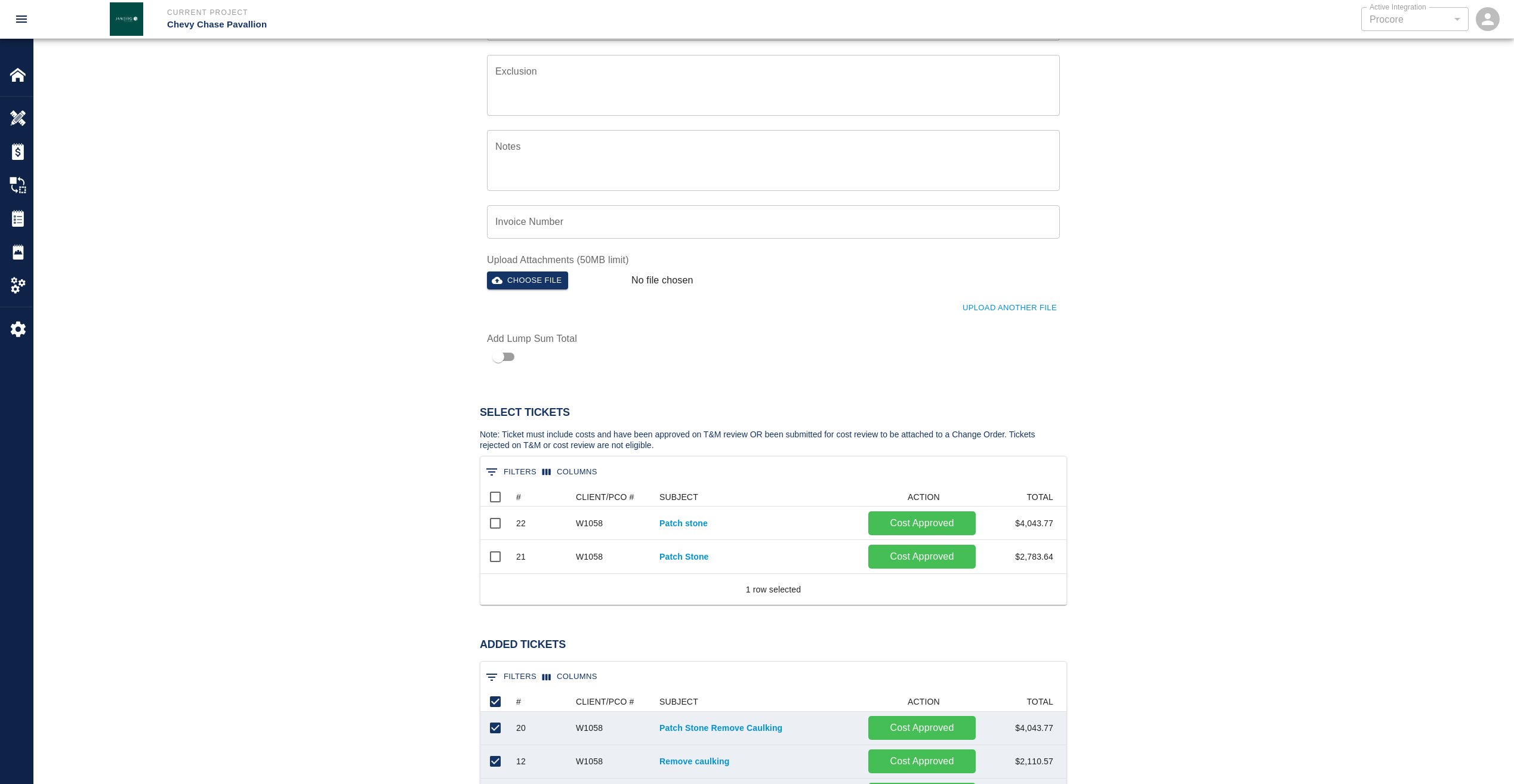
scroll to position [418, 0]
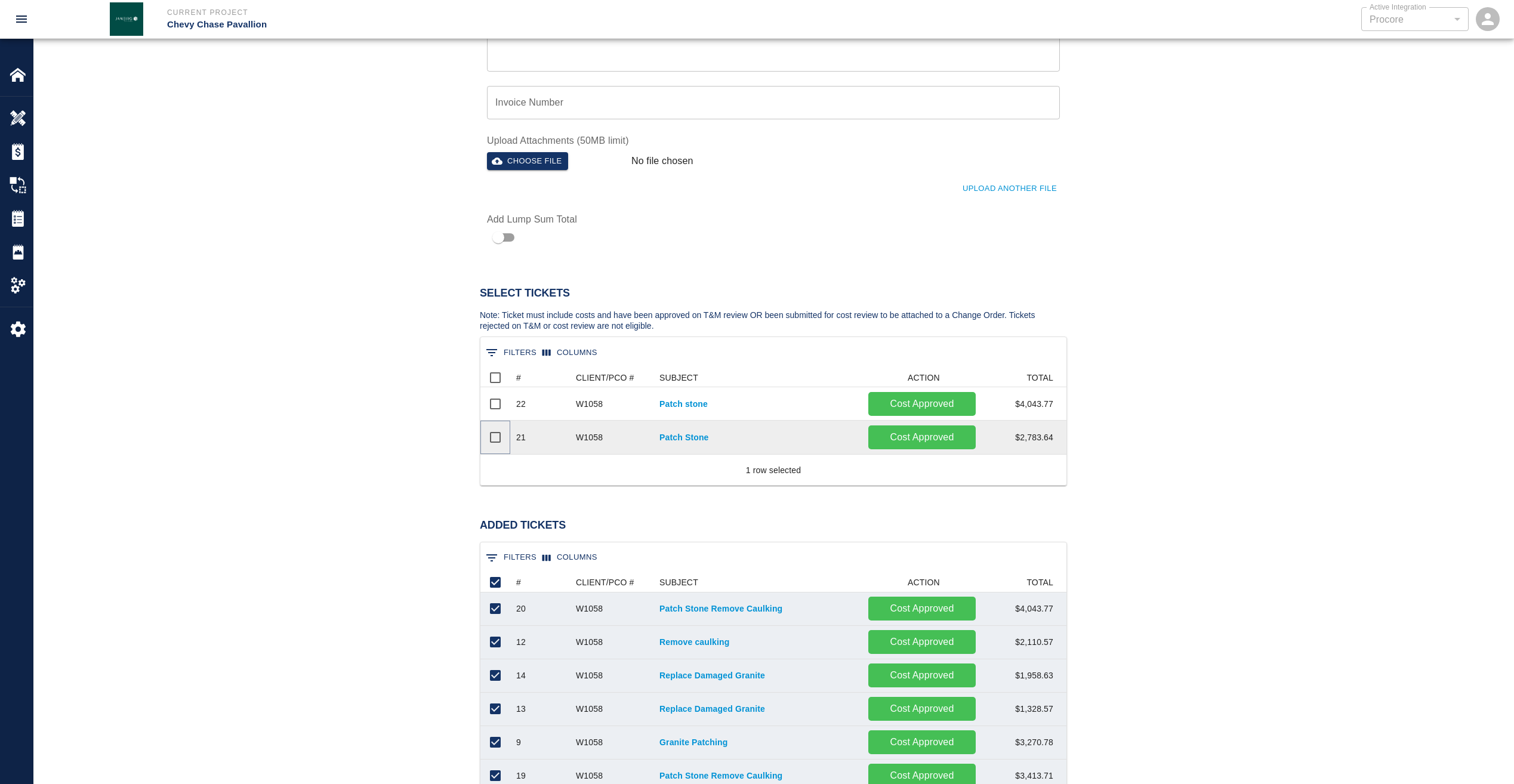
drag, startPoint x: 496, startPoint y: 436, endPoint x: 499, endPoint y: 425, distance: 11.4
click at [496, 435] on input "Select row" at bounding box center [495, 437] width 25 height 25
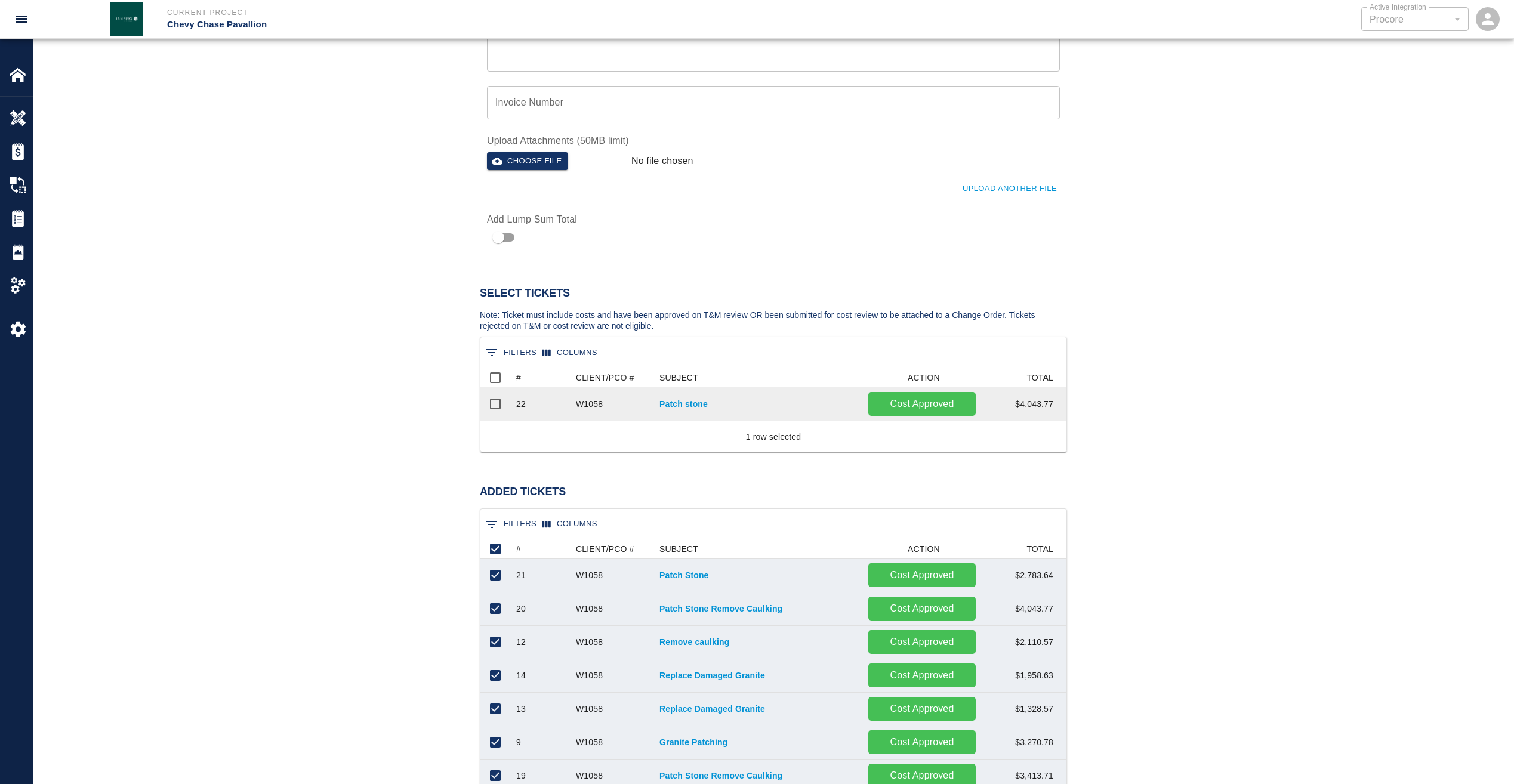
scroll to position [44, 577]
click at [499, 404] on input "Select row" at bounding box center [495, 404] width 25 height 25
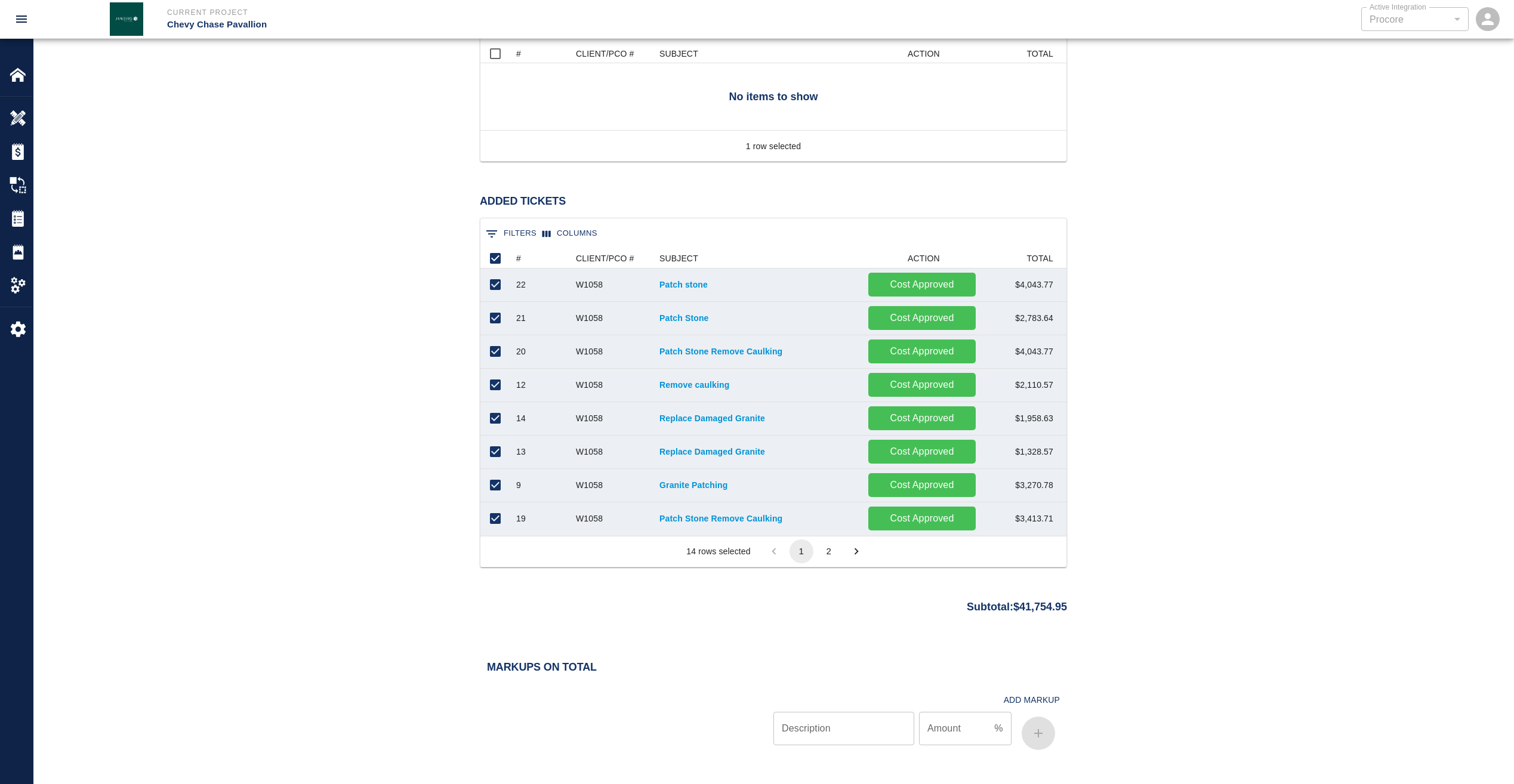
scroll to position [775, 0]
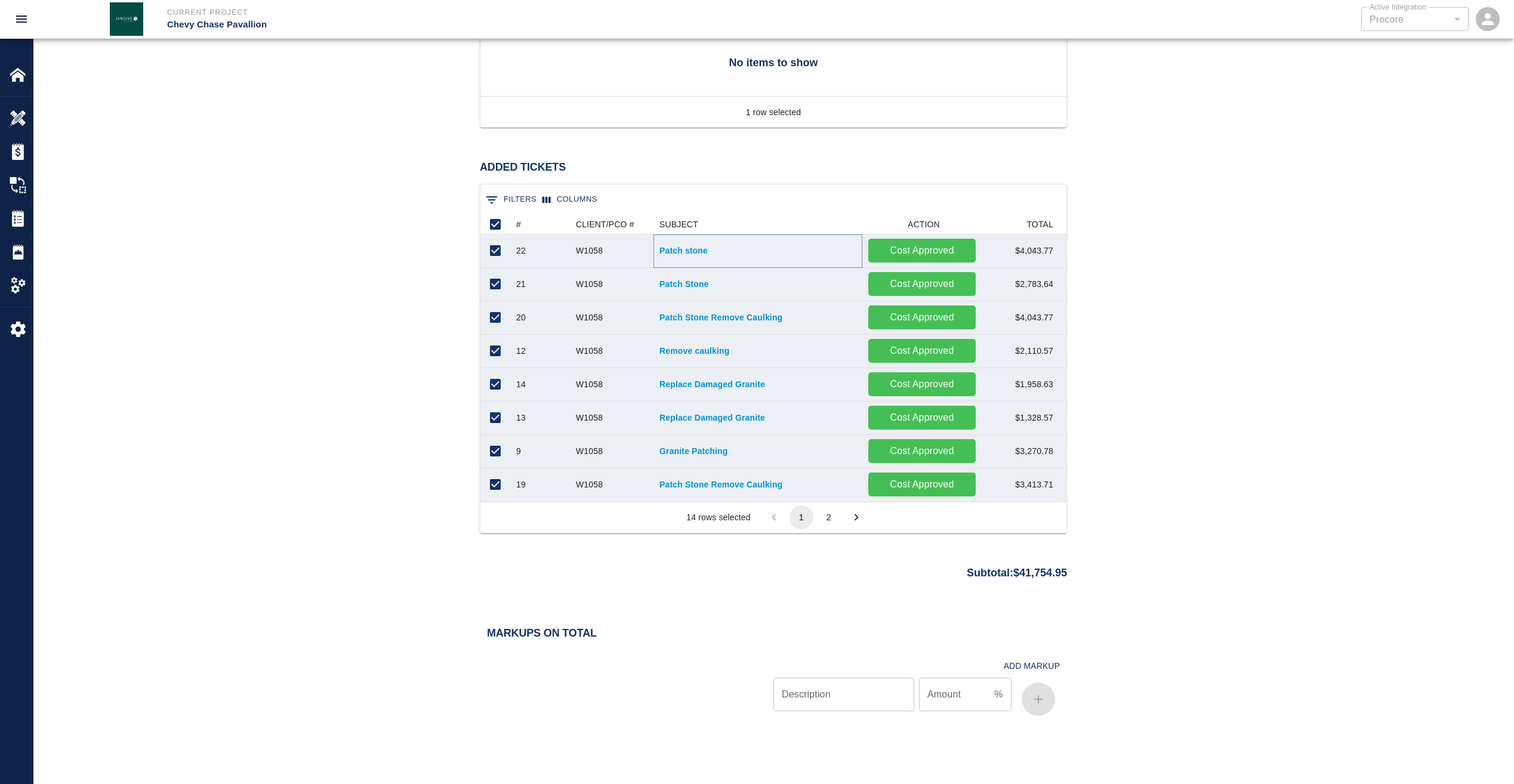
click at [686, 254] on link "Patch stone" at bounding box center [758, 250] width 197 height 12
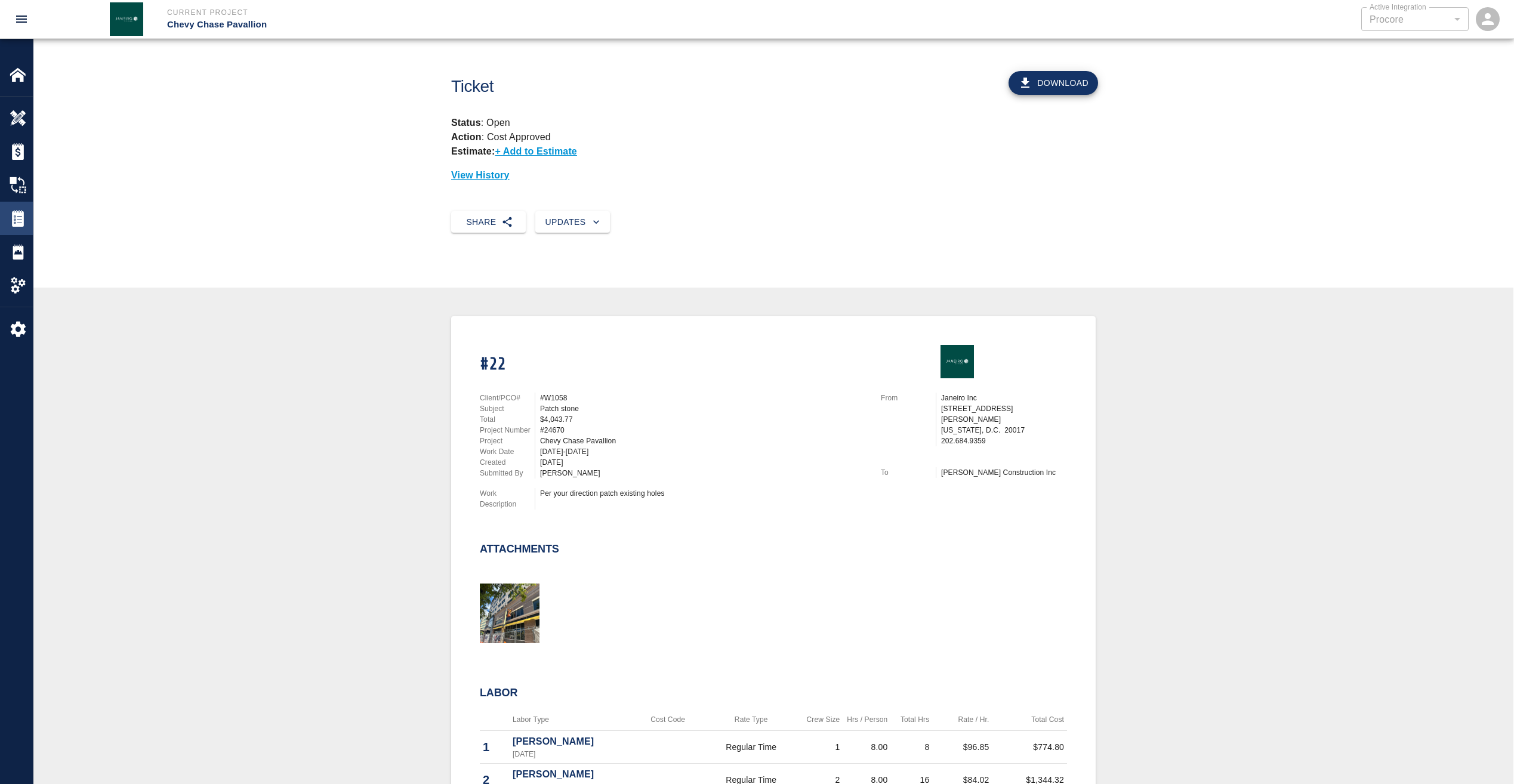
click at [19, 213] on img at bounding box center [17, 218] width 17 height 17
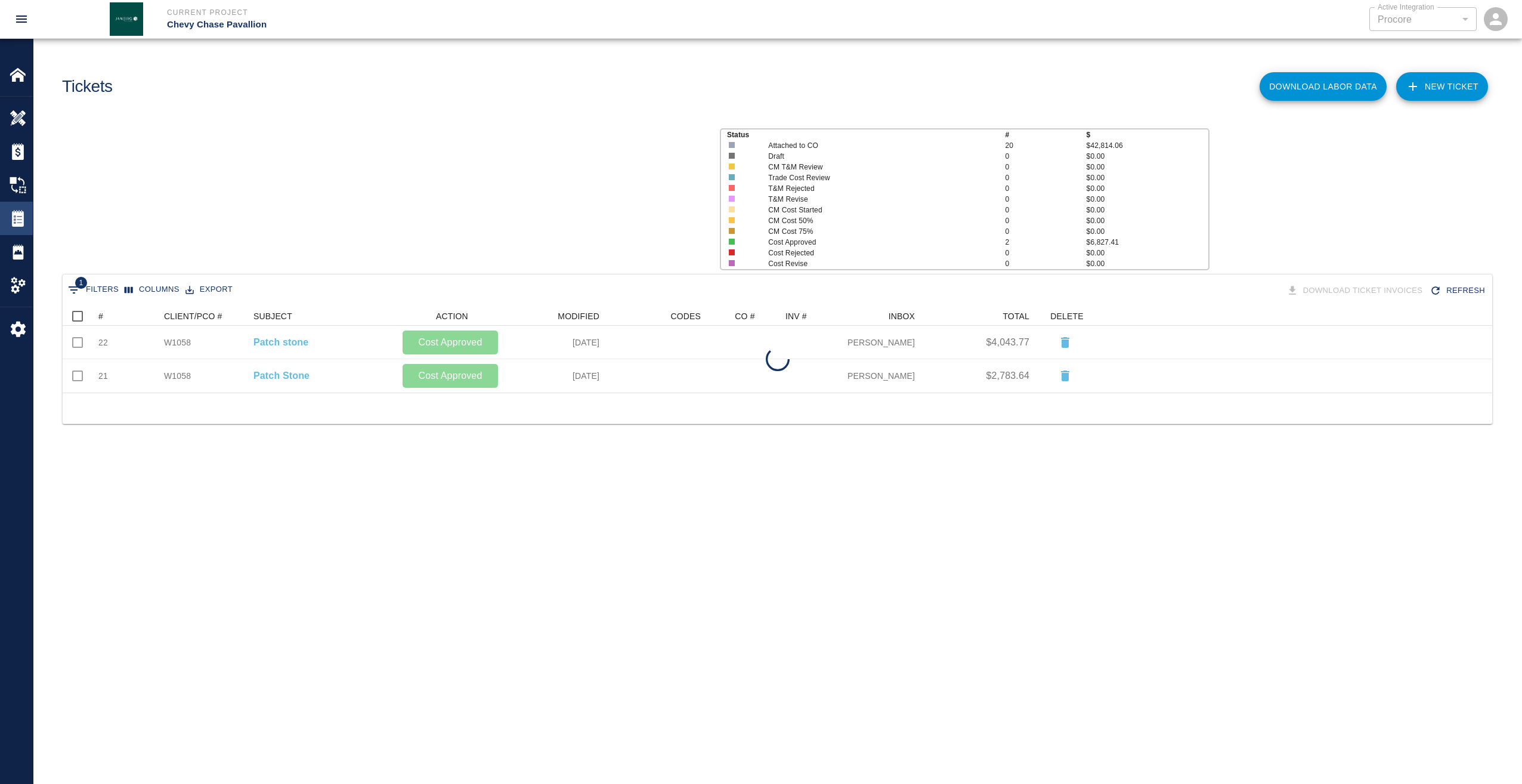
scroll to position [77, 1421]
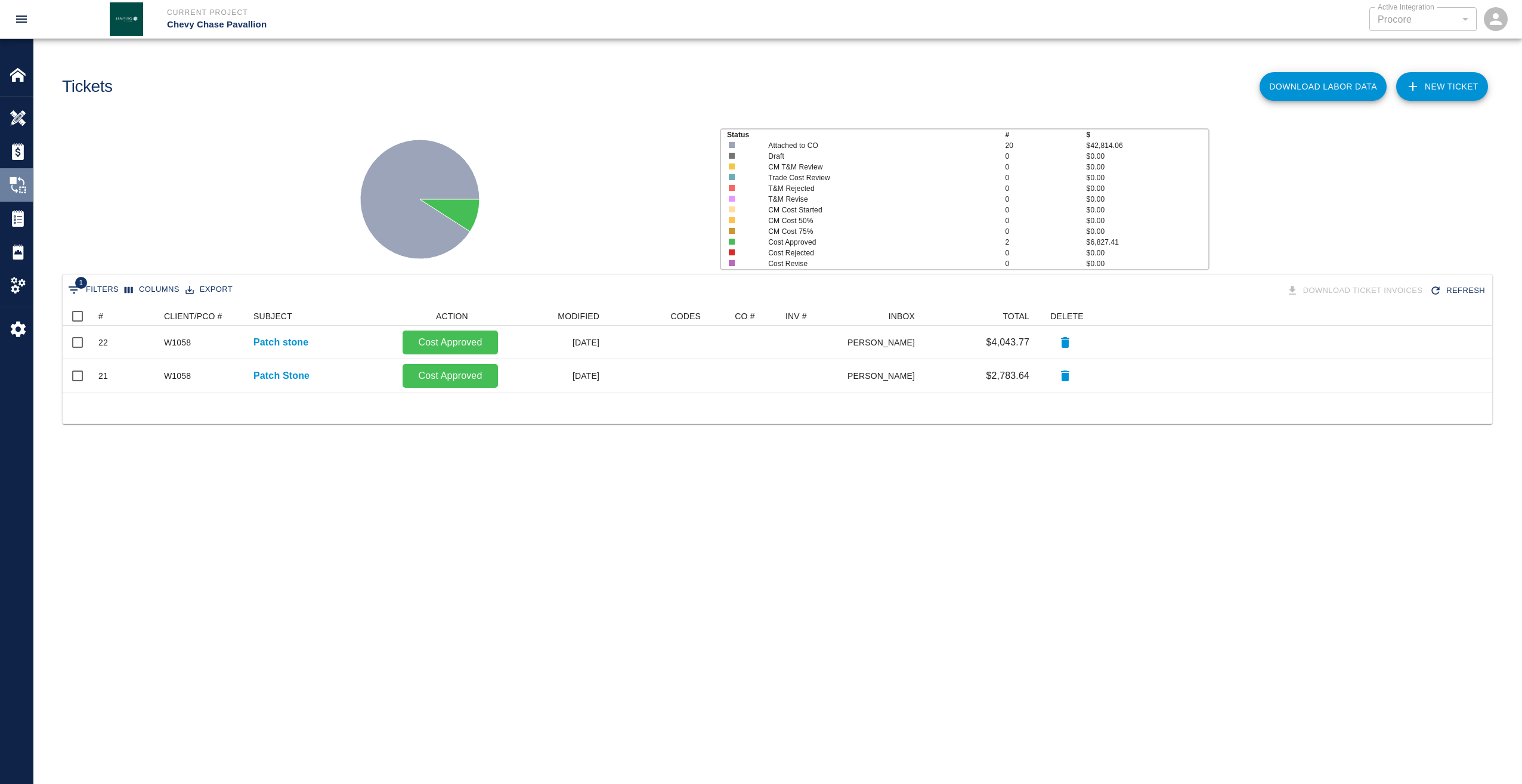
click at [22, 181] on img at bounding box center [17, 184] width 17 height 17
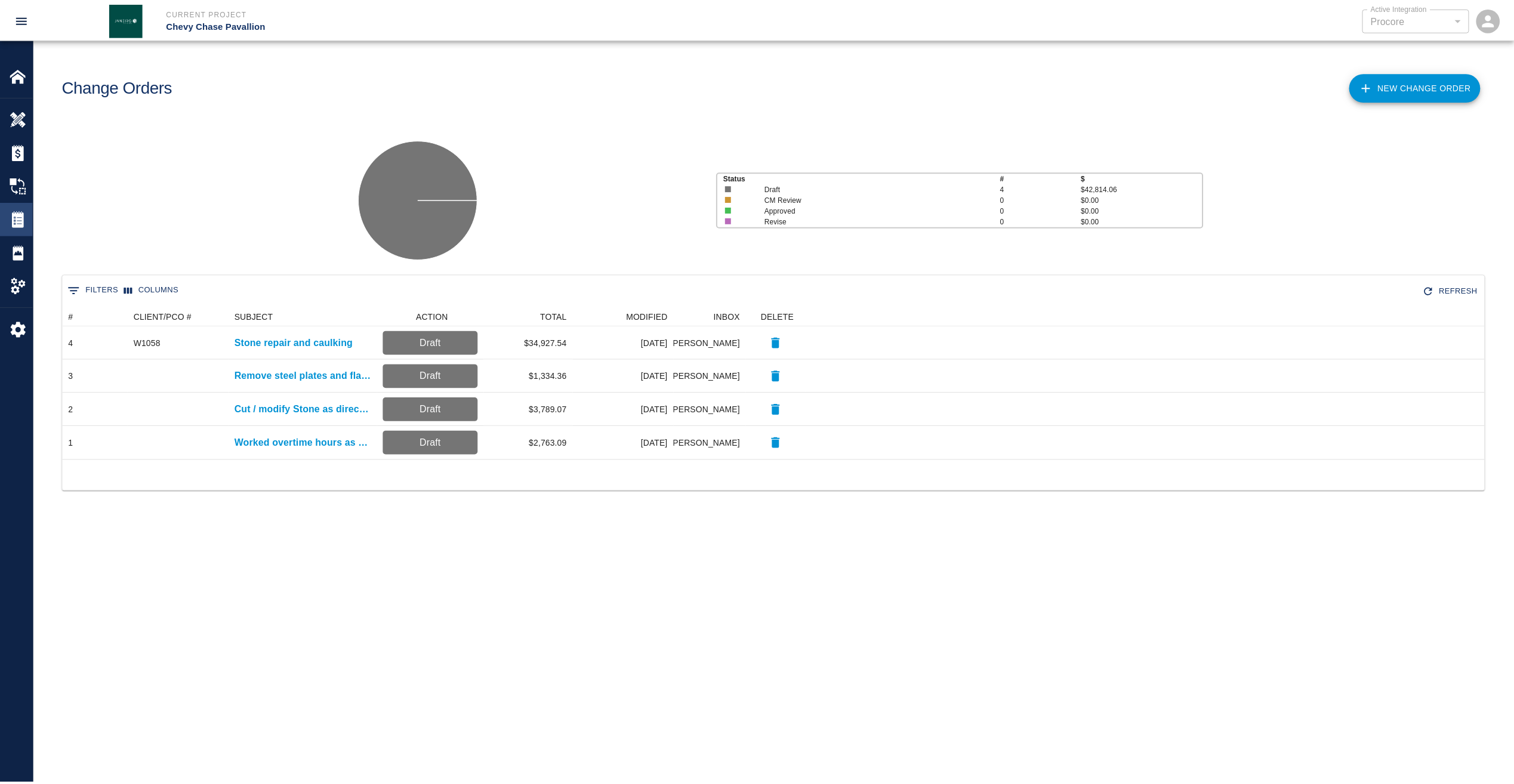
scroll to position [144, 1422]
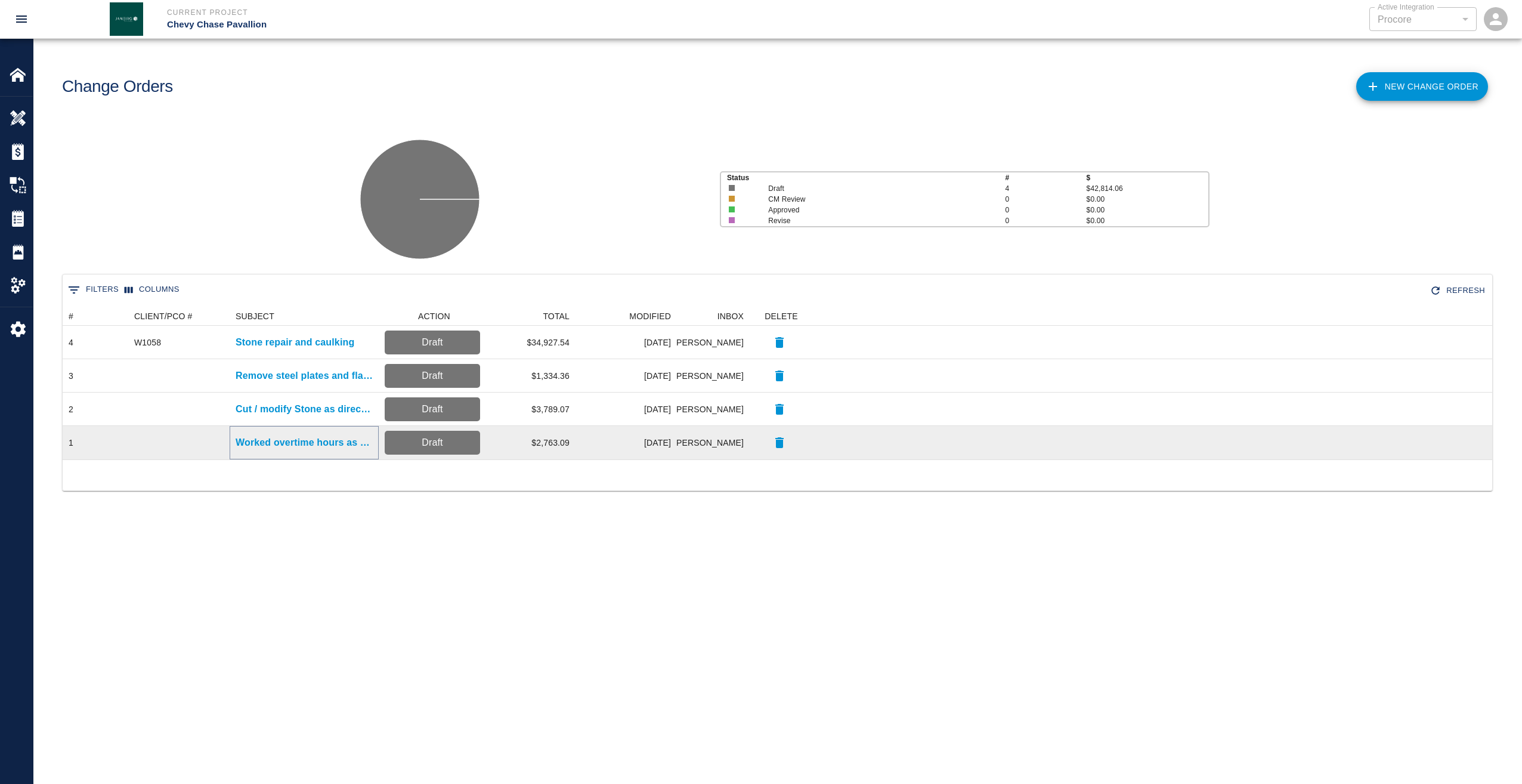
click at [350, 441] on p "Worked overtime hours as requested" at bounding box center [304, 442] width 137 height 14
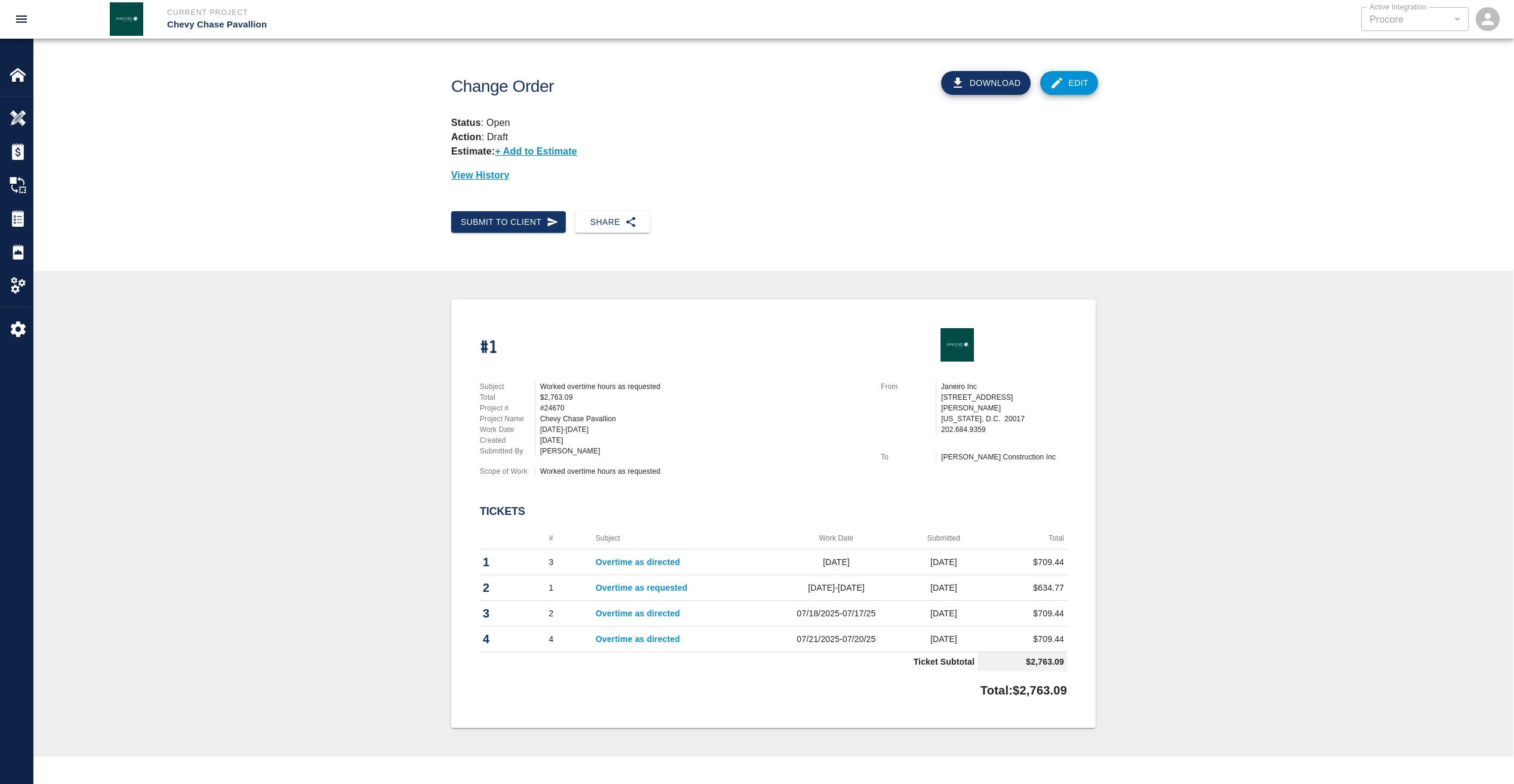
click at [659, 637] on link "Overtime as directed" at bounding box center [637, 638] width 85 height 10
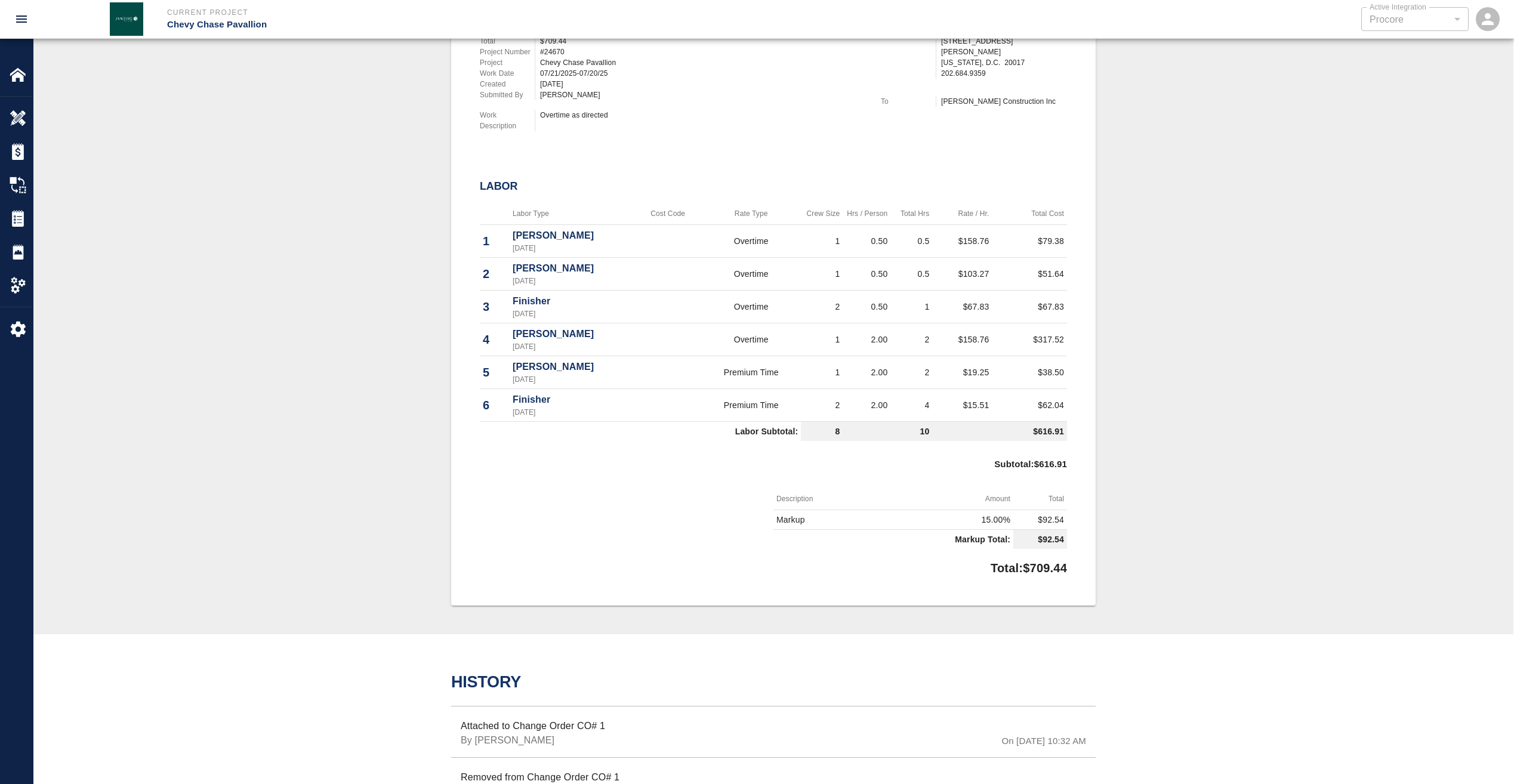
scroll to position [179, 0]
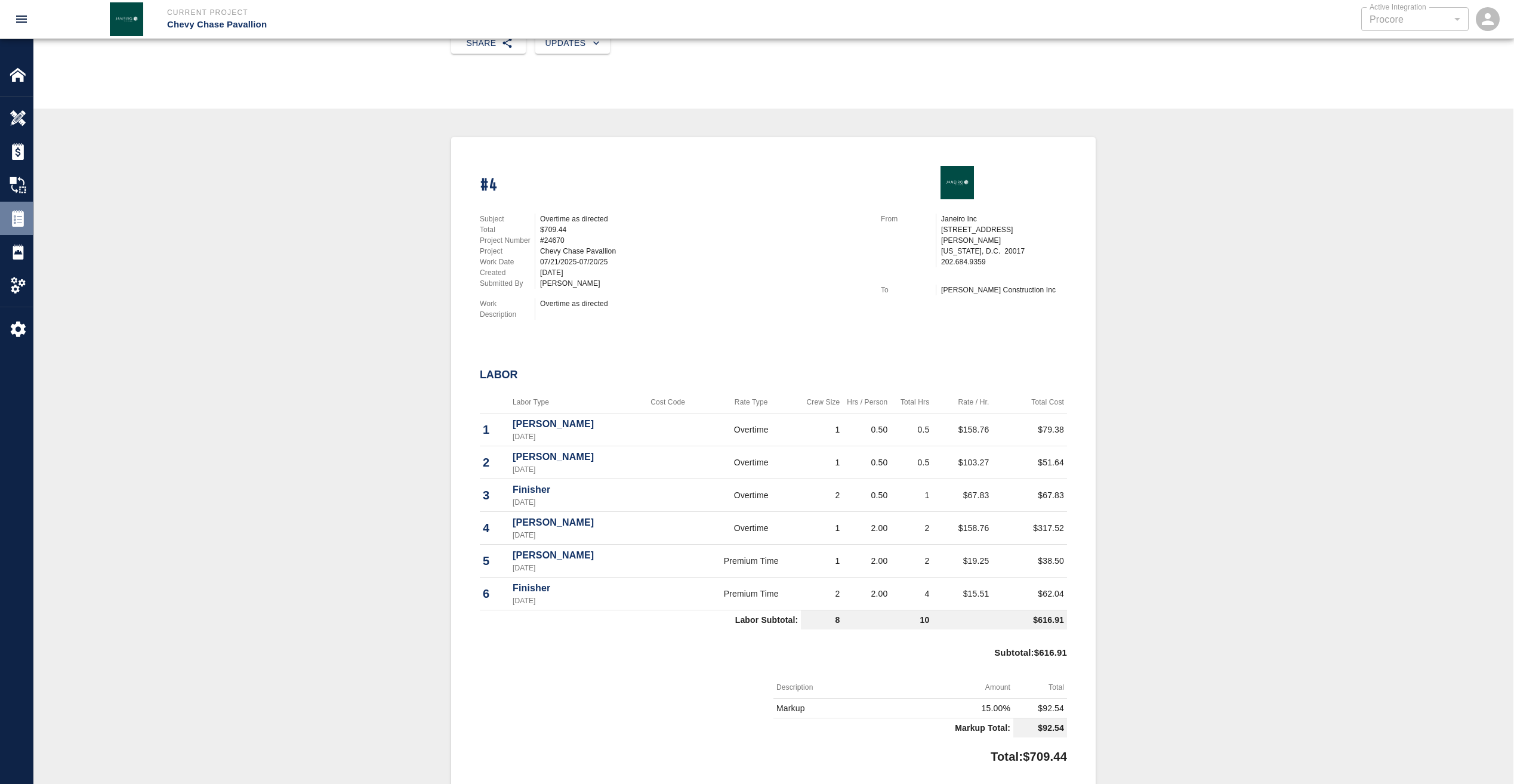
click at [22, 220] on img at bounding box center [17, 218] width 17 height 17
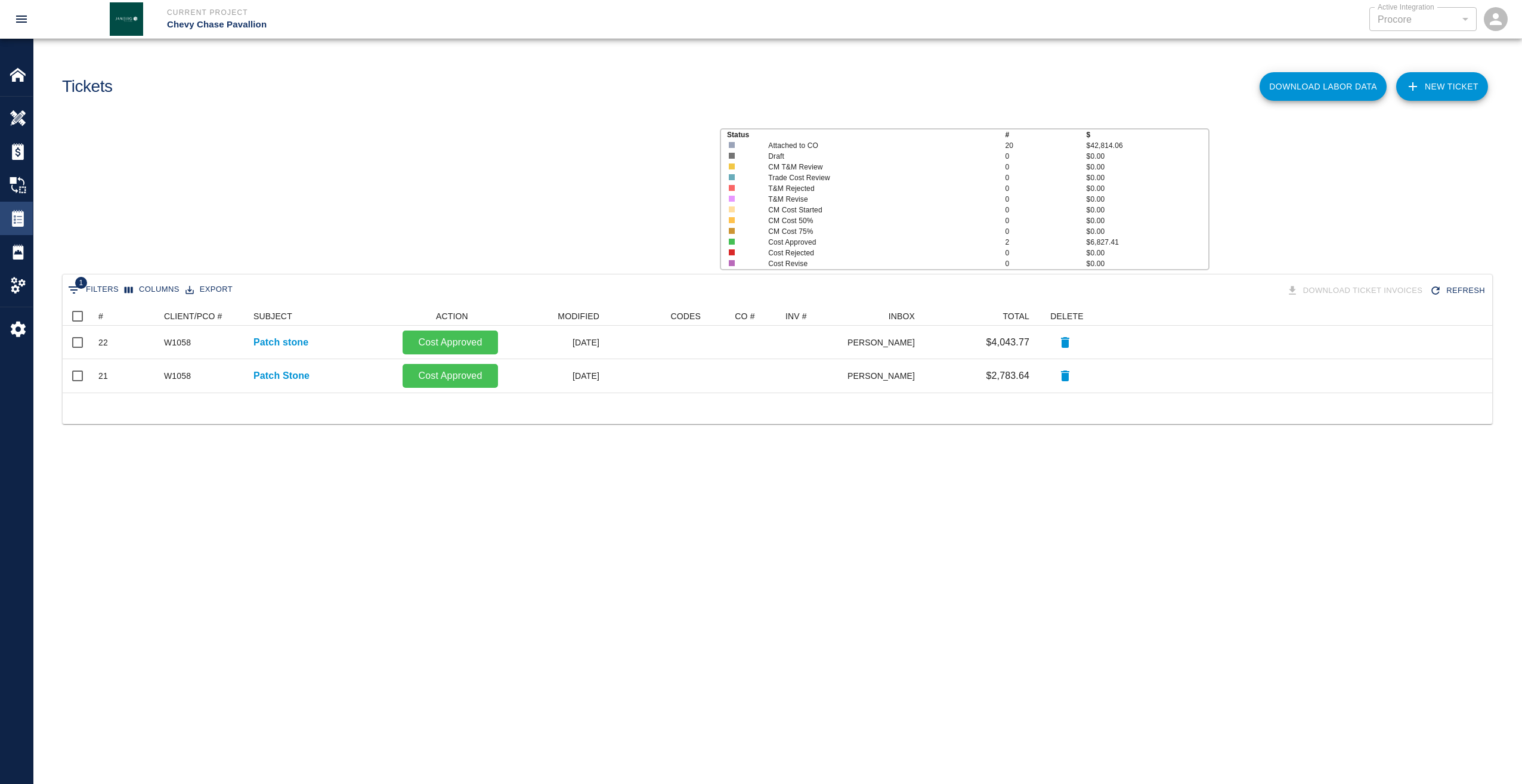
scroll to position [77, 1421]
click at [17, 187] on img at bounding box center [17, 184] width 17 height 17
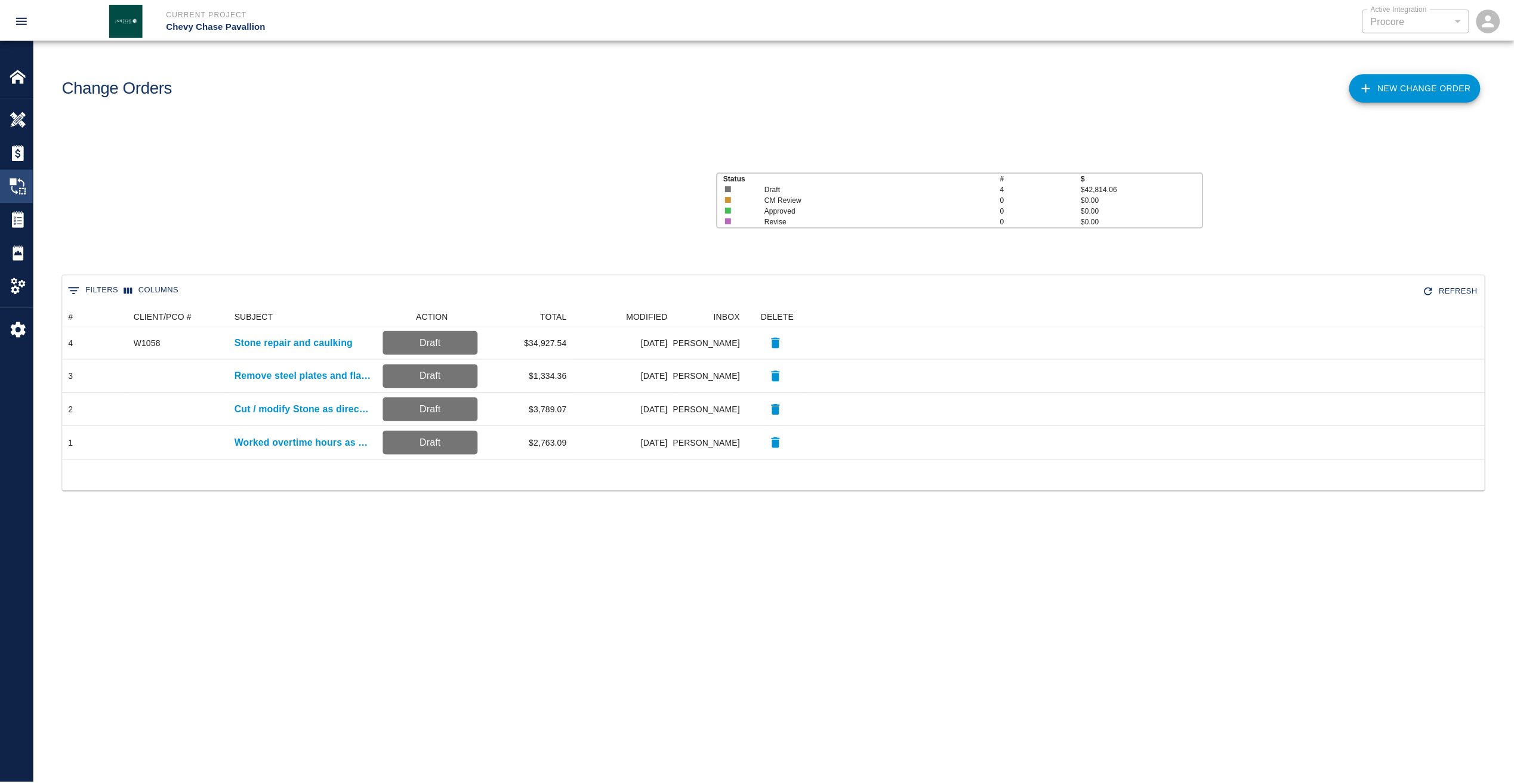
scroll to position [144, 1422]
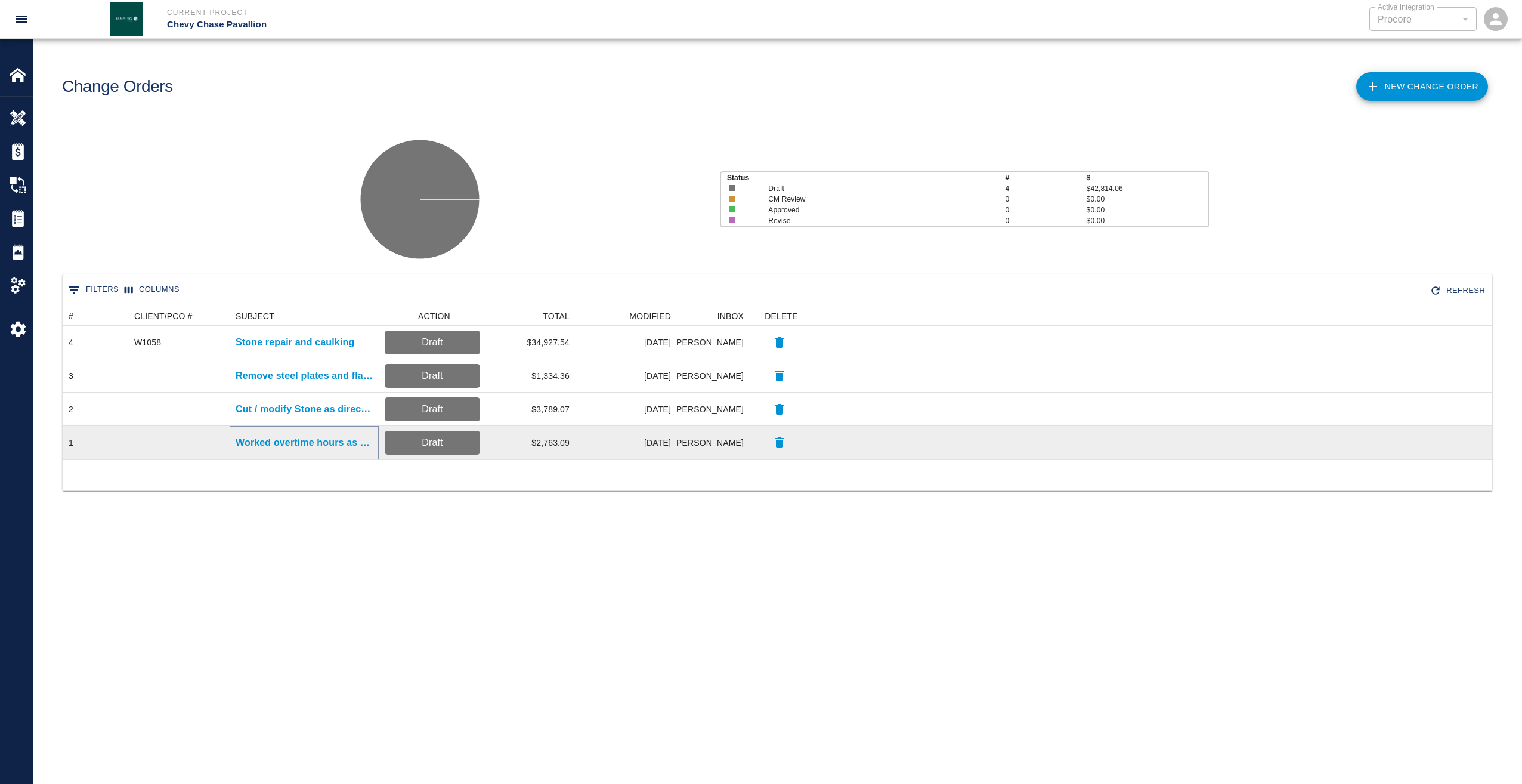
click at [331, 442] on p "Worked overtime hours as requested" at bounding box center [304, 442] width 137 height 14
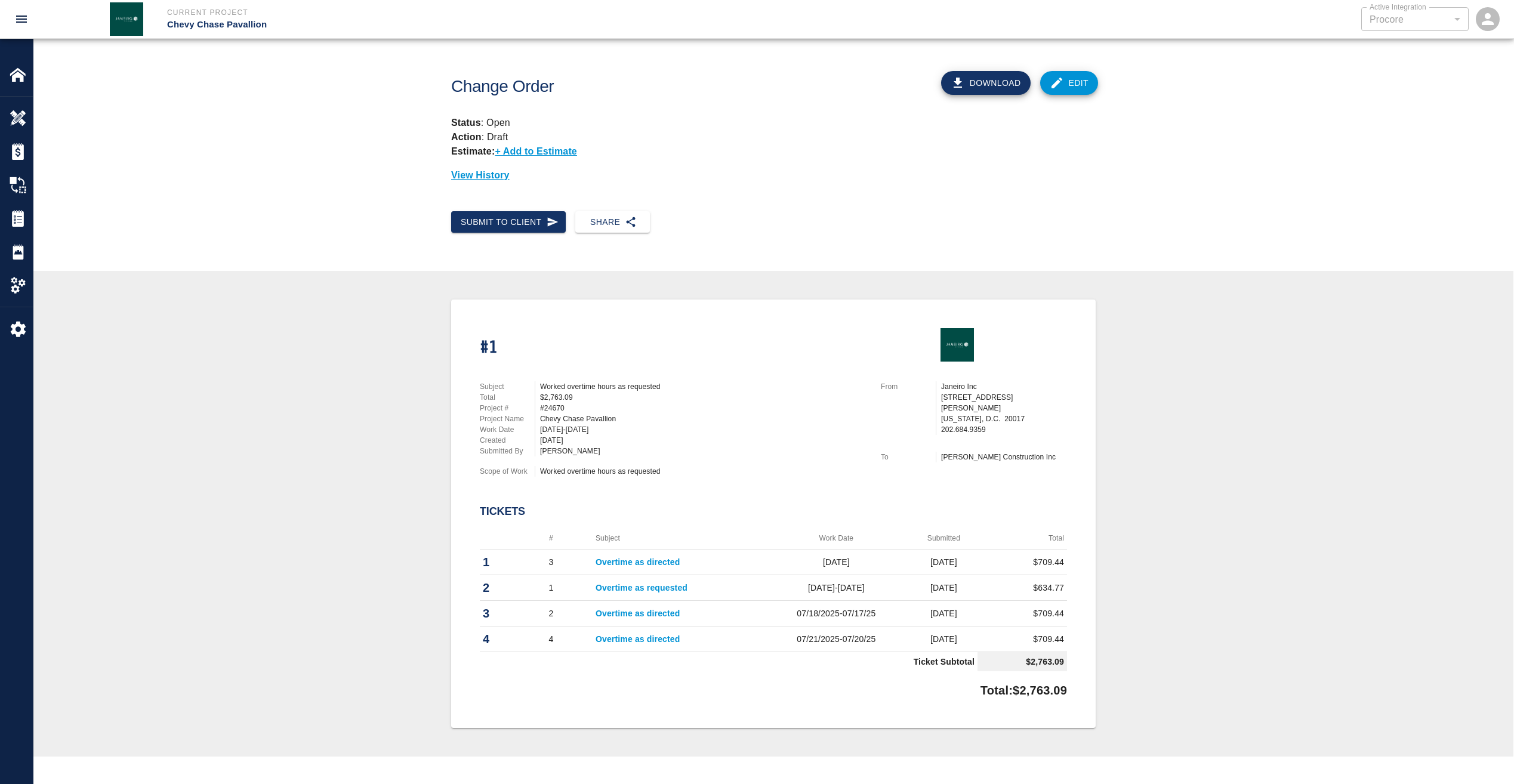
click at [998, 90] on button "Download" at bounding box center [985, 82] width 90 height 24
click at [625, 640] on link "Overtime as directed" at bounding box center [637, 638] width 85 height 10
click at [1083, 80] on link "Edit" at bounding box center [1069, 82] width 58 height 24
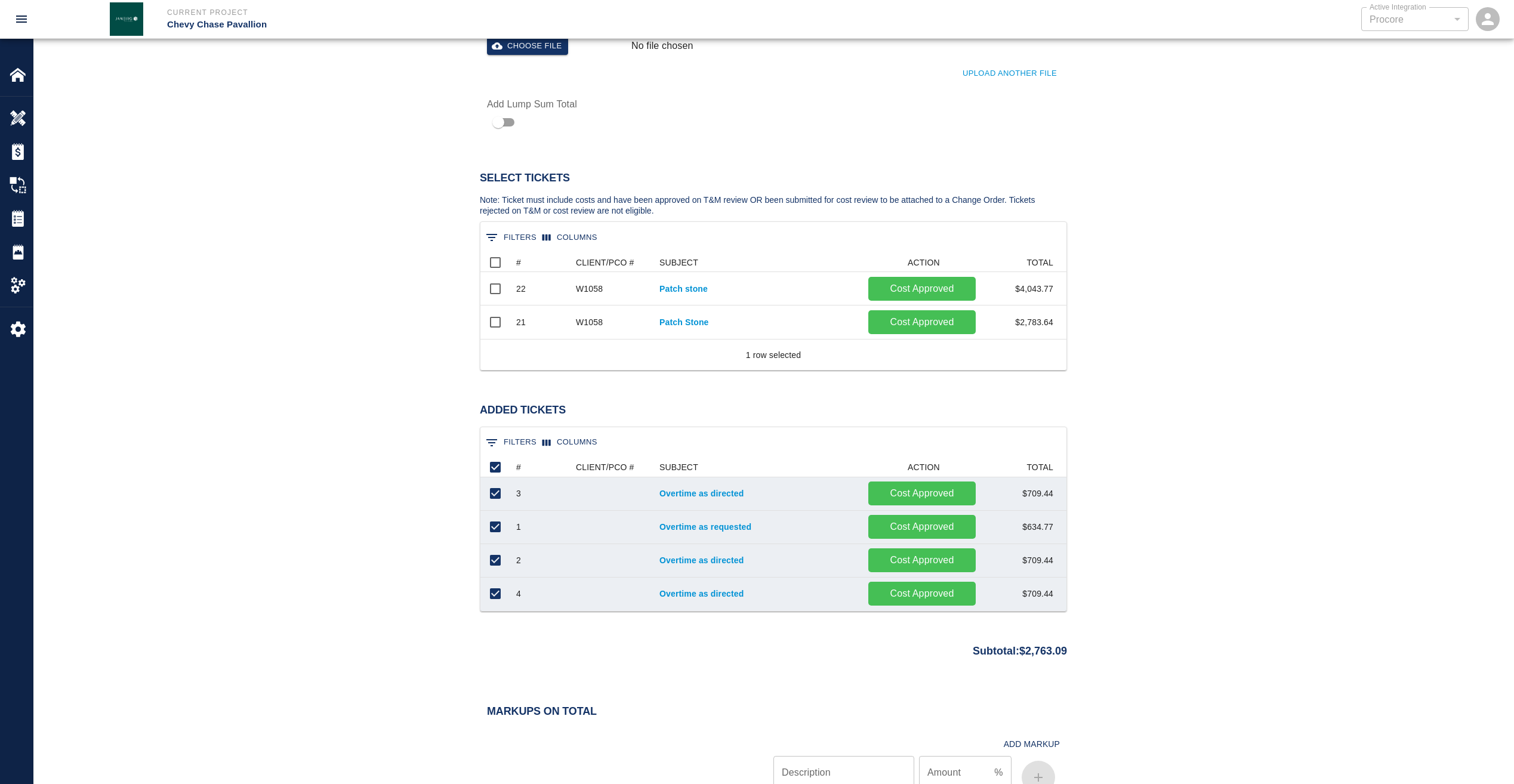
scroll to position [536, 0]
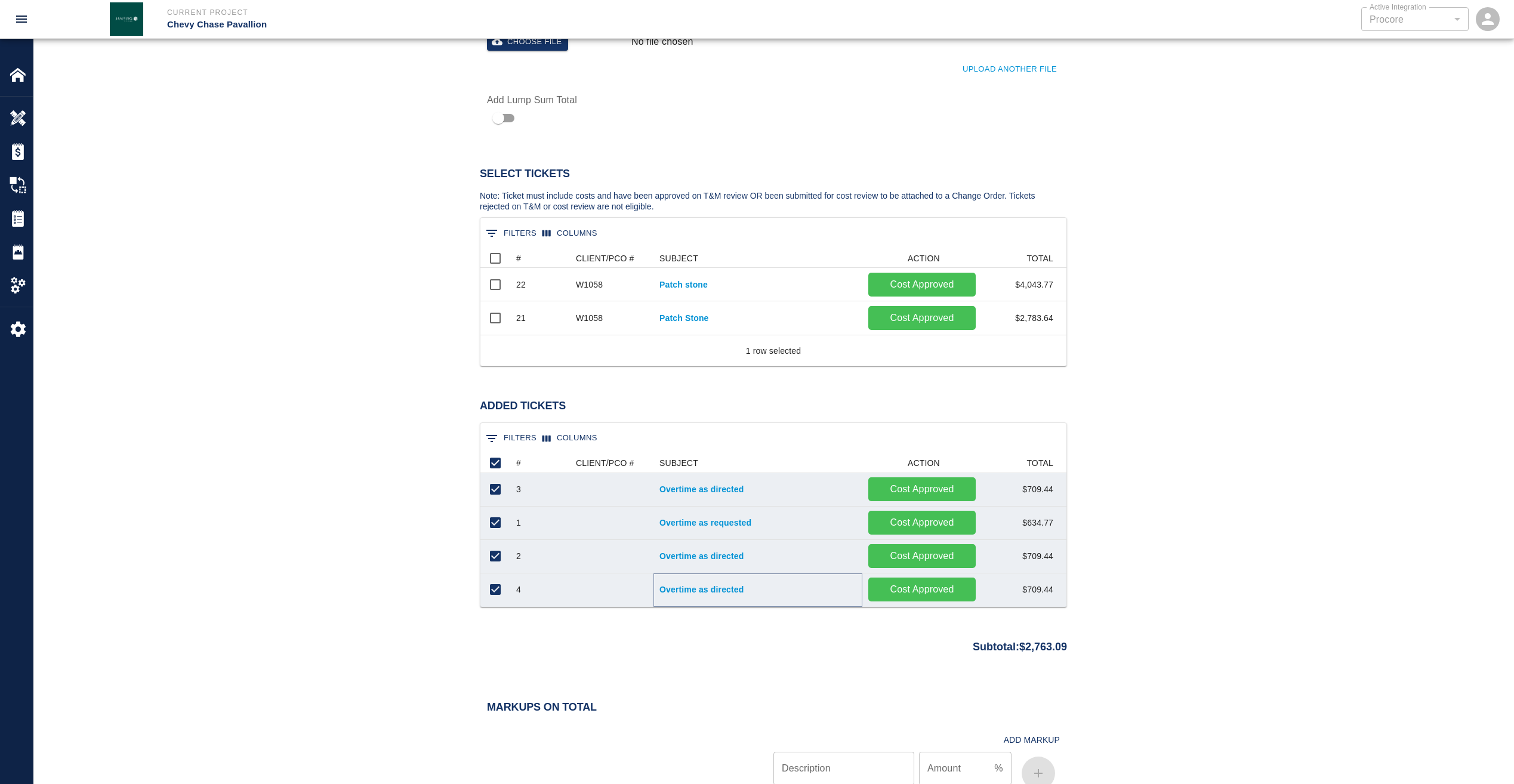
click at [704, 586] on link "Overtime as directed" at bounding box center [758, 590] width 197 height 12
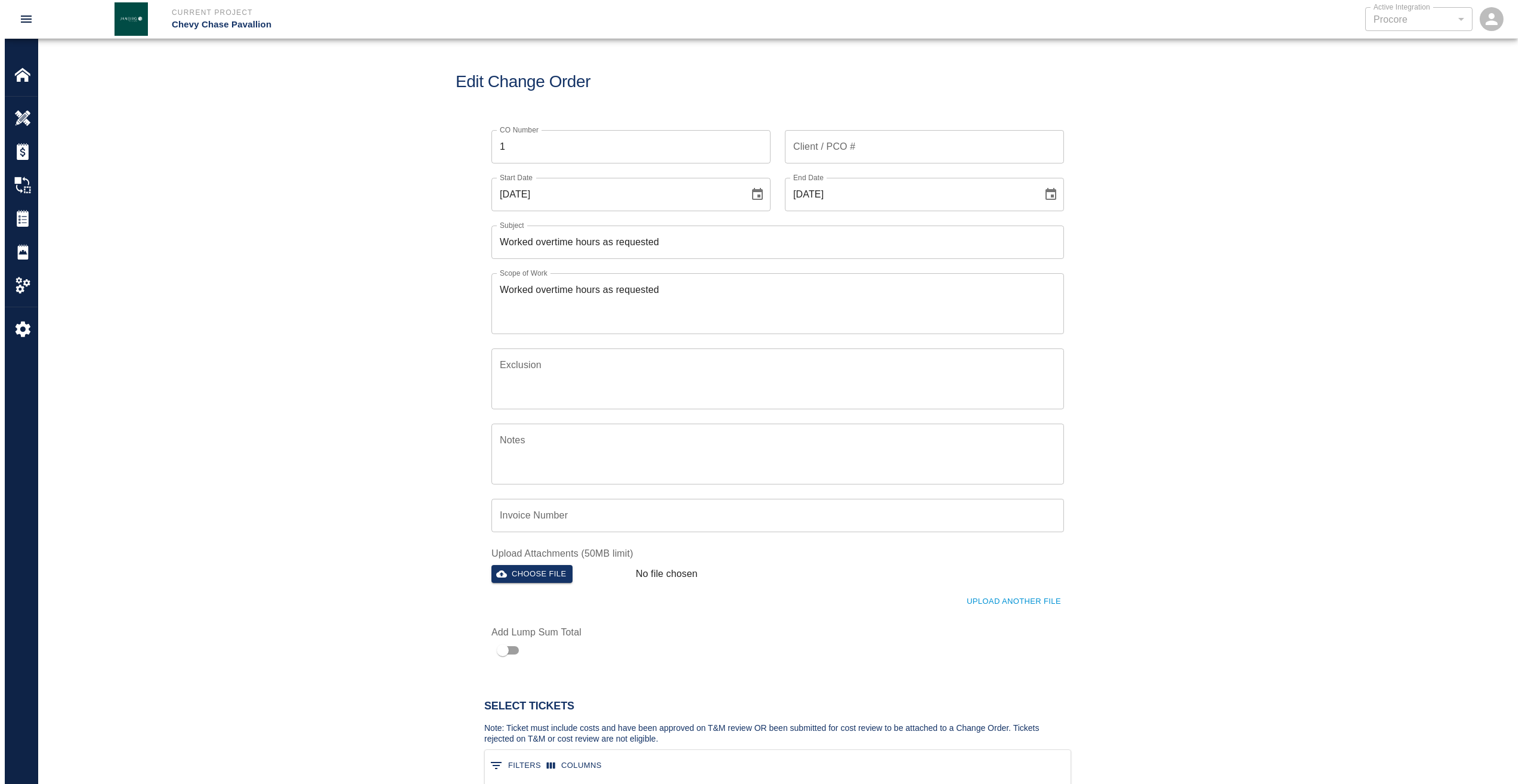
scroll to position [0, 0]
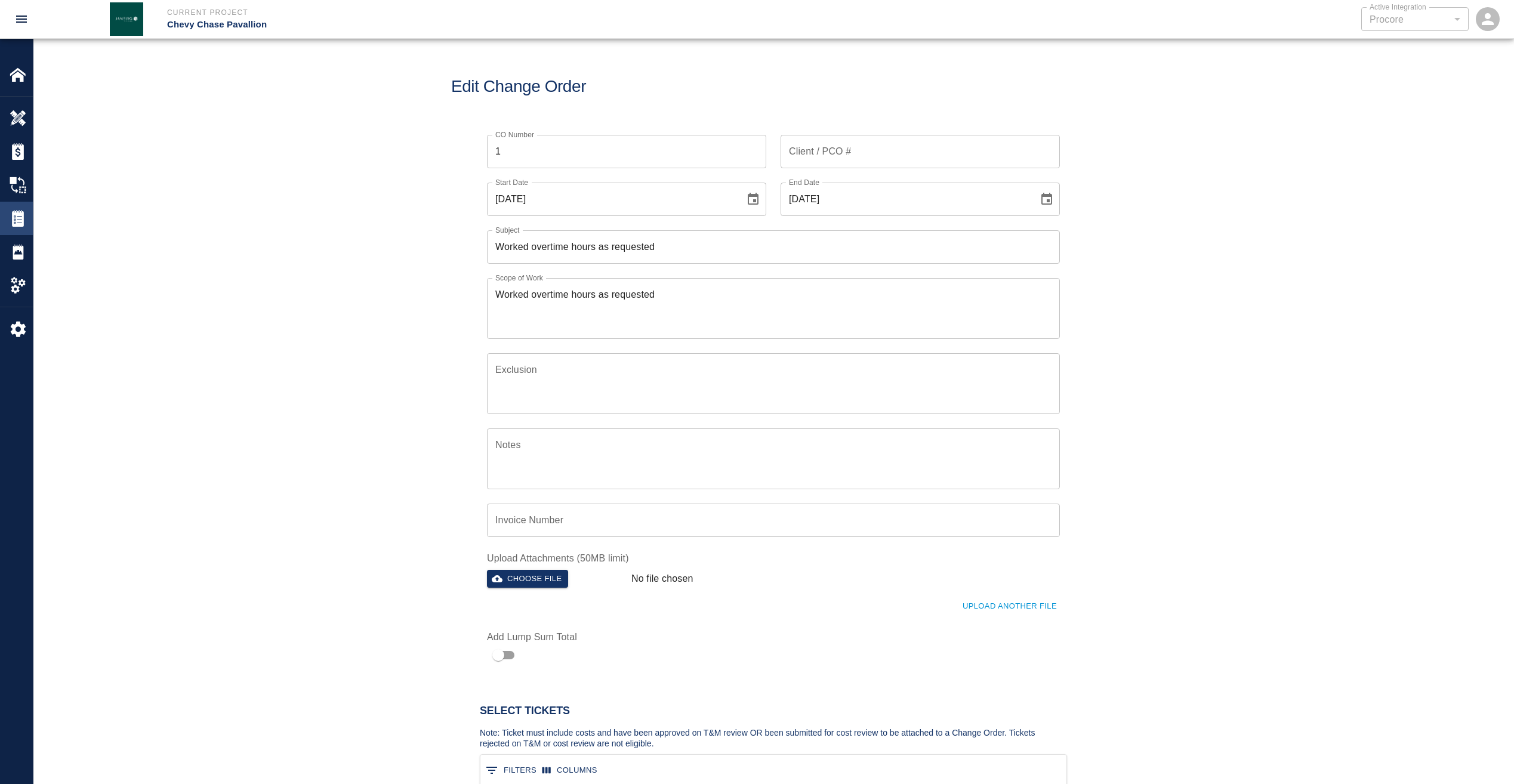
click at [18, 216] on img at bounding box center [17, 218] width 17 height 17
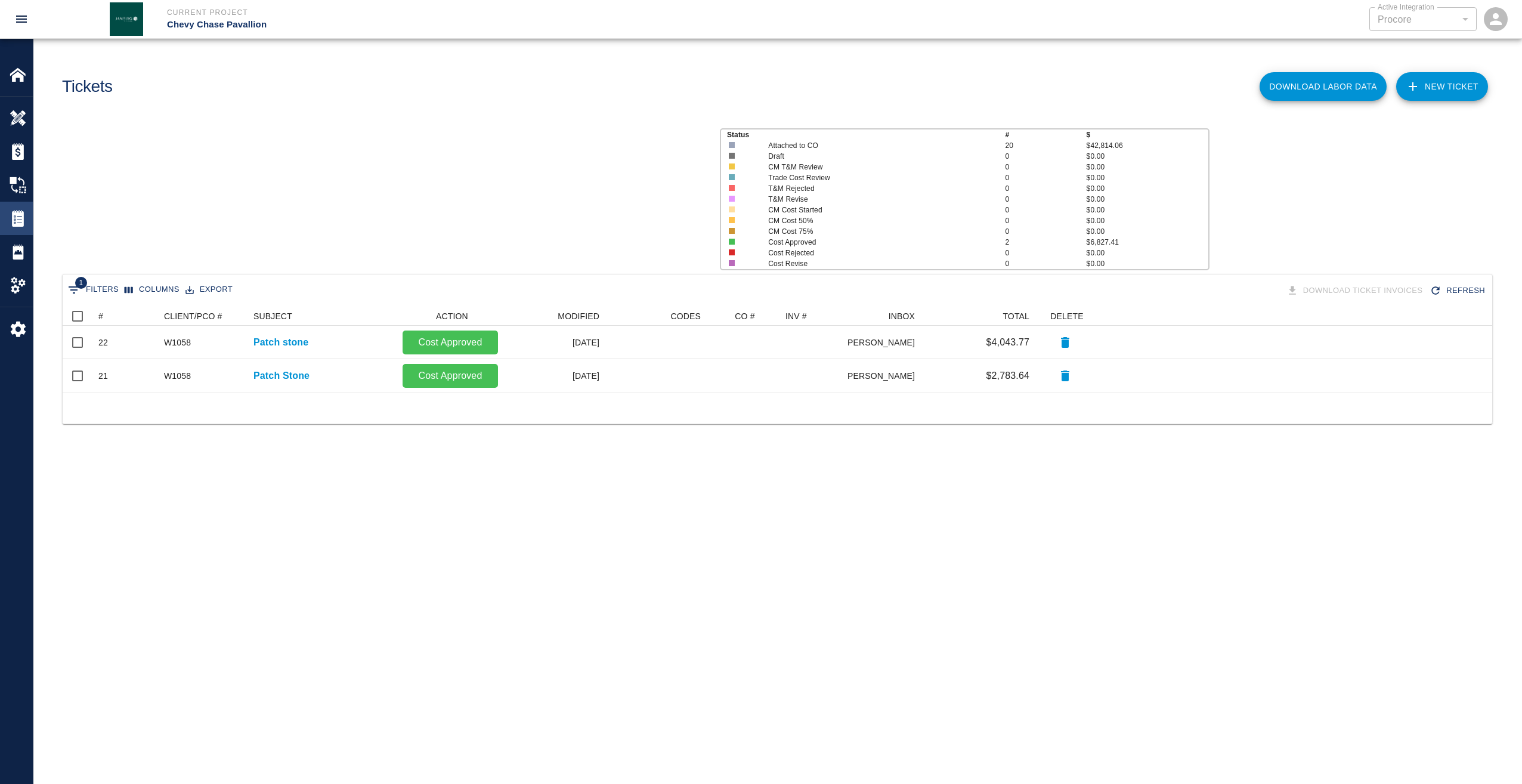
scroll to position [77, 1421]
click at [18, 186] on img at bounding box center [17, 184] width 17 height 17
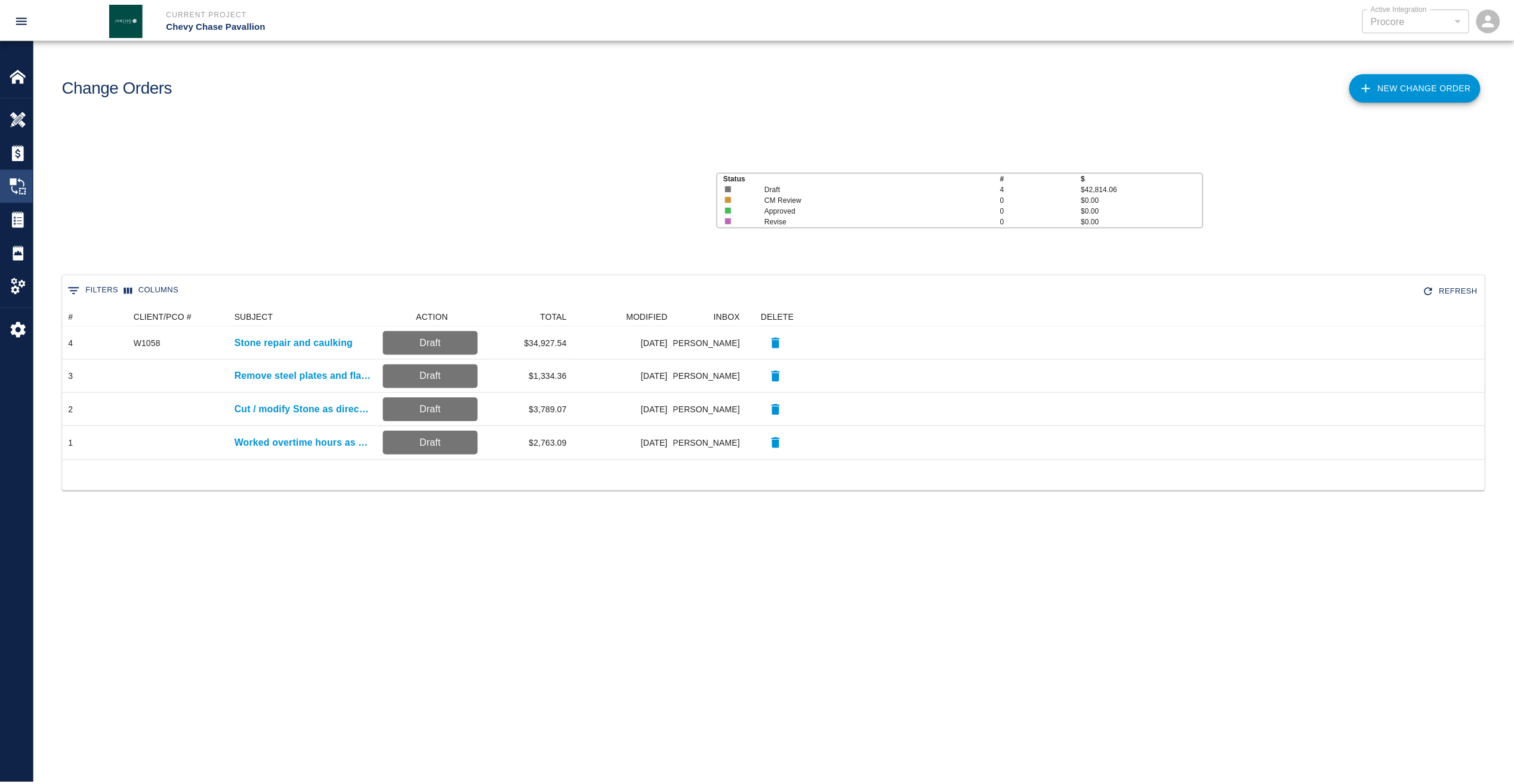
scroll to position [144, 1422]
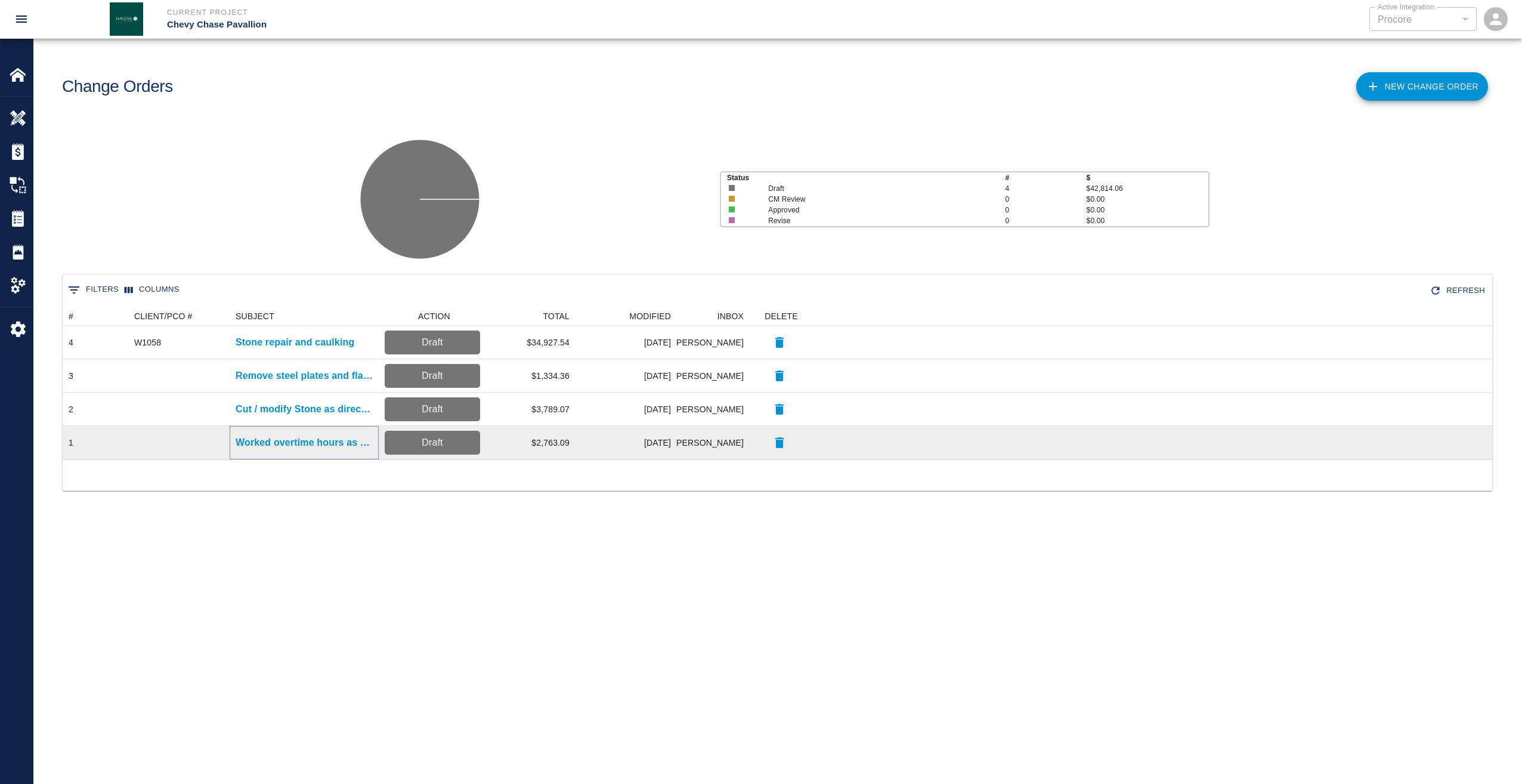
click at [309, 442] on p "Worked overtime hours as requested" at bounding box center [304, 442] width 137 height 14
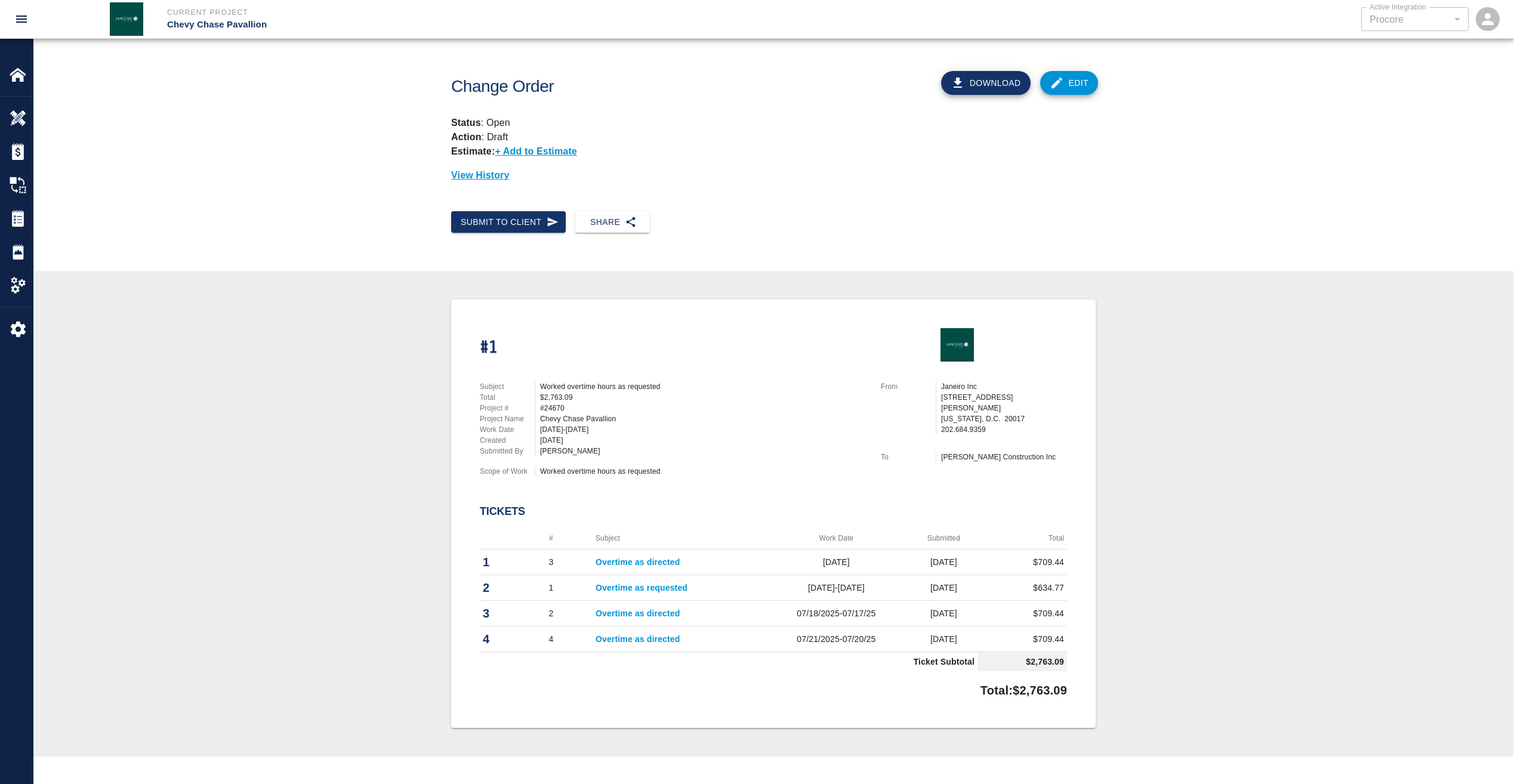
click at [634, 564] on link "Overtime as directed" at bounding box center [637, 562] width 85 height 10
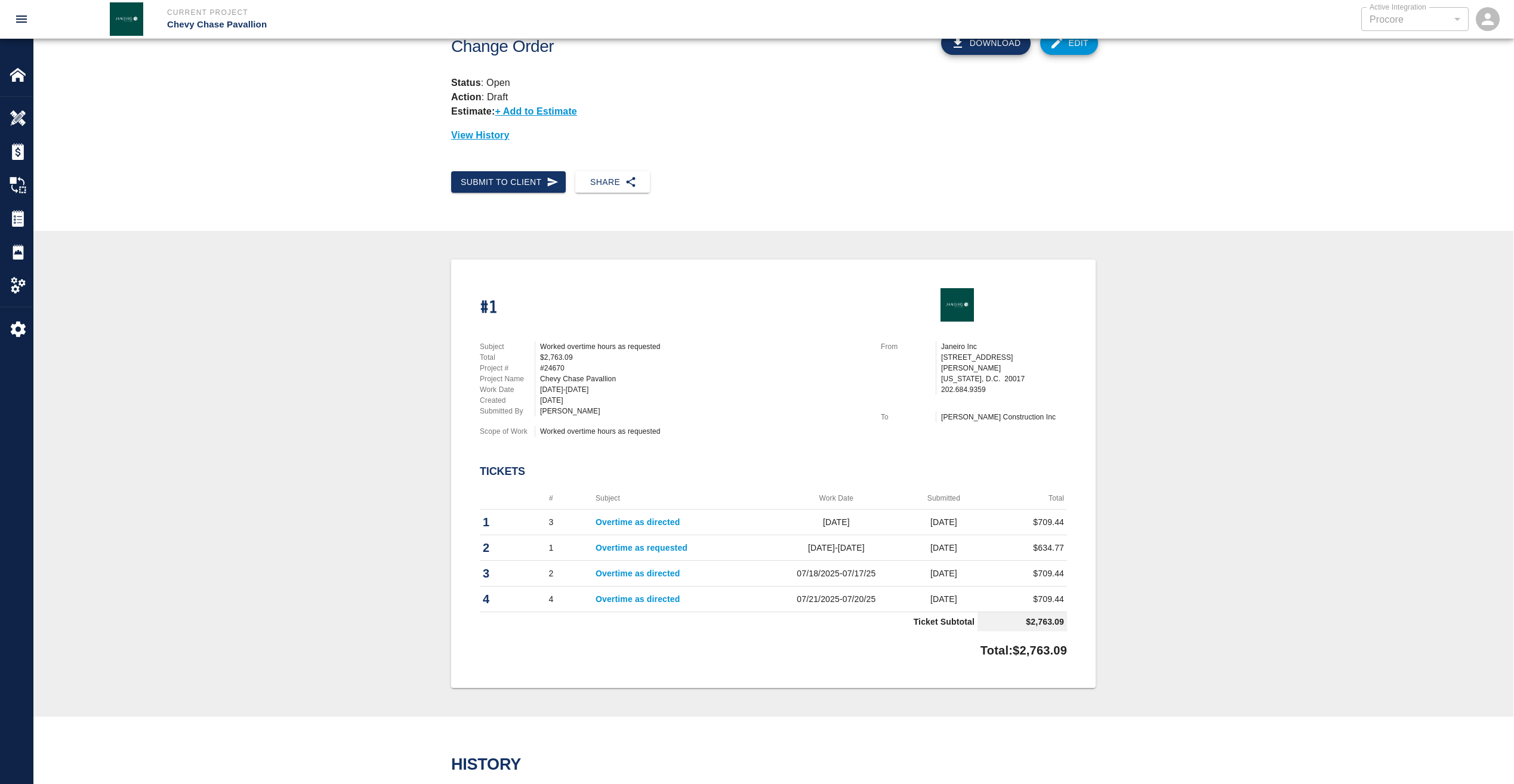
scroll to position [59, 0]
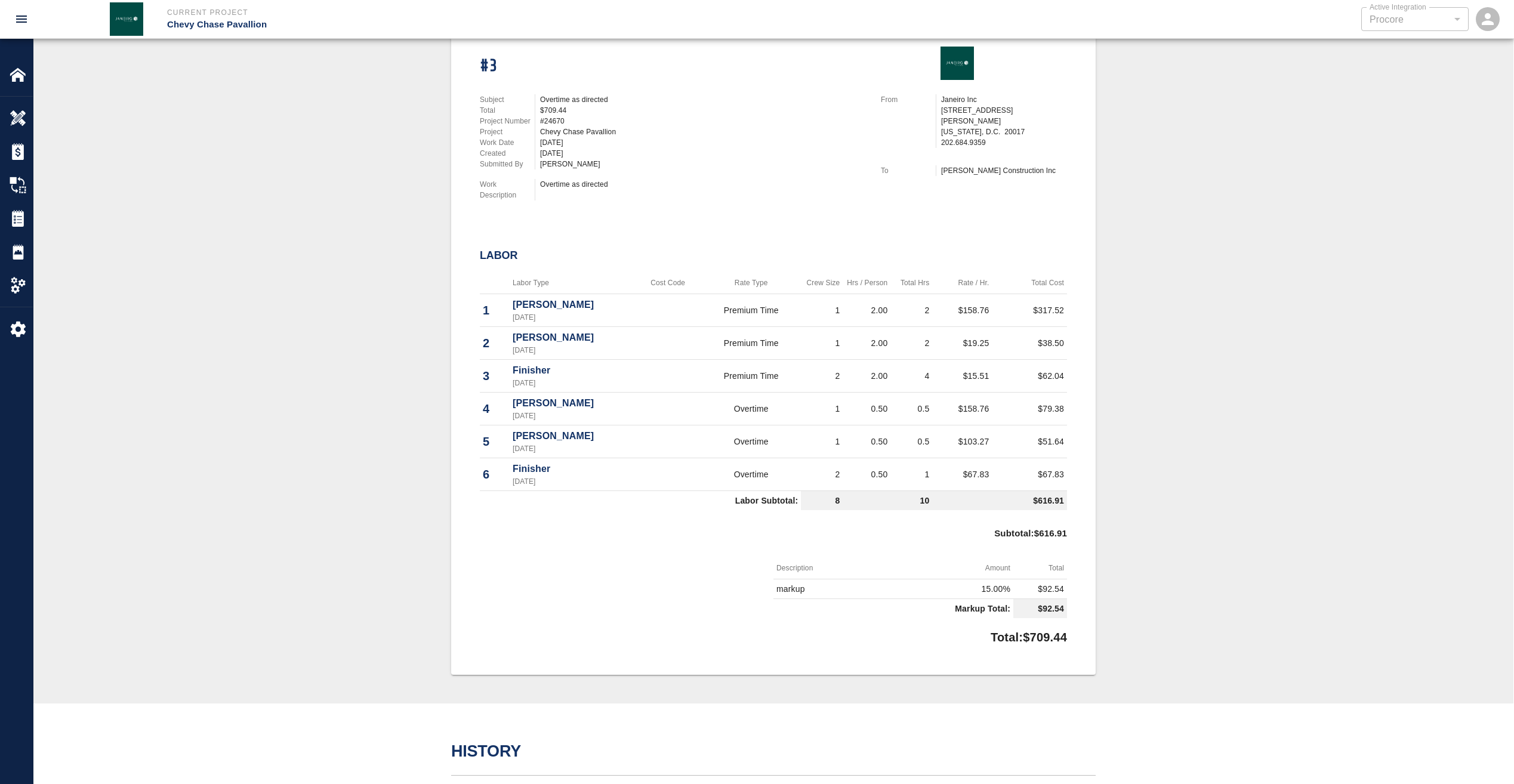
scroll to position [119, 0]
